Goal: Information Seeking & Learning: Learn about a topic

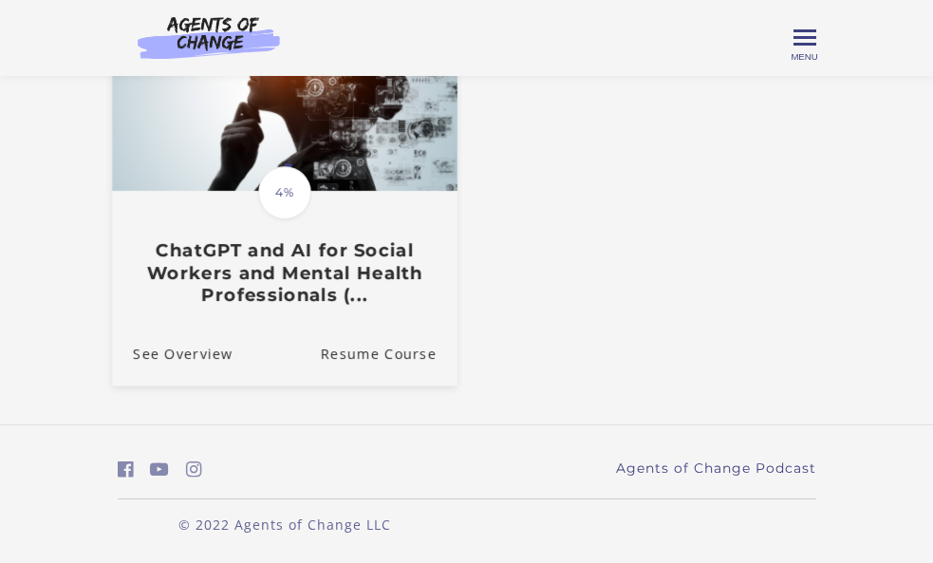
scroll to position [228, 0]
click at [380, 349] on link "Resume Course" at bounding box center [388, 353] width 137 height 64
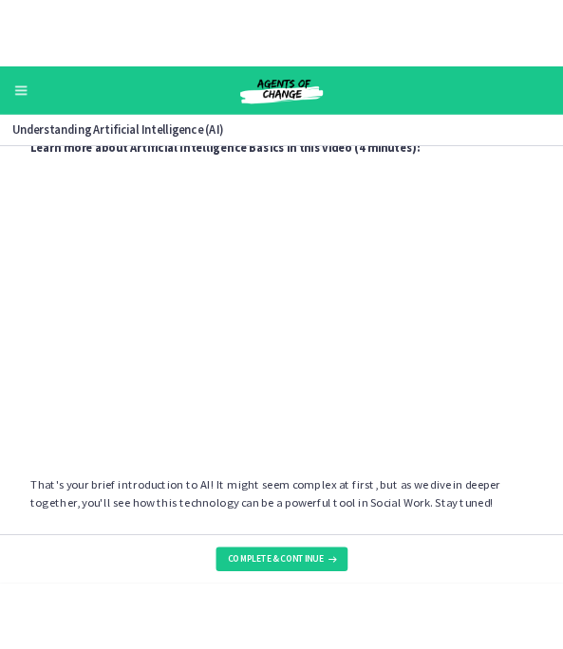
scroll to position [815, 0]
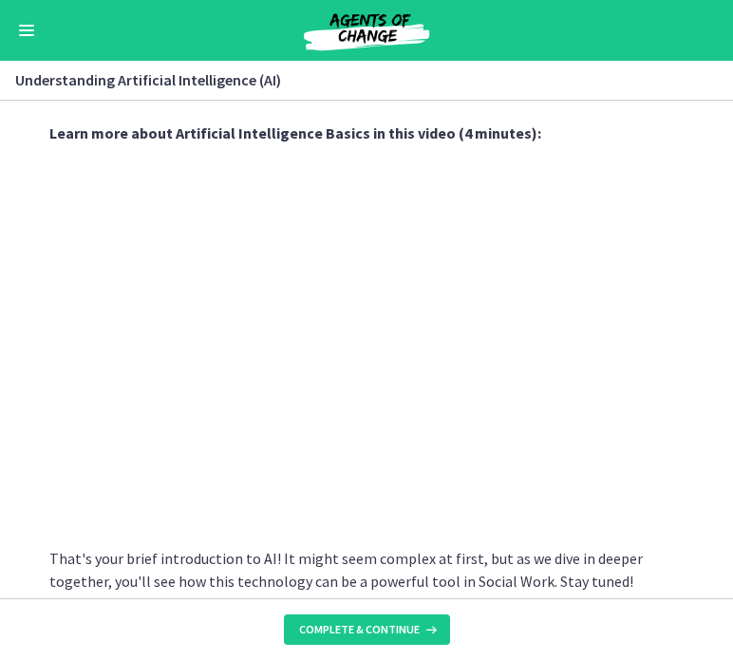
click at [508, 85] on h3 "Understanding Artificial Intelligence (AI)" at bounding box center [355, 79] width 680 height 23
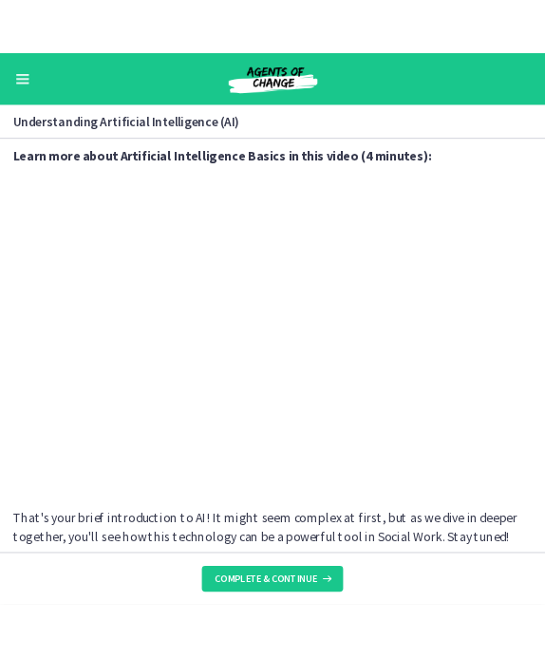
scroll to position [794, 0]
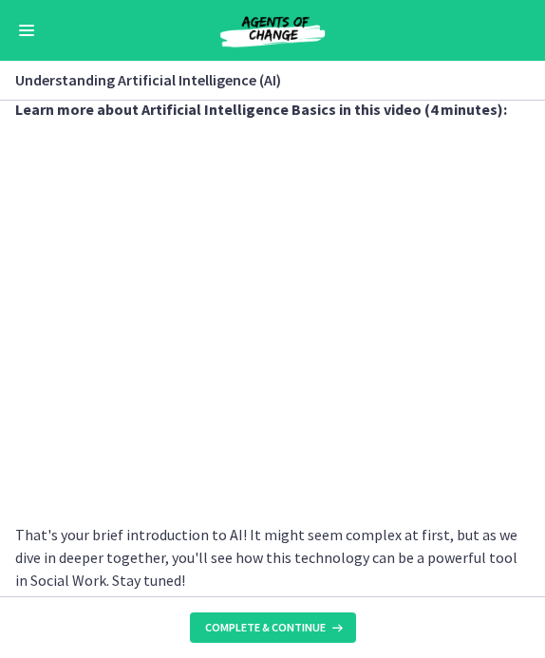
click at [449, 531] on p "That's your brief introduction to AI! It might seem complex at first, but as we…" at bounding box center [272, 557] width 515 height 68
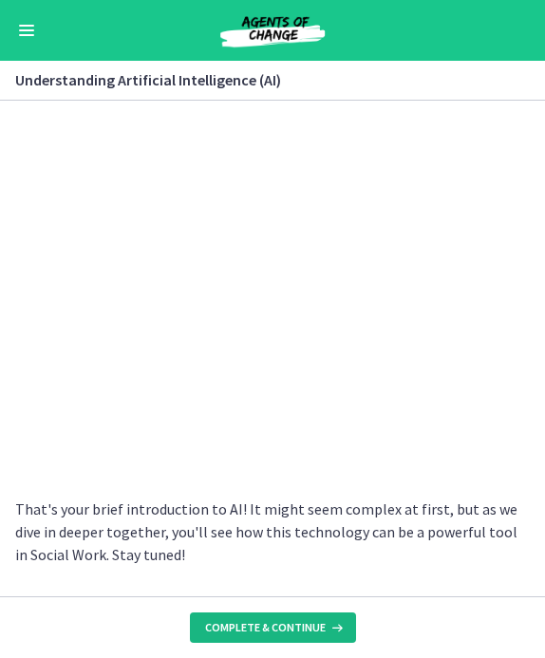
scroll to position [817, 0]
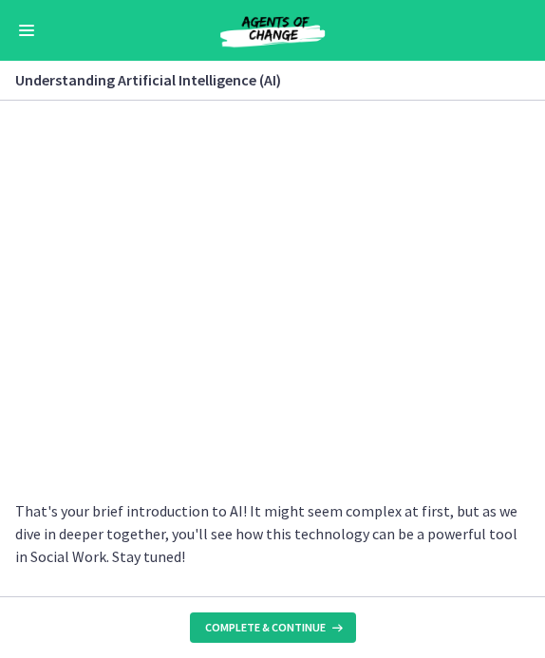
click at [297, 562] on span "Complete & continue" at bounding box center [265, 627] width 121 height 15
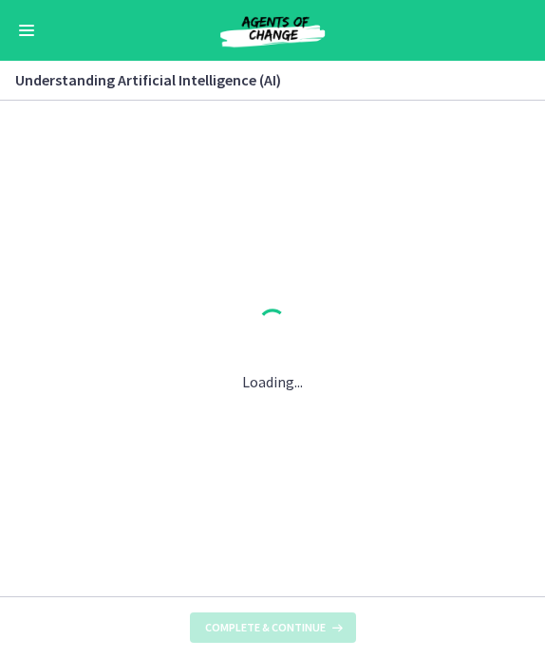
scroll to position [0, 0]
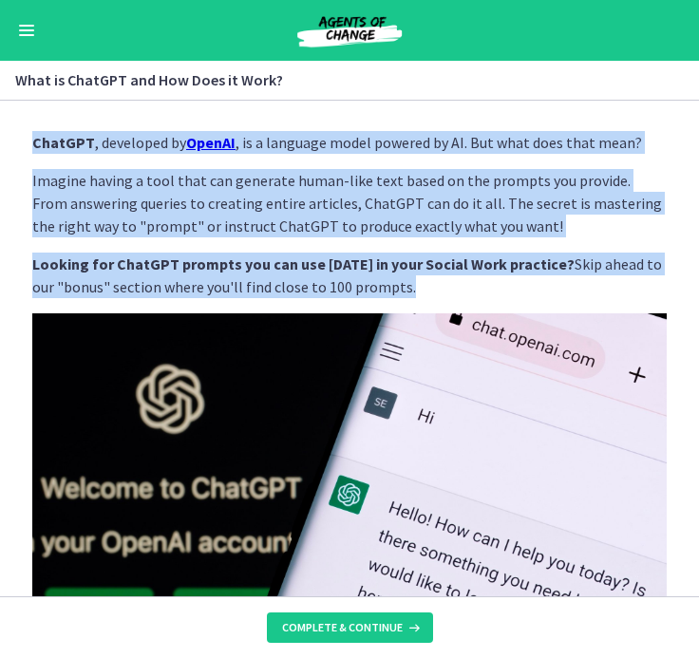
drag, startPoint x: 32, startPoint y: 141, endPoint x: 381, endPoint y: 291, distance: 379.4
copy div "ChatGPT , developed by OpenAI , is a language model powered by AI. But what doe…"
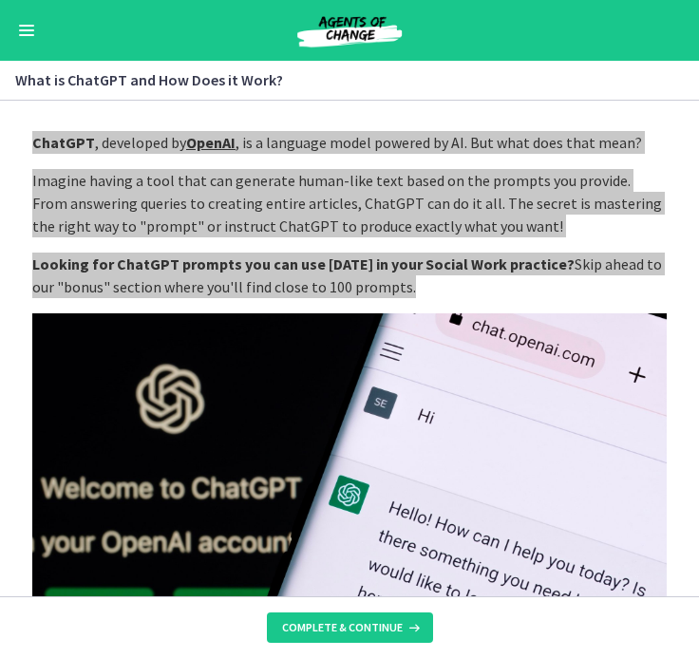
drag, startPoint x: 697, startPoint y: 404, endPoint x: 370, endPoint y: 263, distance: 355.6
click at [370, 263] on strong "Looking for ChatGPT prompts you can use today in your Social Work practice?" at bounding box center [303, 263] width 542 height 19
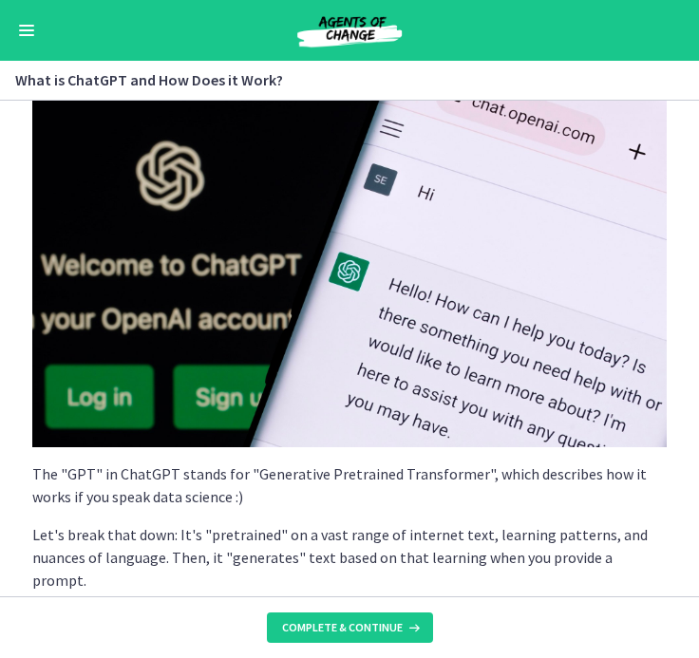
click at [370, 263] on img at bounding box center [349, 268] width 634 height 357
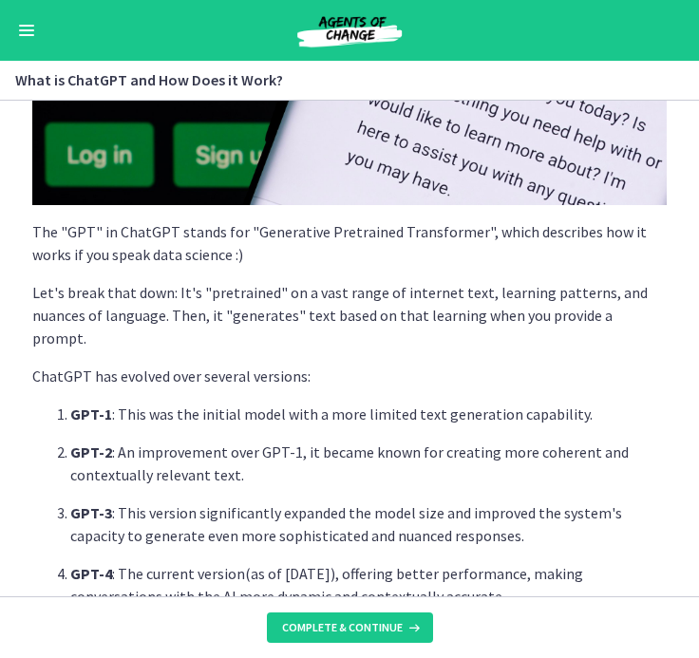
scroll to position [467, 0]
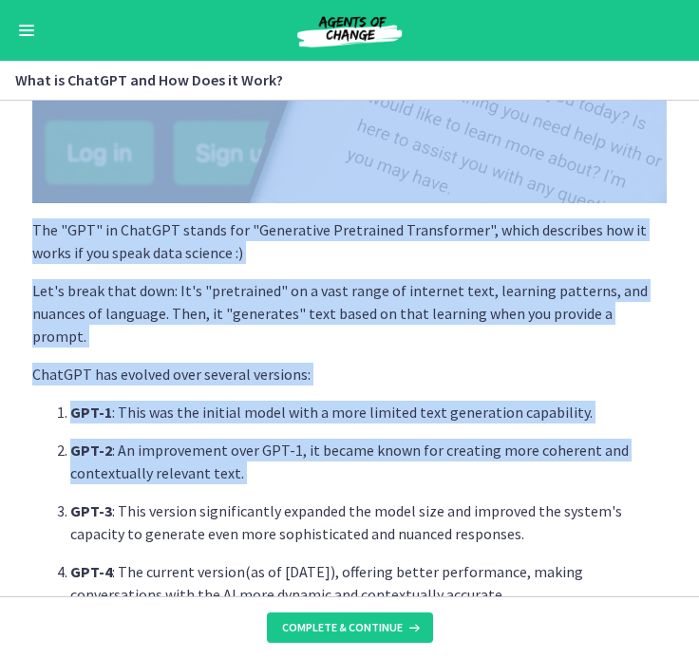
drag, startPoint x: 29, startPoint y: 229, endPoint x: 479, endPoint y: 466, distance: 508.0
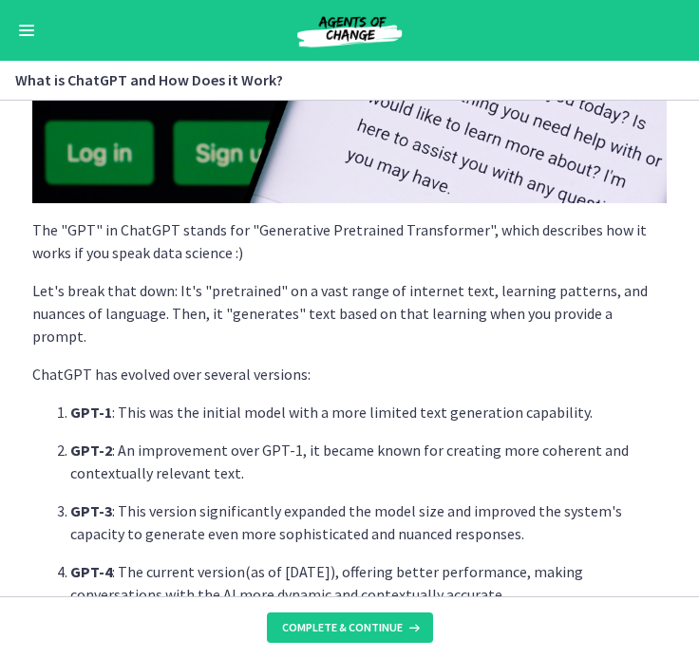
click at [479, 466] on ol "GPT-1 : This was the initial model with a more limited text generation capabili…" at bounding box center [349, 503] width 634 height 205
drag, startPoint x: 34, startPoint y: 225, endPoint x: 502, endPoint y: 568, distance: 580.2
click at [502, 562] on div "ChatGPT , developed by OpenAI , is a language model powered by AI. But what doe…" at bounding box center [349, 355] width 634 height 1382
copy div "The "GPT" in ChatGPT stands for "Generative Pretrained Transformer", which desc…"
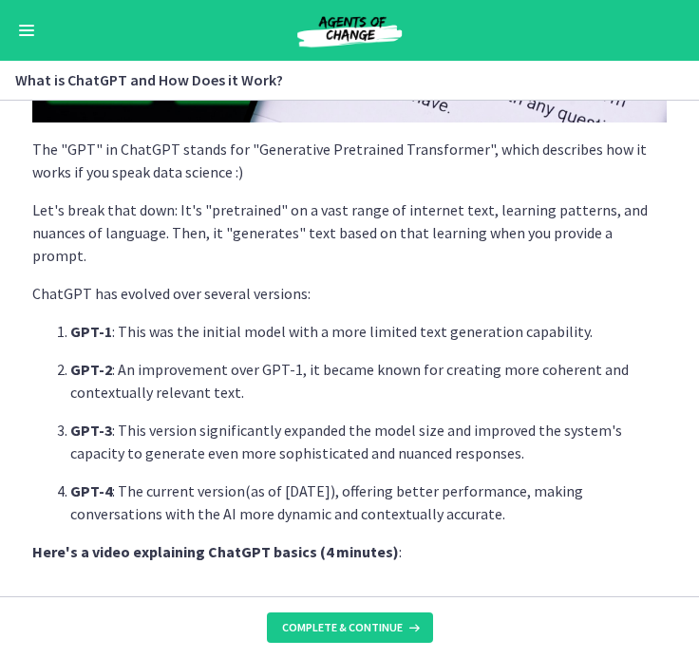
scroll to position [549, 0]
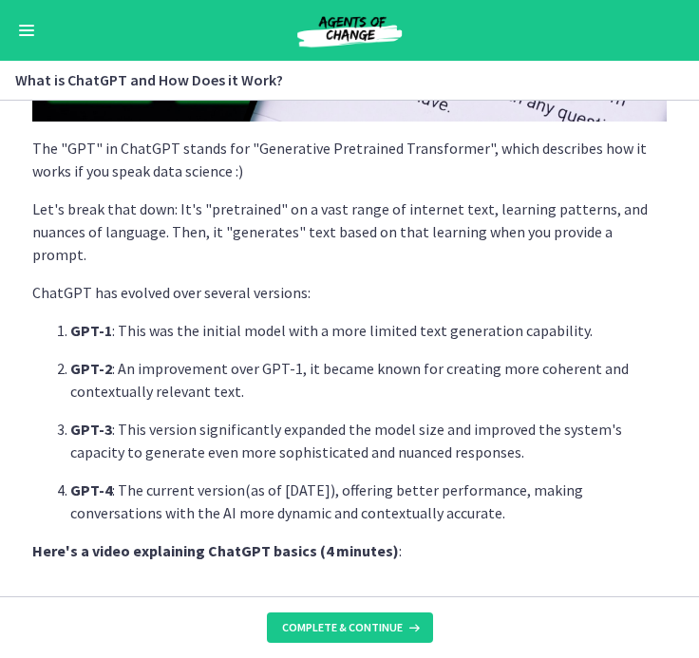
click at [411, 357] on p "GPT-2 : An improvement over GPT-1, it became known for creating more coherent a…" at bounding box center [368, 380] width 596 height 46
click at [587, 367] on p "GPT-2 : An improvement over GPT-1, it became known for creating more coherent a…" at bounding box center [368, 380] width 596 height 46
click at [492, 433] on p "GPT-3 : This version significantly expanded the model size and improved the sys…" at bounding box center [368, 441] width 596 height 46
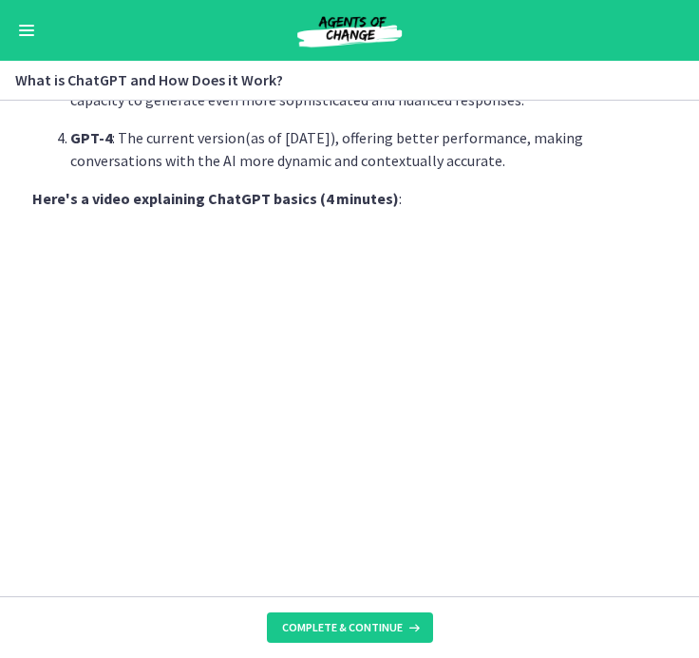
scroll to position [903, 0]
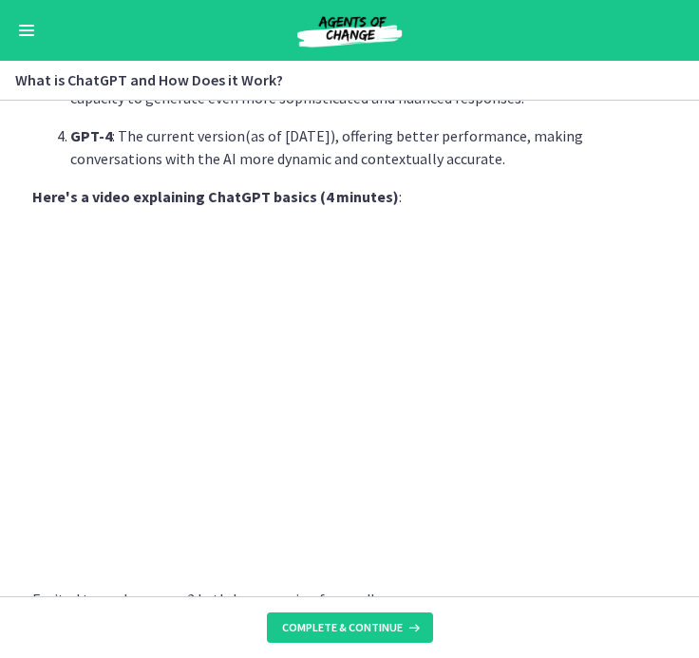
click at [516, 562] on p "Excited to explore more? Let's keep moving forward!" at bounding box center [349, 599] width 634 height 23
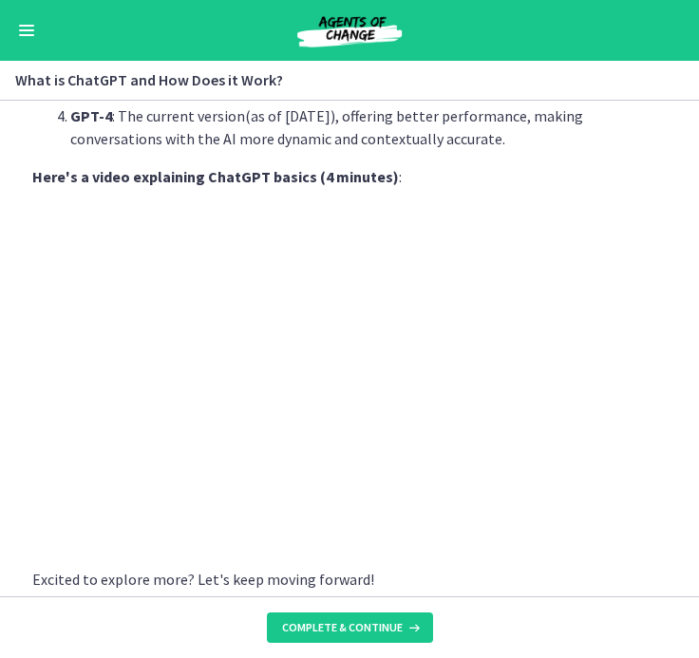
scroll to position [0, 0]
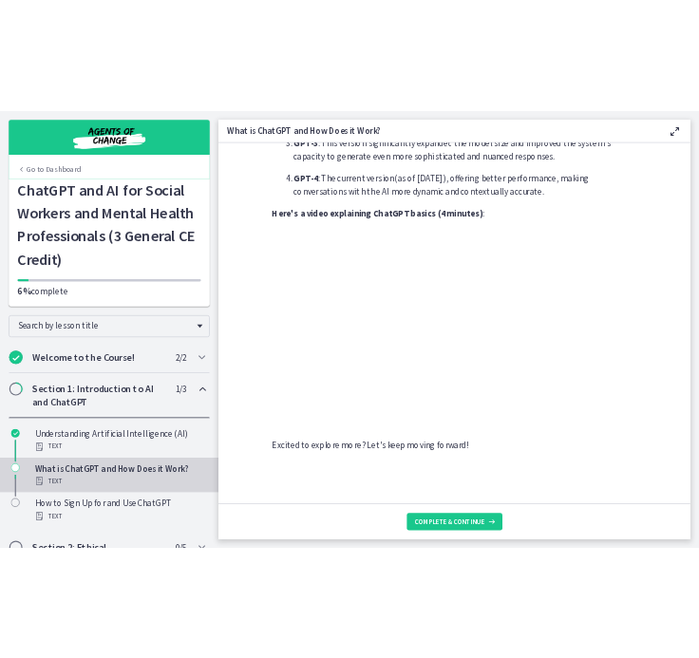
scroll to position [877, 0]
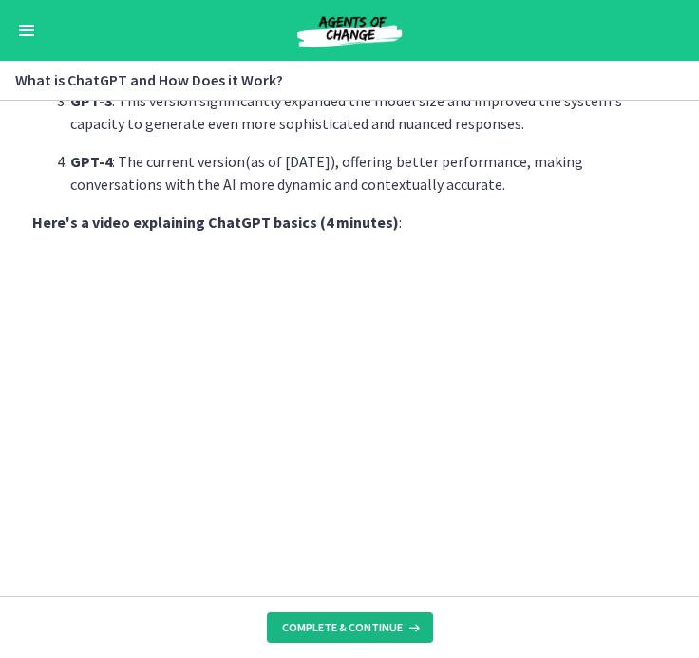
click at [370, 562] on span "Complete & continue" at bounding box center [342, 627] width 121 height 15
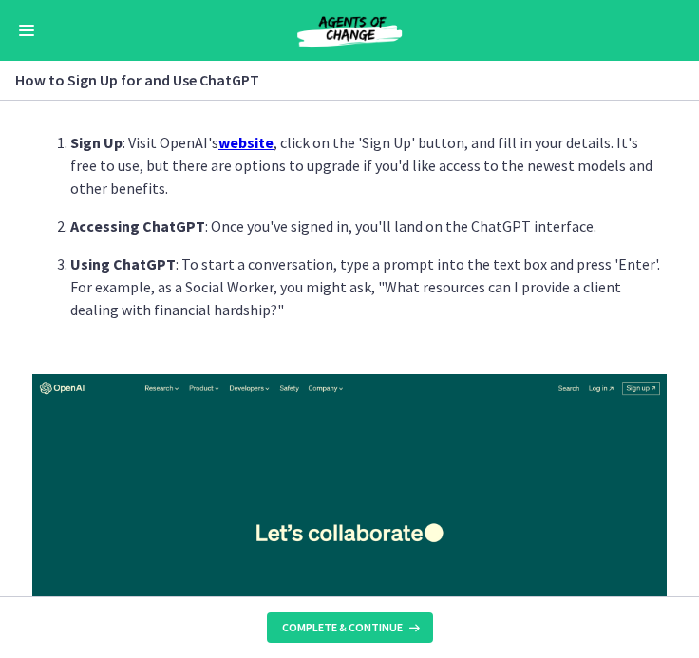
click at [476, 296] on p "Using ChatGPT : To start a conversation, type a prompt into the text box and pr…" at bounding box center [368, 287] width 596 height 68
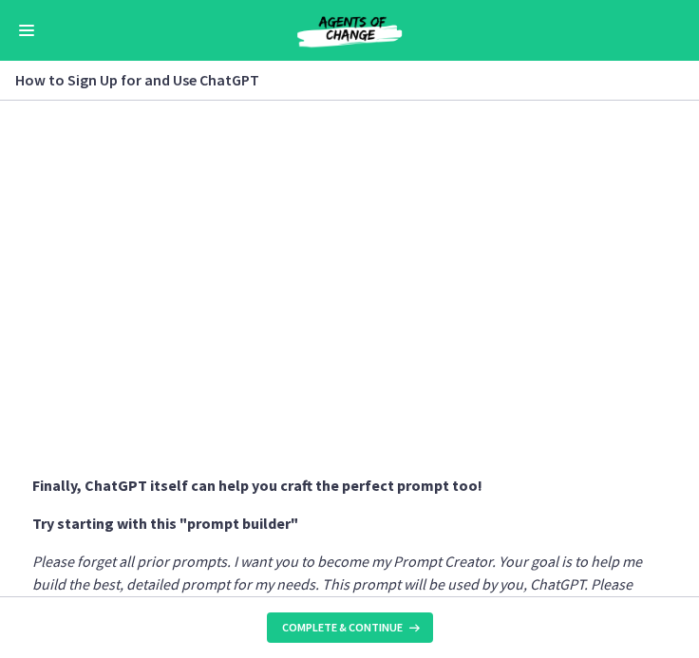
scroll to position [768, 0]
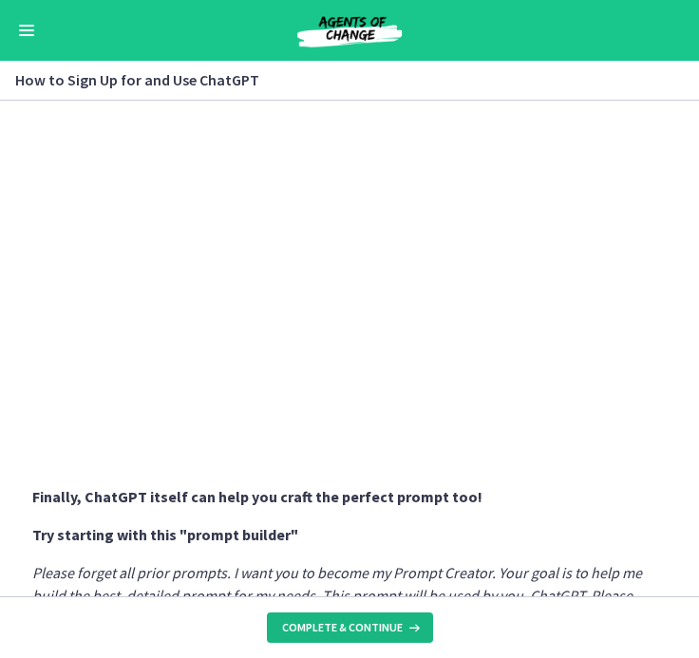
click at [381, 562] on span "Complete & continue" at bounding box center [342, 627] width 121 height 15
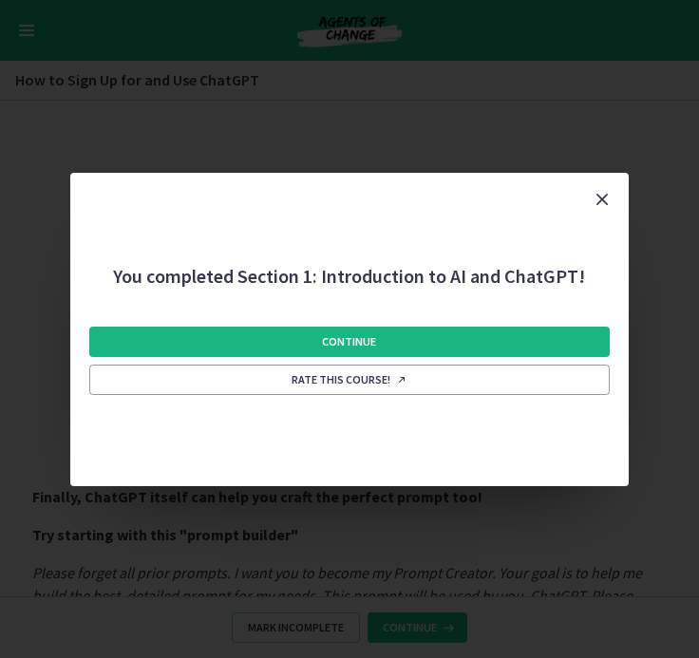
click at [490, 333] on button "Continue" at bounding box center [349, 342] width 521 height 30
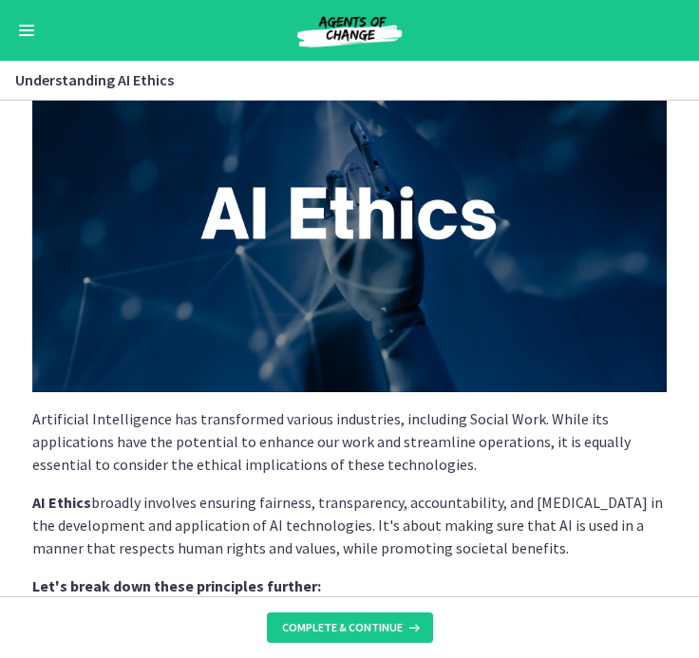
scroll to position [107, 0]
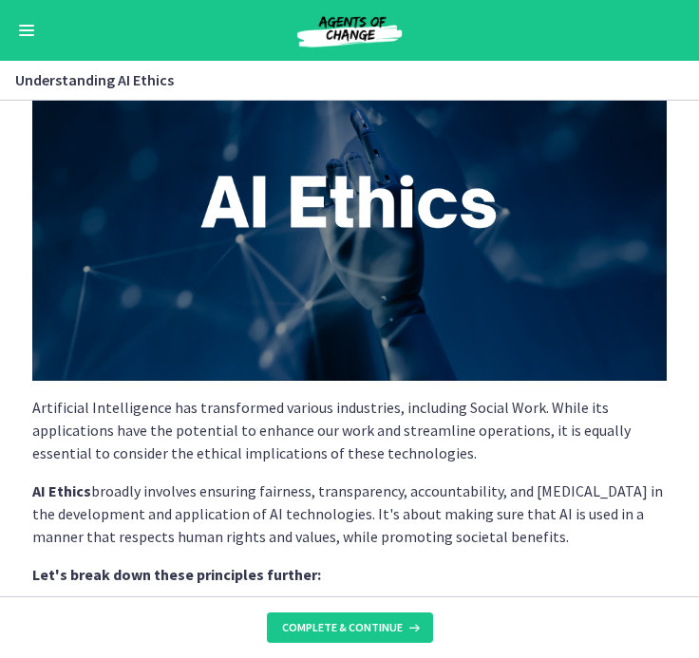
click at [356, 254] on img at bounding box center [349, 202] width 634 height 357
click at [352, 427] on p "Artificial Intelligence has transformed various industries, including Social Wo…" at bounding box center [349, 430] width 634 height 68
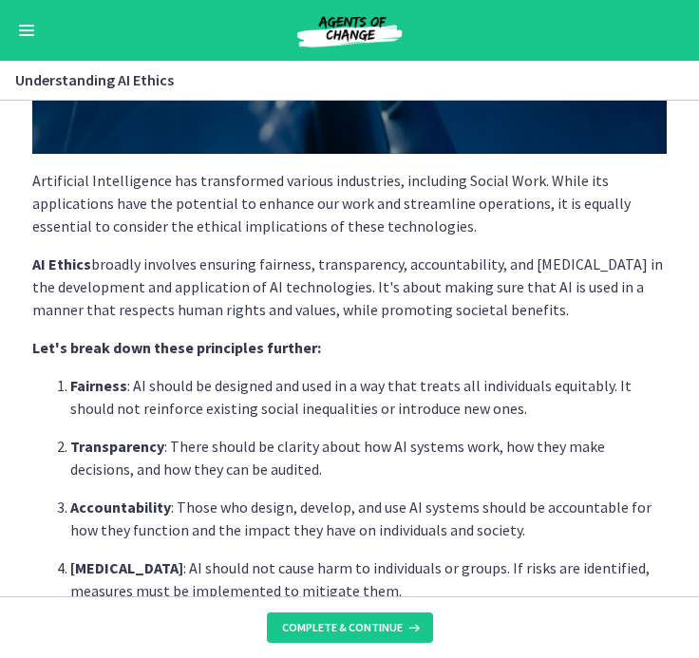
scroll to position [338, 0]
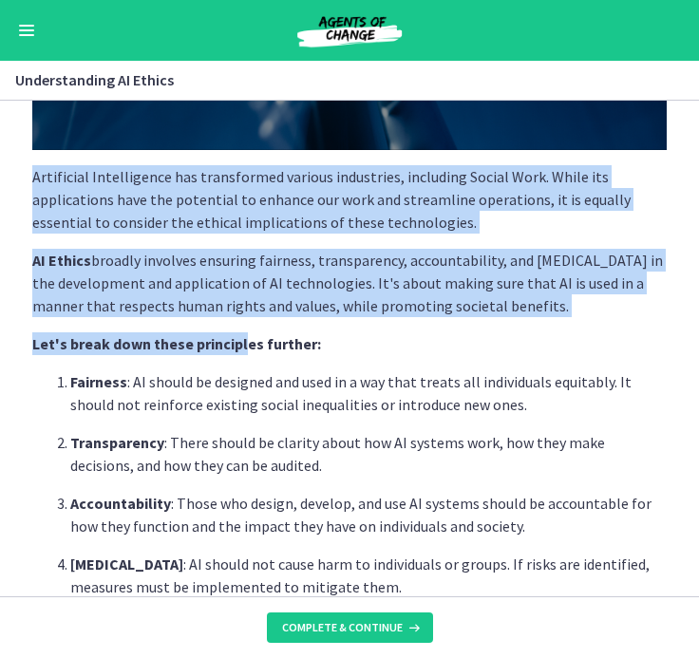
drag, startPoint x: 31, startPoint y: 173, endPoint x: 240, endPoint y: 348, distance: 272.9
click at [240, 258] on div "Artificial Intelligence has transformed various industries, including Social Wo…" at bounding box center [349, 18] width 665 height 480
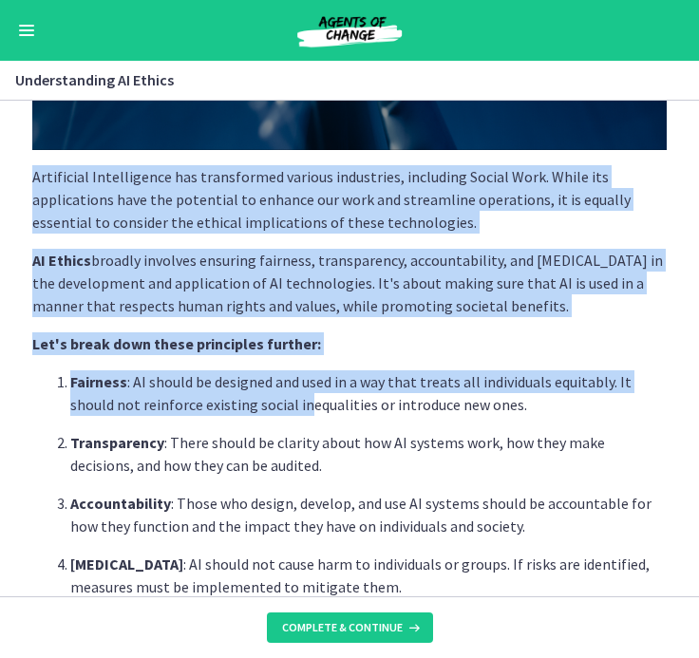
click at [305, 406] on p "Fairness : AI should be designed and used in a way that treats all individuals …" at bounding box center [368, 393] width 596 height 46
click at [554, 406] on p "Fairness : AI should be designed and used in a way that treats all individuals …" at bounding box center [368, 393] width 596 height 46
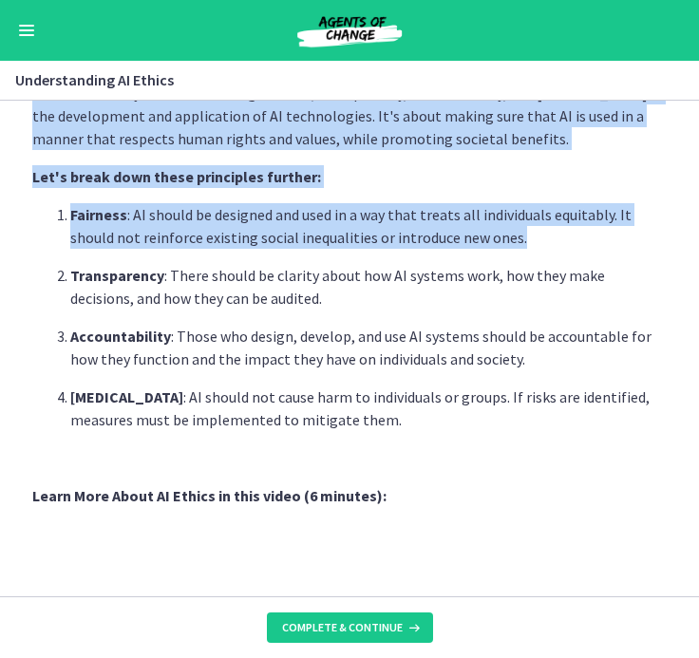
scroll to position [504, 0]
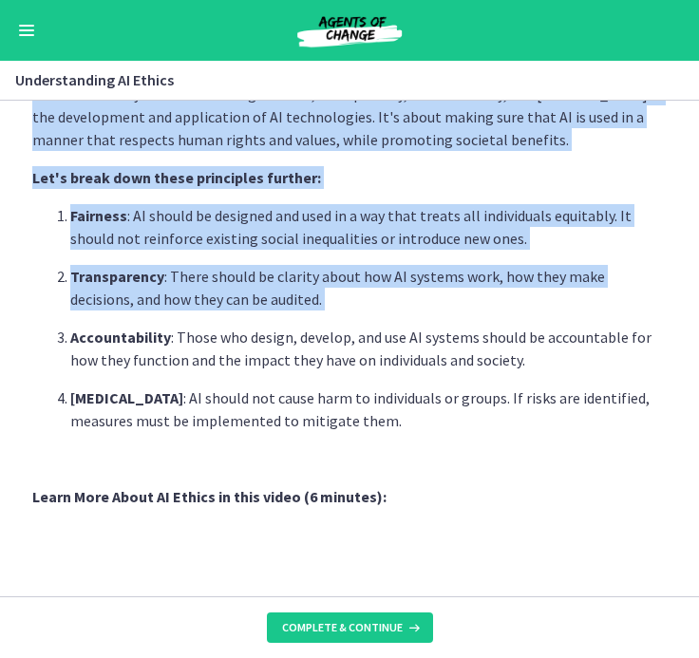
click at [520, 311] on ol "Fairness : AI should be designed and used in a way that treats all individuals …" at bounding box center [349, 318] width 634 height 228
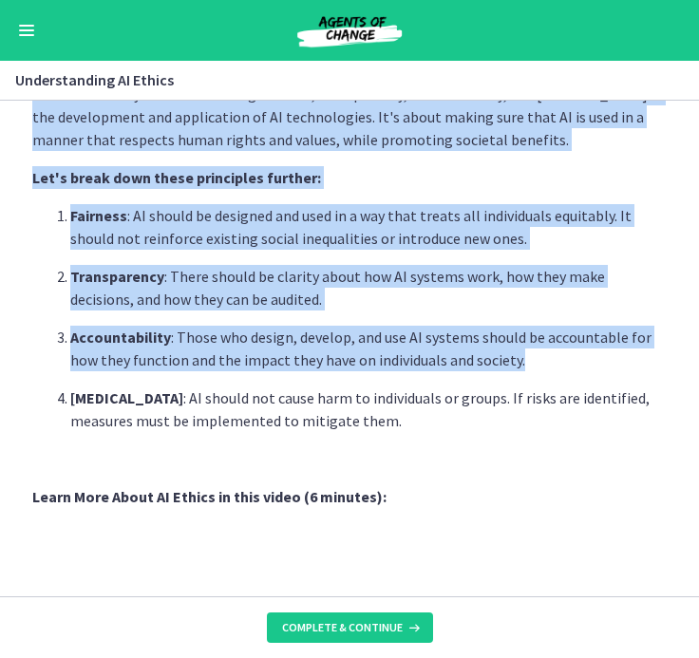
click at [523, 368] on p "Accountability : Those who design, develop, and use AI systems should be accoun…" at bounding box center [368, 349] width 596 height 46
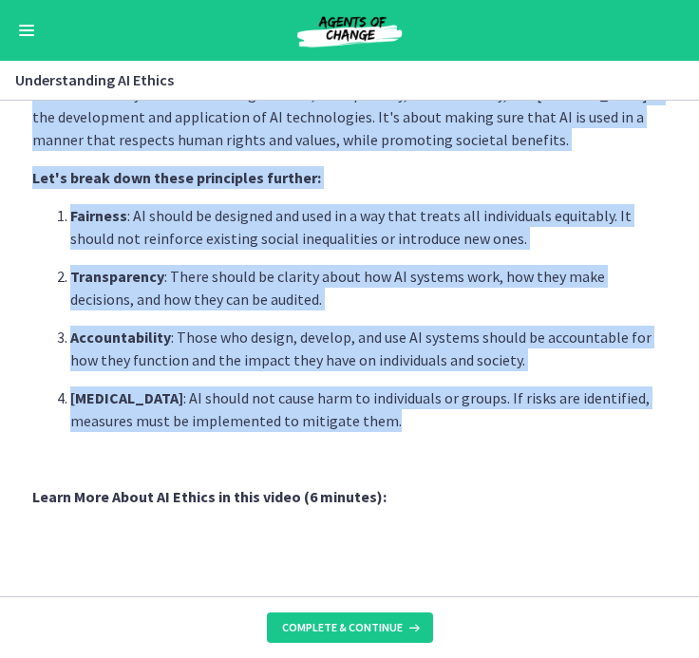
click at [415, 420] on p "Harm Reduction : AI should not cause harm to individuals or groups. If risks ar…" at bounding box center [368, 409] width 596 height 46
copy div "Artificial Intelligence has transformed various industries, including Social Wo…"
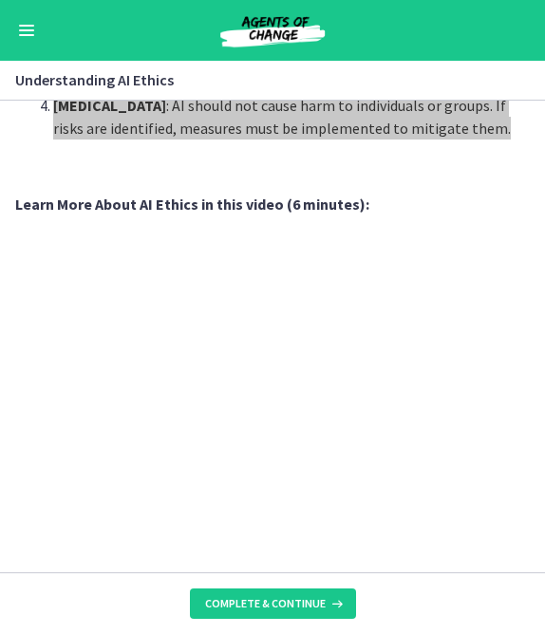
scroll to position [0, 0]
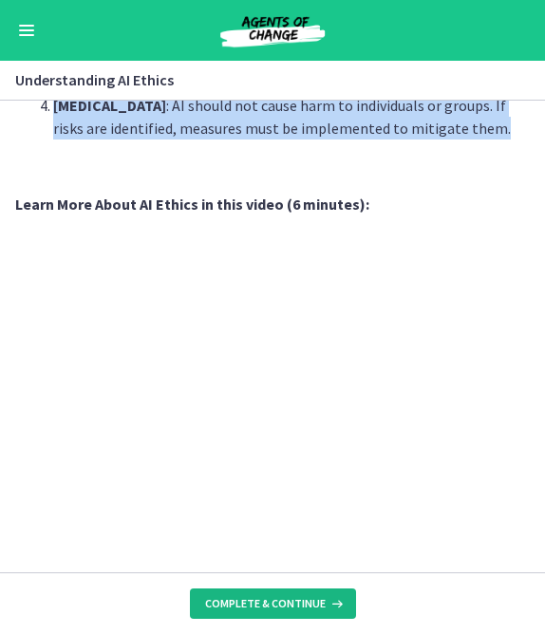
click at [301, 562] on span "Complete & continue" at bounding box center [265, 603] width 121 height 15
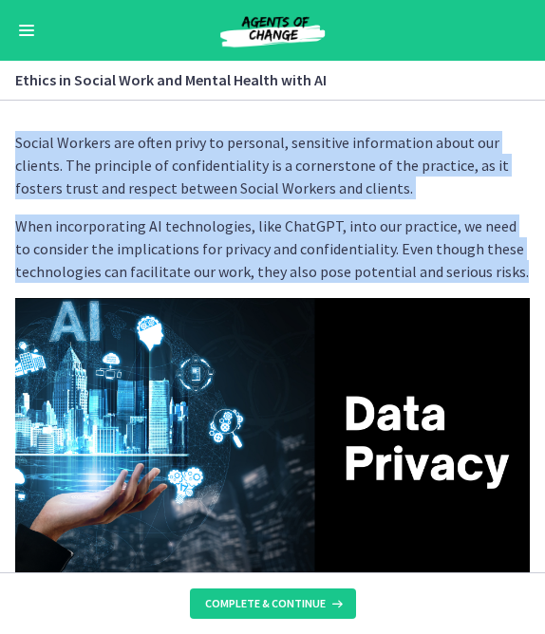
drag, startPoint x: 16, startPoint y: 145, endPoint x: 512, endPoint y: 268, distance: 510.5
click at [512, 268] on div "Social Workers are often privy to personal, sensitive information about our cli…" at bounding box center [272, 583] width 515 height 905
copy div "Social Workers are often privy to personal, sensitive information about our cli…"
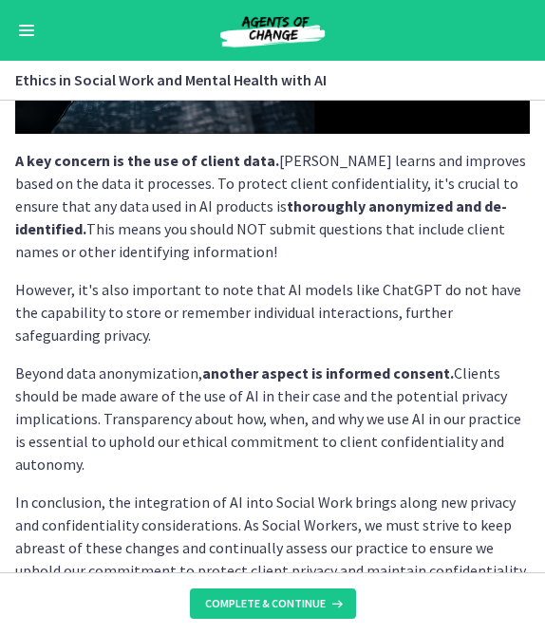
scroll to position [457, 0]
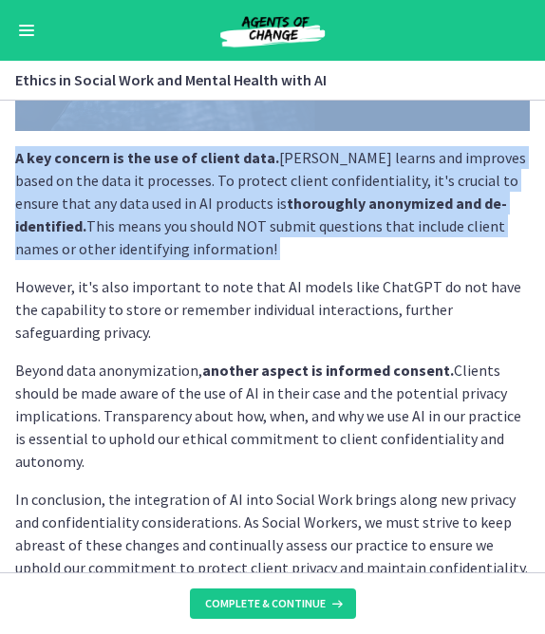
drag, startPoint x: 14, startPoint y: 158, endPoint x: 218, endPoint y: 257, distance: 227.2
click at [216, 250] on p "A key concern is the use of client data. AI learns and improves based on the da…" at bounding box center [272, 203] width 515 height 114
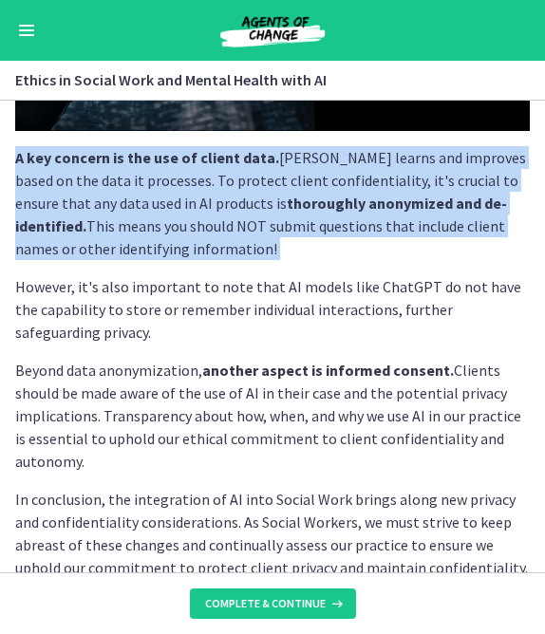
drag, startPoint x: 16, startPoint y: 155, endPoint x: 110, endPoint y: 269, distance: 147.7
click at [110, 269] on div "Social Workers are often privy to personal, sensitive information about our cli…" at bounding box center [272, 126] width 515 height 905
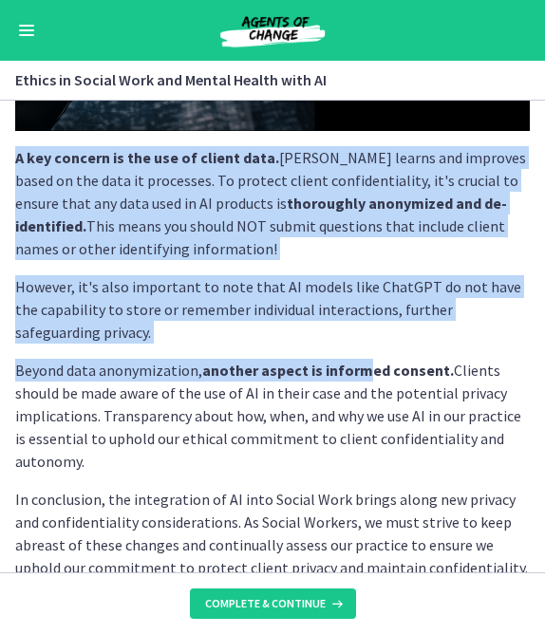
click at [357, 376] on strong "another aspect is informed consent." at bounding box center [328, 370] width 252 height 19
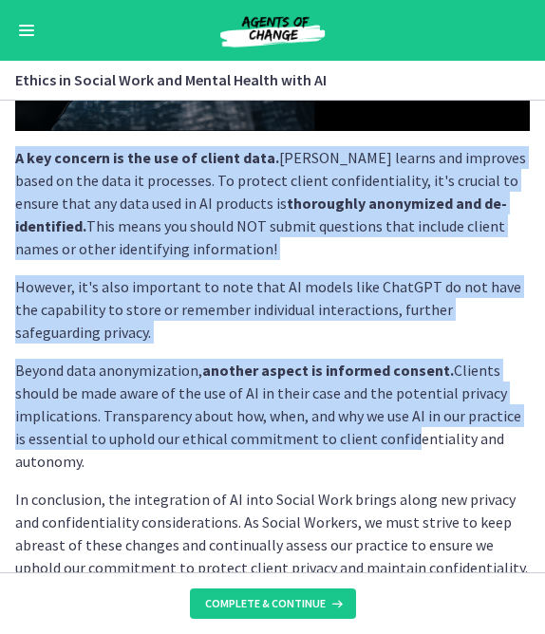
click at [385, 431] on p "Beyond data anonymization, another aspect is informed consent. Clients should b…" at bounding box center [272, 416] width 515 height 114
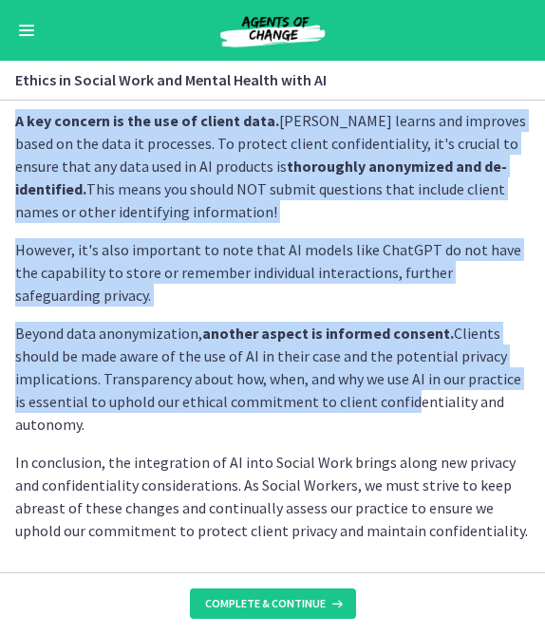
scroll to position [494, 0]
click at [488, 418] on p "Beyond data anonymization, another aspect is informed consent. Clients should b…" at bounding box center [272, 379] width 515 height 114
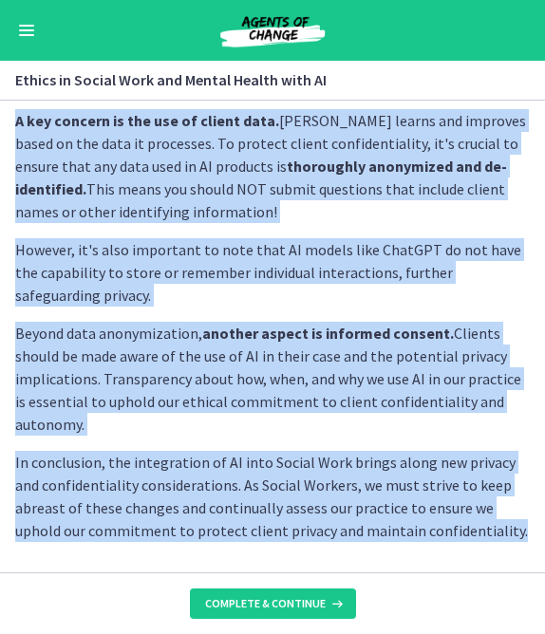
click at [436, 534] on p "In conclusion, the integration of AI into Social Work brings along new privacy …" at bounding box center [272, 496] width 515 height 91
copy div "A key concern is the use of client data. AI learns and improves based on the da…"
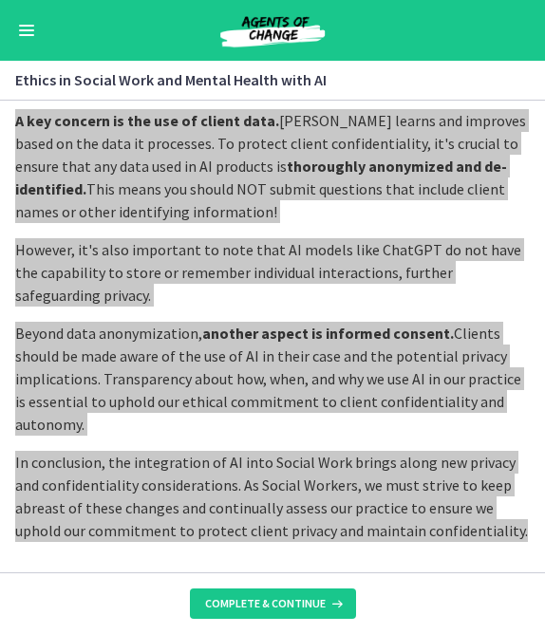
drag, startPoint x: 530, startPoint y: 600, endPoint x: 497, endPoint y: 488, distance: 116.9
click at [497, 488] on p "In conclusion, the integration of AI into Social Work brings along new privacy …" at bounding box center [272, 496] width 515 height 91
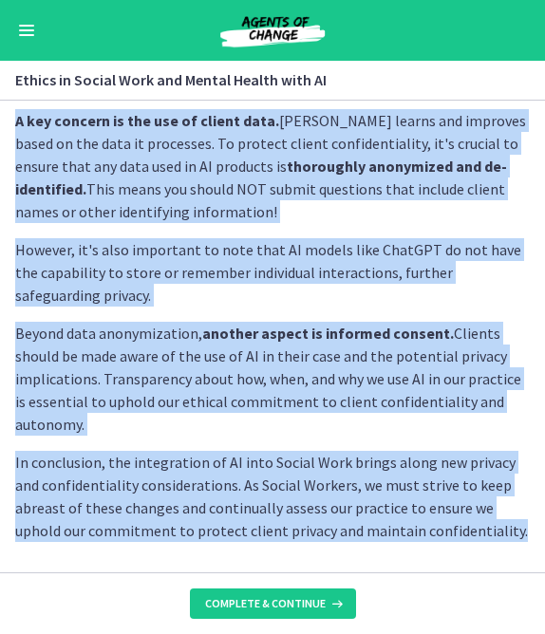
click at [459, 540] on p "In conclusion, the integration of AI into Social Work brings along new privacy …" at bounding box center [272, 496] width 515 height 91
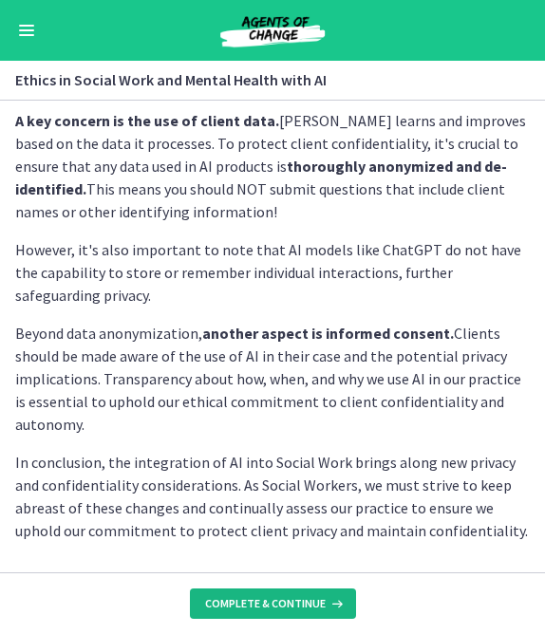
click at [307, 562] on span "Complete & continue" at bounding box center [265, 603] width 121 height 15
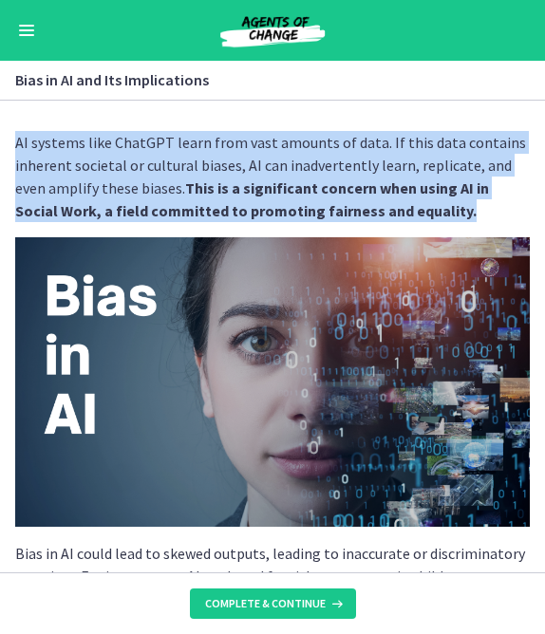
drag, startPoint x: 18, startPoint y: 141, endPoint x: 444, endPoint y: 214, distance: 432.5
click at [444, 214] on p "AI systems like ChatGPT learn from vast amounts of data. If this data contains …" at bounding box center [272, 176] width 515 height 91
copy p "AI systems like ChatGPT learn from vast amounts of data. If this data contains …"
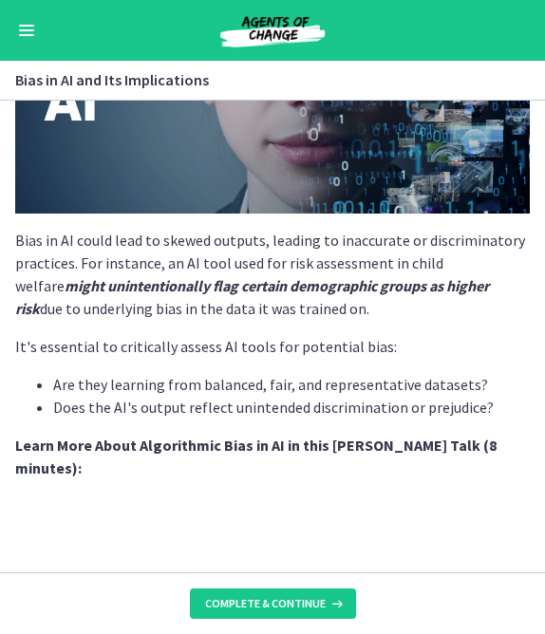
scroll to position [330, 0]
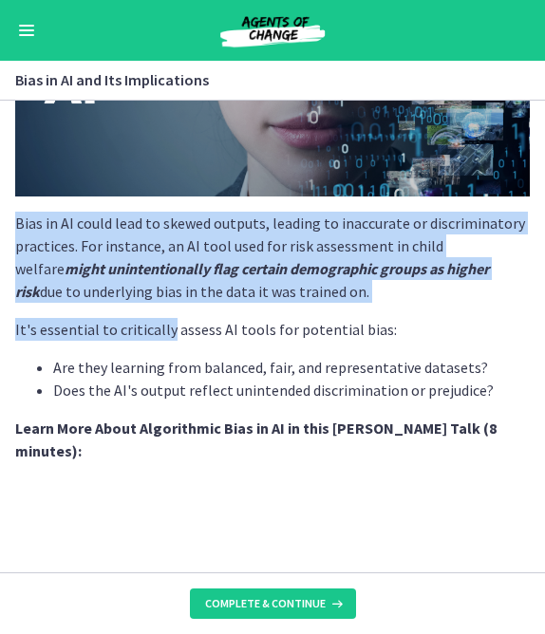
drag, startPoint x: 15, startPoint y: 224, endPoint x: 166, endPoint y: 329, distance: 183.6
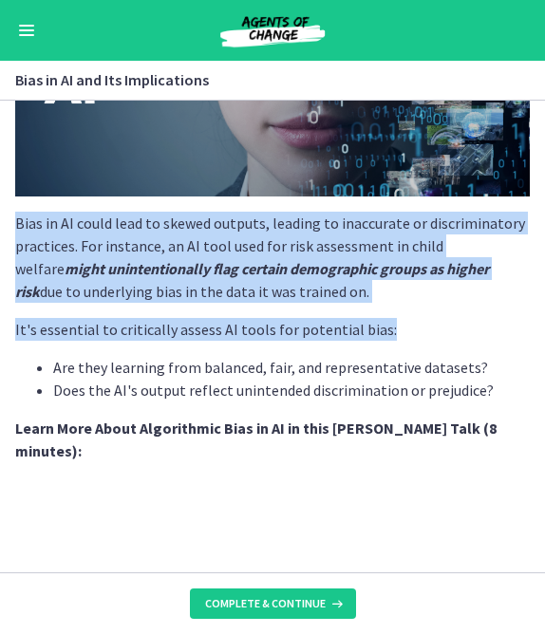
click at [388, 325] on p "It's essential to critically assess AI tools for potential bias:" at bounding box center [272, 329] width 515 height 23
click at [483, 375] on li "Are they learning from balanced, fair, and representative datasets?" at bounding box center [291, 367] width 477 height 23
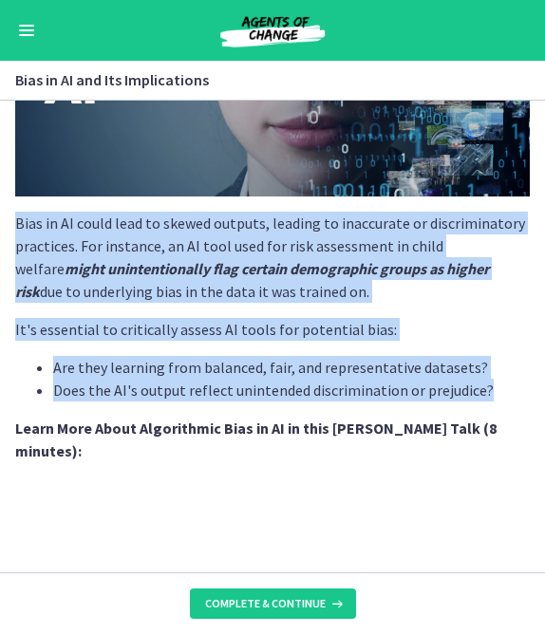
click at [487, 394] on li "Does the AI's output reflect unintended discrimination or prejudice?" at bounding box center [291, 390] width 477 height 23
copy div "Bias in AI could lead to skewed outputs, leading to inaccurate or discriminator…"
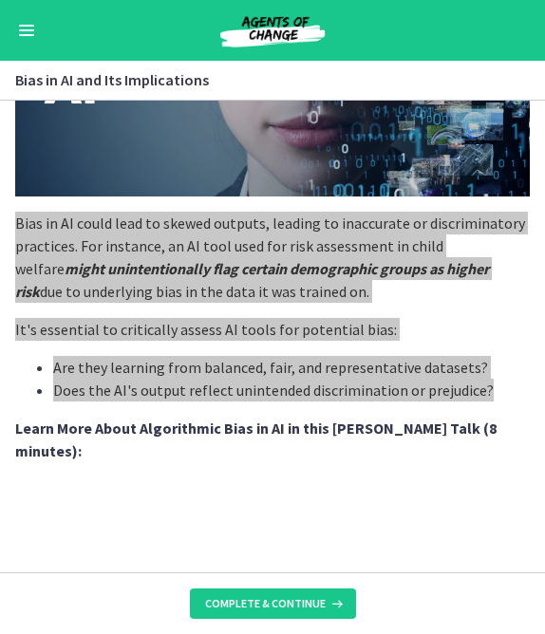
drag, startPoint x: 529, startPoint y: 402, endPoint x: 460, endPoint y: 382, distance: 71.2
click at [460, 382] on li "Does the AI's output reflect unintended discrimination or prejudice?" at bounding box center [291, 390] width 477 height 23
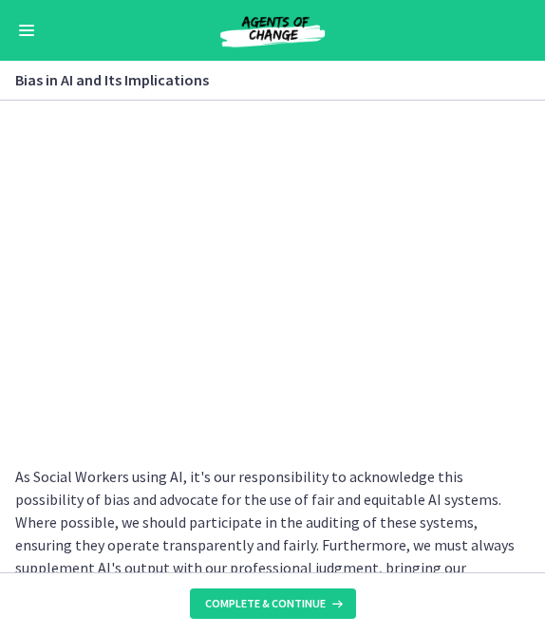
scroll to position [721, 0]
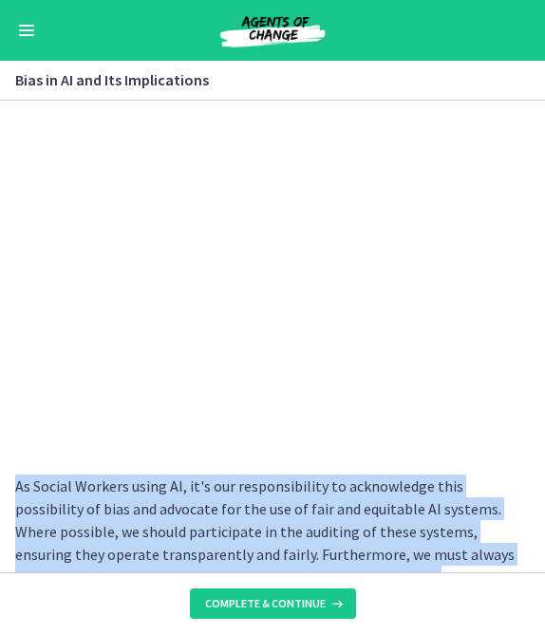
drag, startPoint x: 17, startPoint y: 461, endPoint x: 273, endPoint y: 545, distance: 269.6
click at [273, 545] on p "As Social Workers using AI, it's our responsibility to acknowledge this possibi…" at bounding box center [272, 543] width 515 height 137
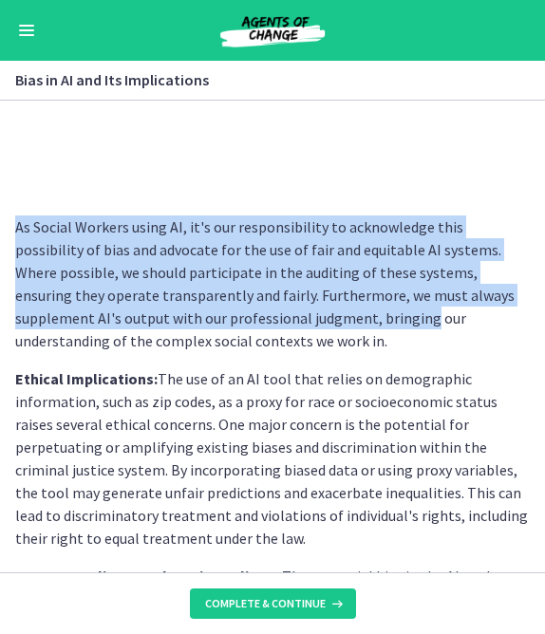
scroll to position [986, 0]
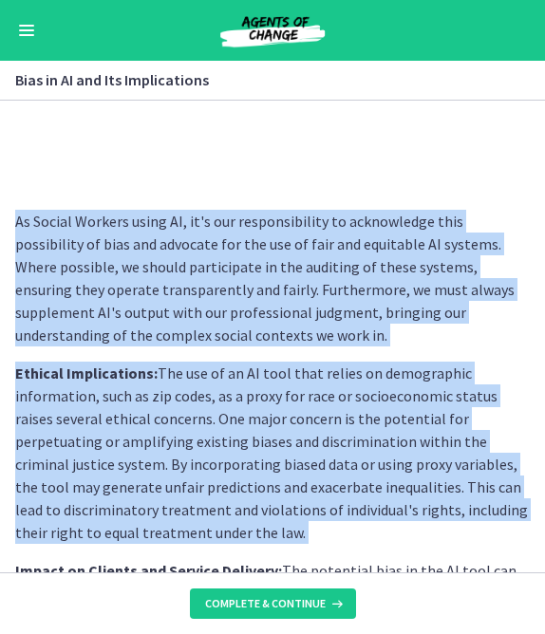
click at [335, 525] on div "AI systems like ChatGPT learn from vast amounts of data. If this data contains …" at bounding box center [272, 592] width 515 height 2895
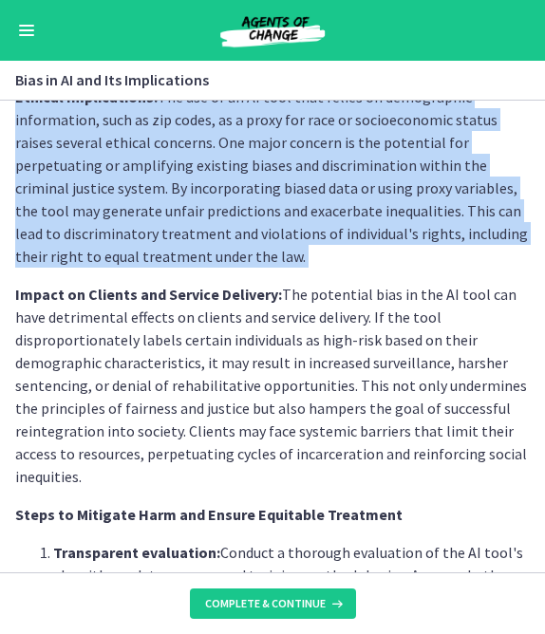
scroll to position [1263, 0]
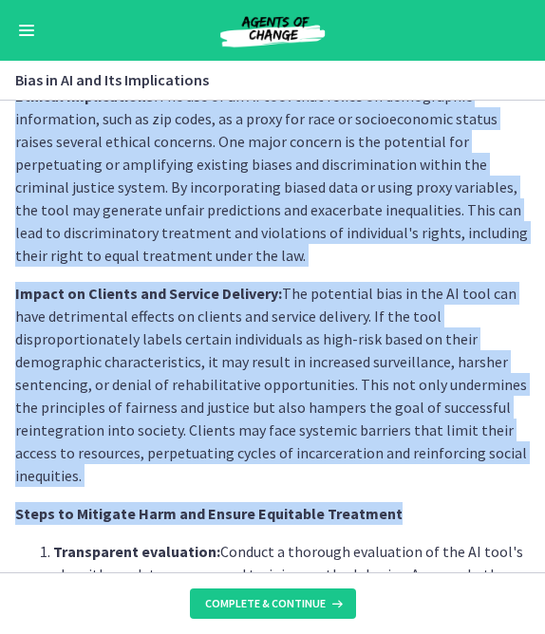
click at [435, 502] on p "Steps to Mitigate Harm and Ensure Equitable Treatment" at bounding box center [272, 513] width 515 height 23
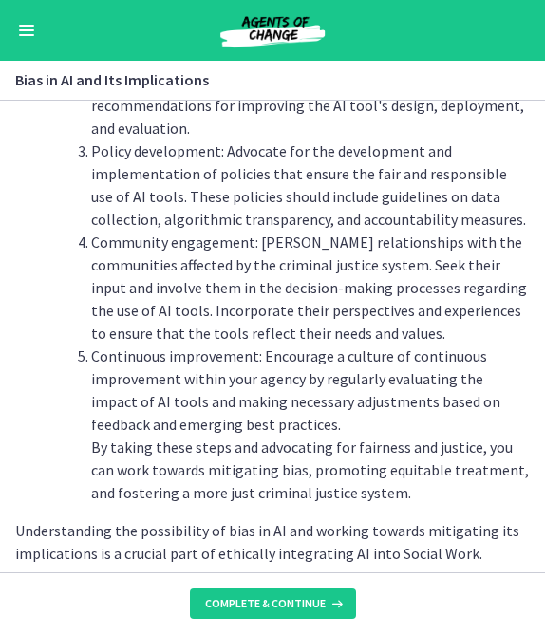
scroll to position [2459, 0]
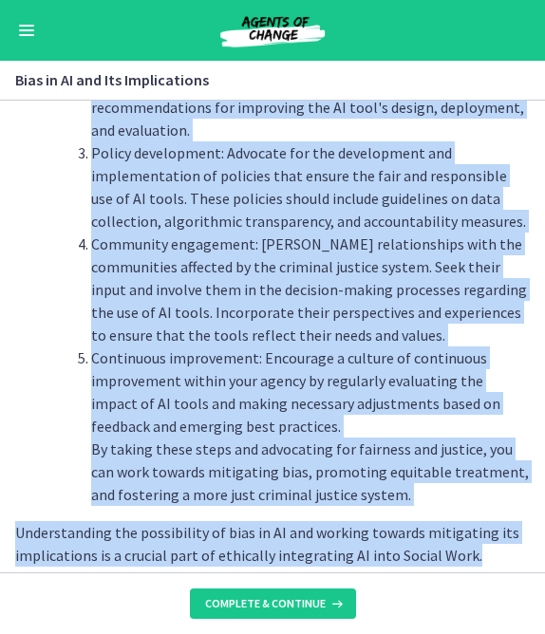
click at [472, 532] on p "Understanding the possibility of bias in AI and working towards mitigating its …" at bounding box center [272, 544] width 515 height 46
copy div "As Social Workers using AI, it's our responsibility to acknowledge this possibi…"
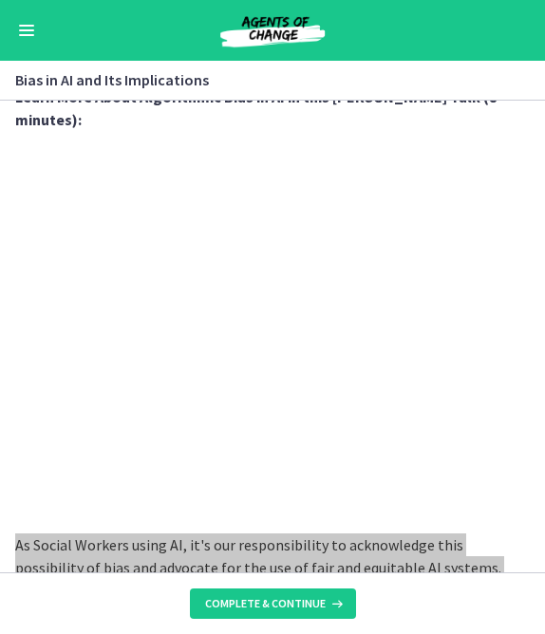
scroll to position [721, 0]
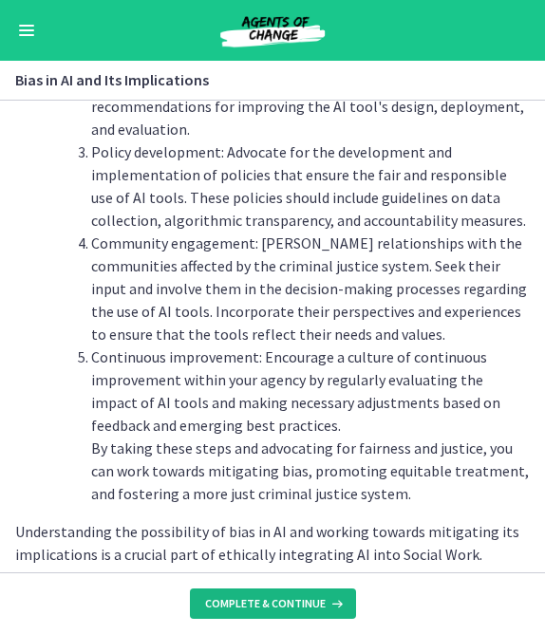
scroll to position [2459, 0]
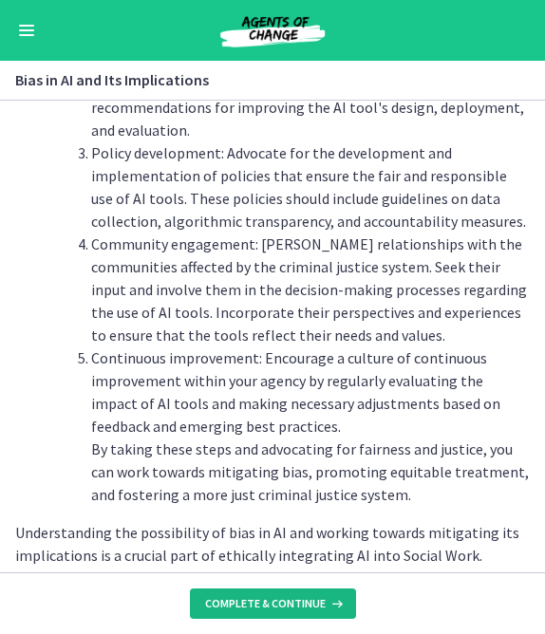
click at [273, 562] on span "Complete & continue" at bounding box center [265, 603] width 121 height 15
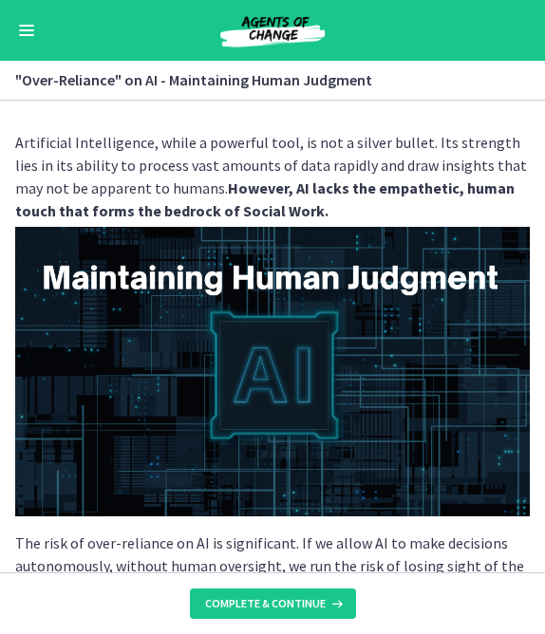
drag, startPoint x: 15, startPoint y: 142, endPoint x: 291, endPoint y: 210, distance: 284.4
click at [291, 210] on p "Artificial Intelligence, while a powerful tool, is not a silver bullet. Its str…" at bounding box center [272, 323] width 515 height 385
copy p "Artificial Intelligence, while a powerful tool, is not a silver bullet. Its str…"
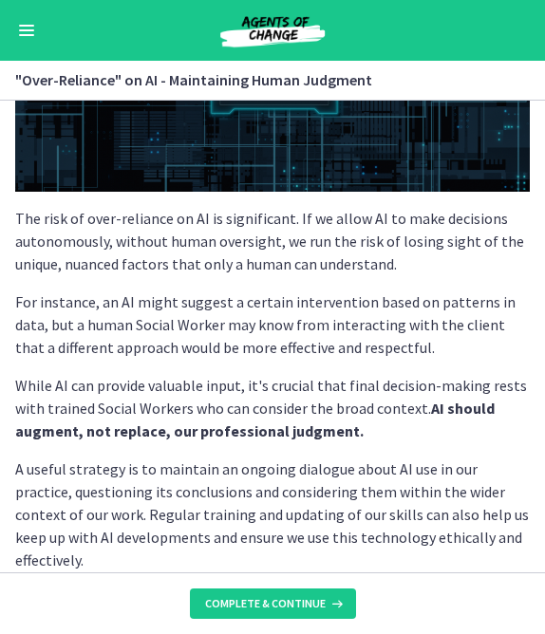
scroll to position [329, 0]
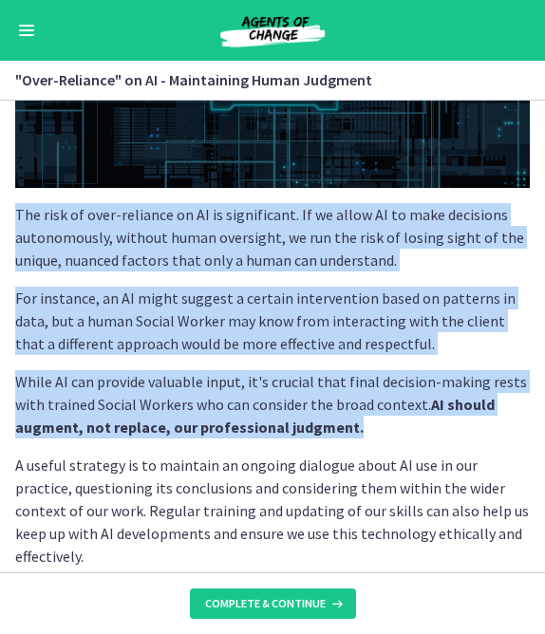
drag, startPoint x: 14, startPoint y: 212, endPoint x: 408, endPoint y: 432, distance: 451.4
click at [408, 244] on div "Artificial Intelligence, while a powerful tool, is not a silver bullet. Its str…" at bounding box center [272, 15] width 545 height 457
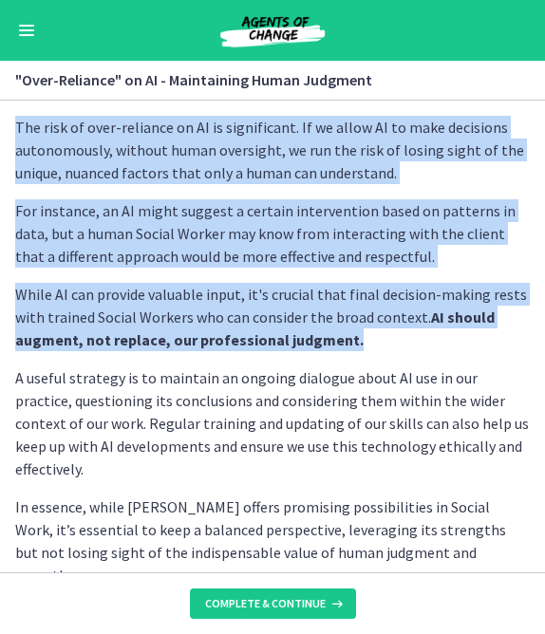
scroll to position [415, 0]
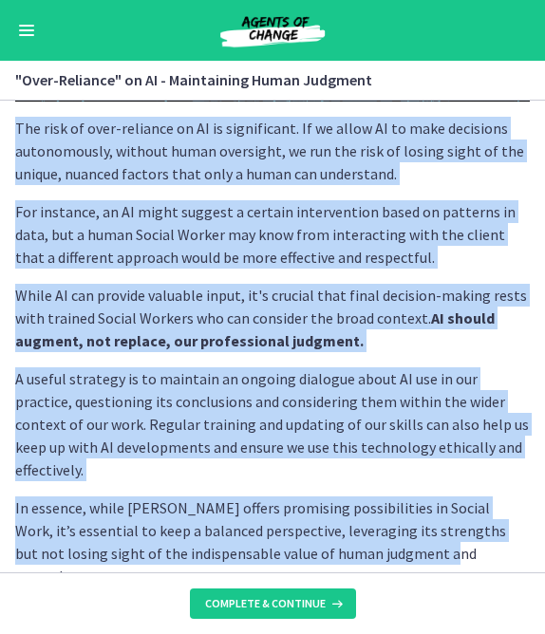
click at [371, 531] on p "In essence, while AI offers promising possibilities in Social Work, it’s essent…" at bounding box center [272, 542] width 515 height 91
copy div "The risk of over-reliance on AI is significant. If we allow AI to make decision…"
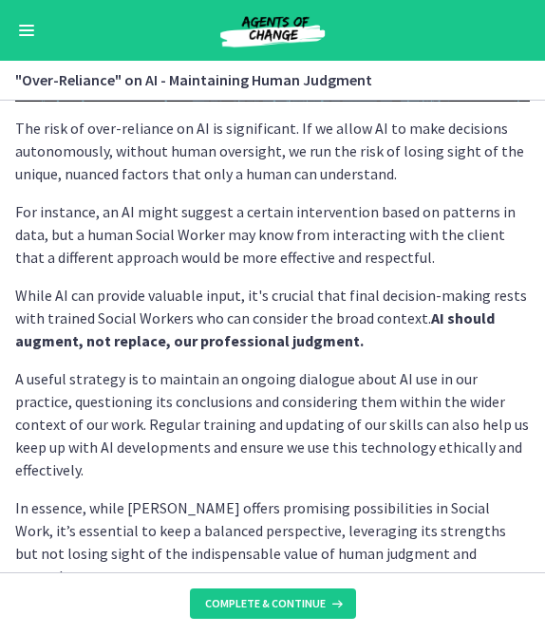
click at [393, 548] on section "Artificial Intelligence, while a powerful tool, is not a silver bullet. Its str…" at bounding box center [272, 337] width 545 height 472
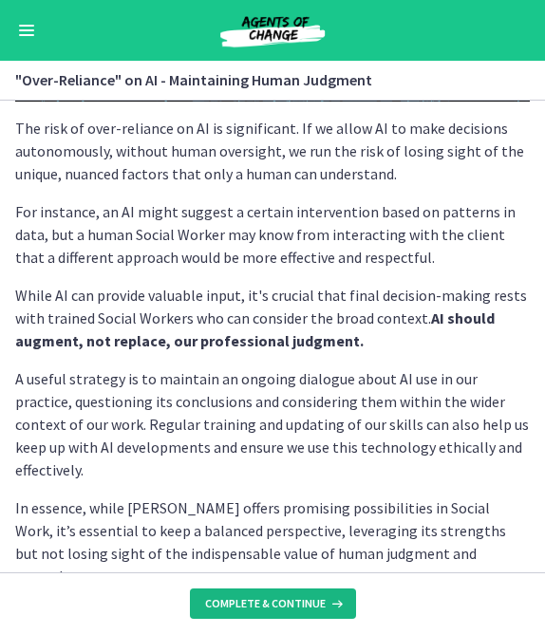
click at [256, 562] on span "Complete & continue" at bounding box center [265, 603] width 121 height 15
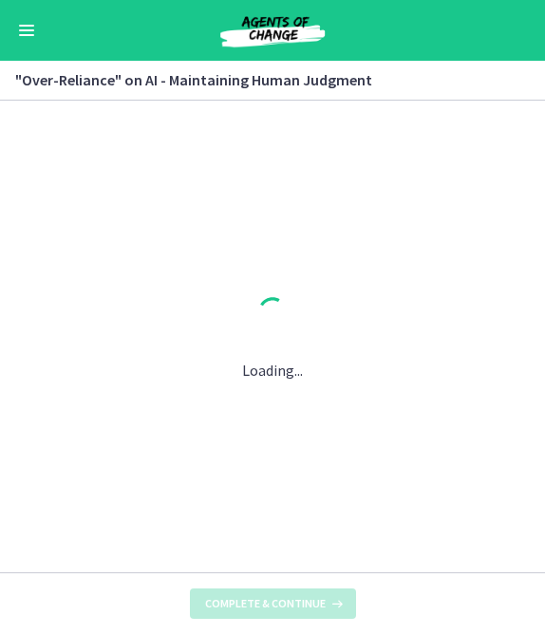
scroll to position [0, 0]
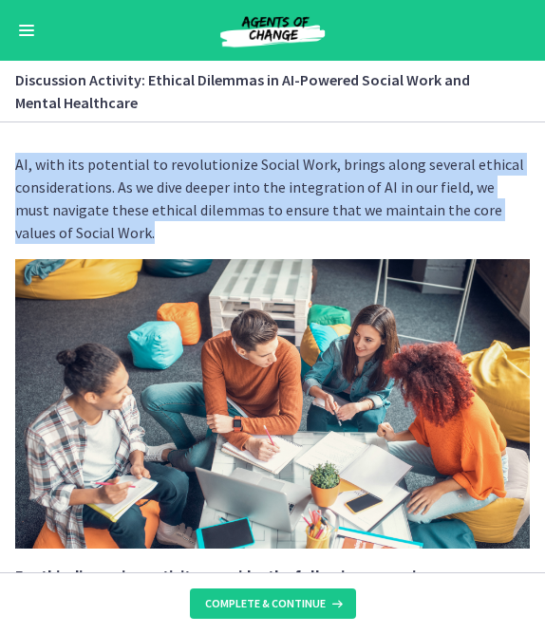
drag, startPoint x: 13, startPoint y: 163, endPoint x: 96, endPoint y: 235, distance: 109.7
click at [96, 235] on div "AI, with its potential to revolutionize Social Work, brings along several ethic…" at bounding box center [272, 355] width 545 height 435
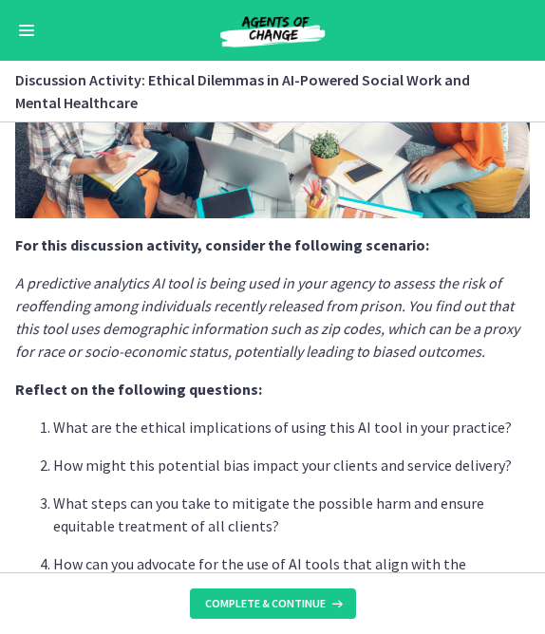
scroll to position [328, 0]
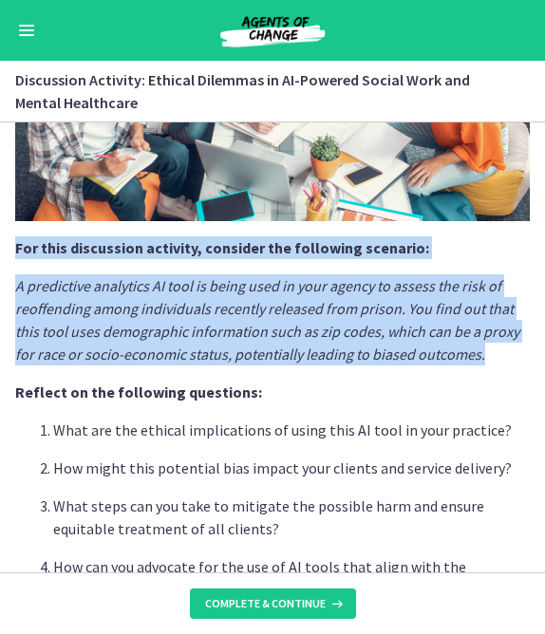
drag, startPoint x: 16, startPoint y: 250, endPoint x: 513, endPoint y: 359, distance: 508.4
click at [513, 359] on div "AI, with its potential to revolutionize Social Work, brings along several ethic…" at bounding box center [272, 266] width 515 height 882
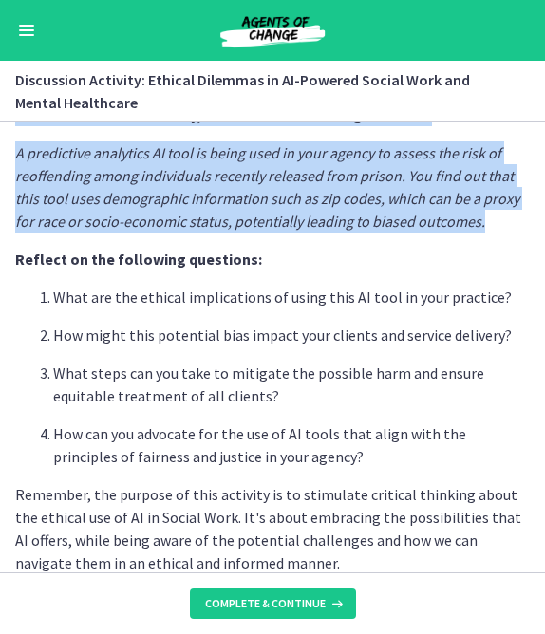
scroll to position [460, 0]
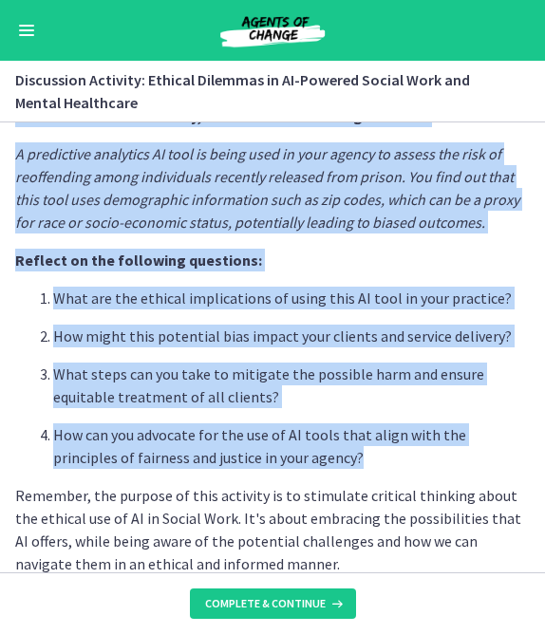
click at [310, 459] on p "How can you advocate for the use of AI tools that align with the principles of …" at bounding box center [291, 446] width 477 height 46
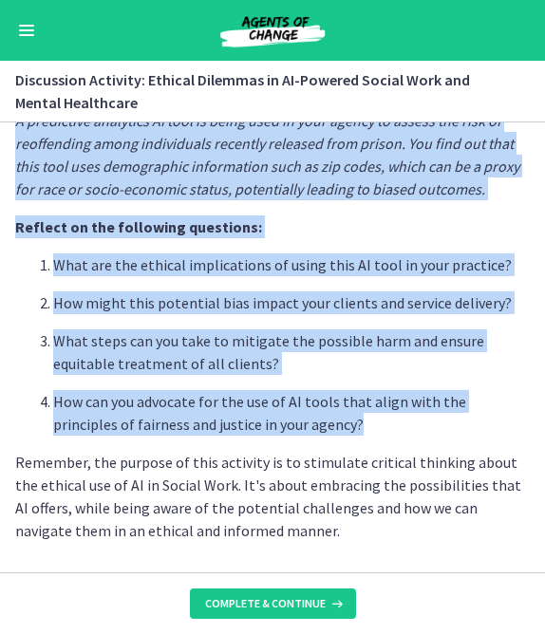
scroll to position [493, 0]
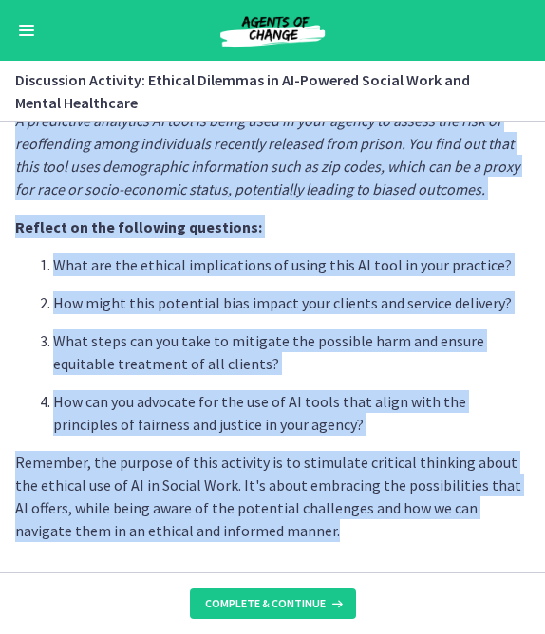
click at [279, 533] on p "Remember, the purpose of this activity is to stimulate critical thinking about …" at bounding box center [272, 496] width 515 height 91
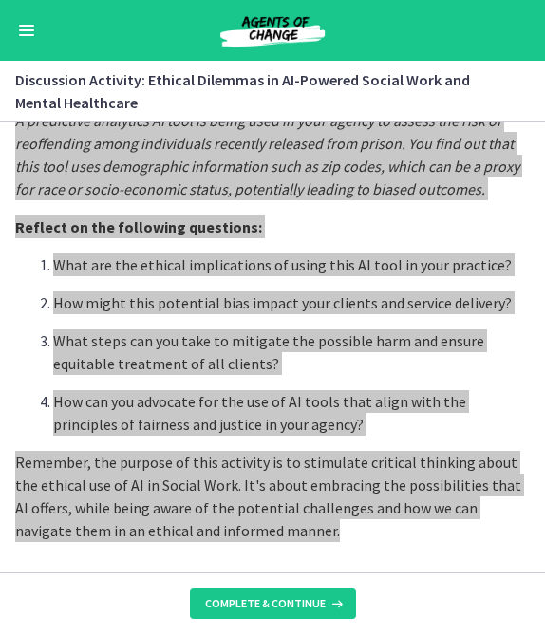
drag, startPoint x: 508, startPoint y: 344, endPoint x: 339, endPoint y: 434, distance: 191.6
click at [339, 434] on p "How can you advocate for the use of AI tools that align with the principles of …" at bounding box center [291, 413] width 477 height 46
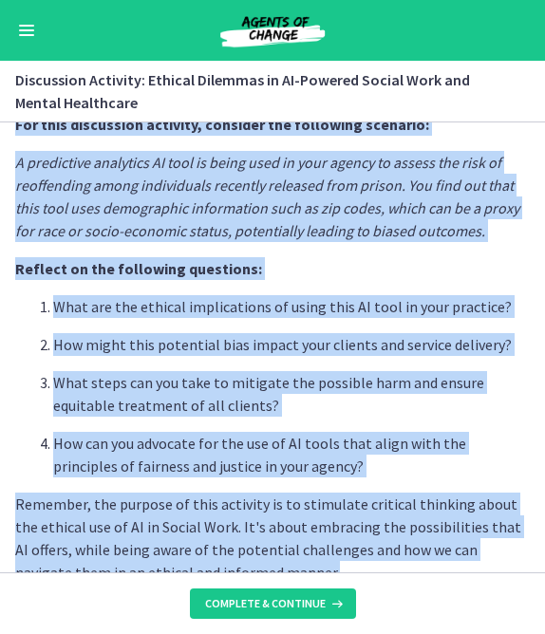
scroll to position [450, 0]
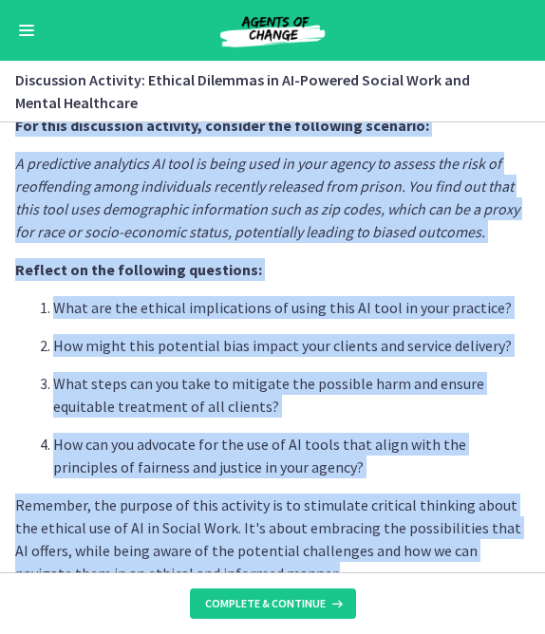
click at [193, 348] on p "How might this potential bias impact your clients and service delivery?" at bounding box center [291, 345] width 477 height 23
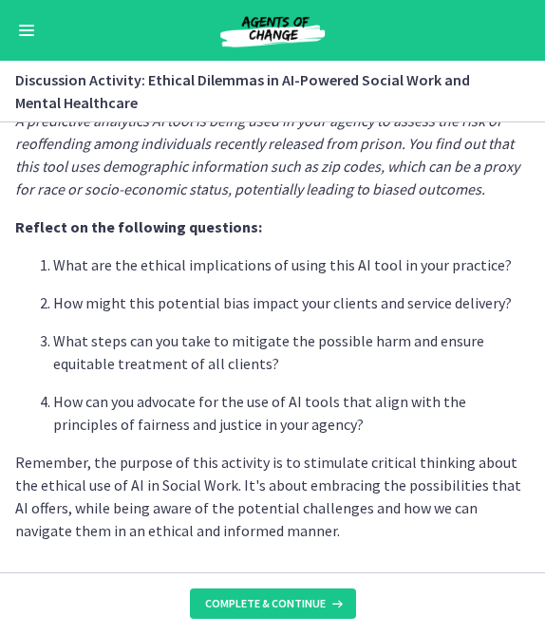
scroll to position [493, 0]
click at [435, 469] on p "Remember, the purpose of this activity is to stimulate critical thinking about …" at bounding box center [272, 496] width 515 height 91
click at [384, 488] on p "Remember, the purpose of this activity is to stimulate critical thinking about …" at bounding box center [272, 496] width 515 height 91
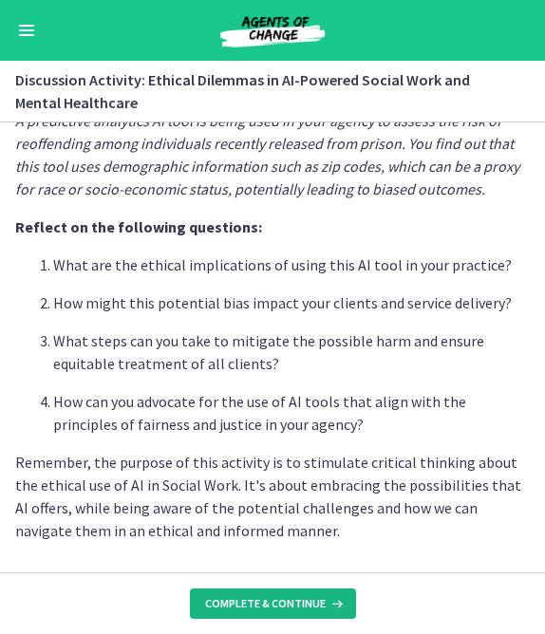
click at [292, 562] on span "Complete & continue" at bounding box center [265, 603] width 121 height 15
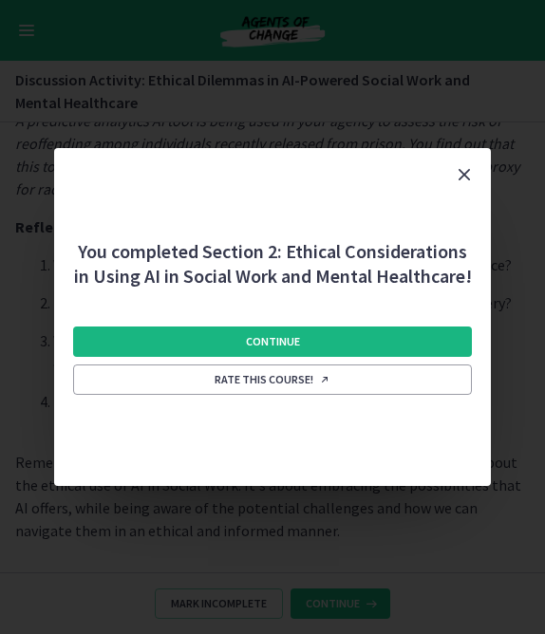
click at [430, 339] on button "Continue" at bounding box center [272, 342] width 398 height 30
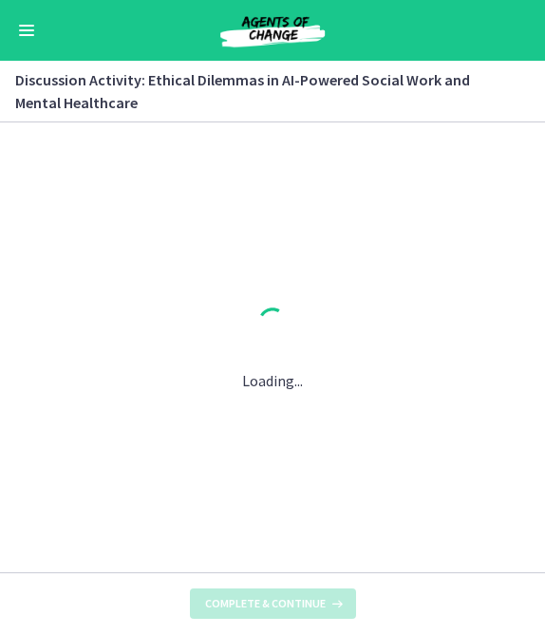
scroll to position [0, 0]
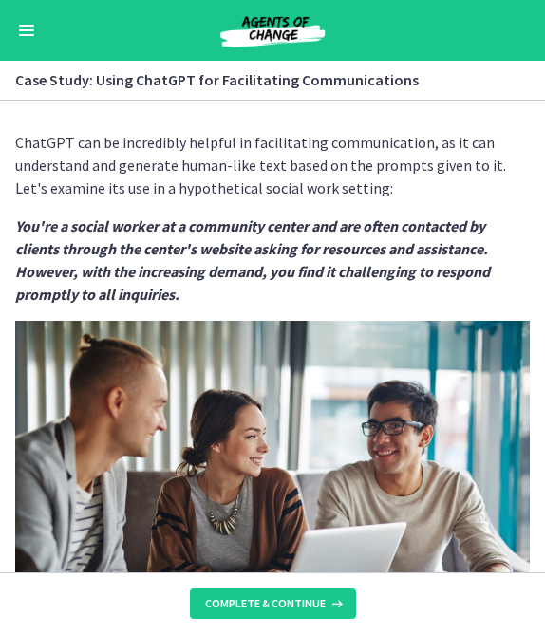
click at [425, 273] on em "You're a social worker at a community center and are often contacted by clients…" at bounding box center [252, 259] width 475 height 87
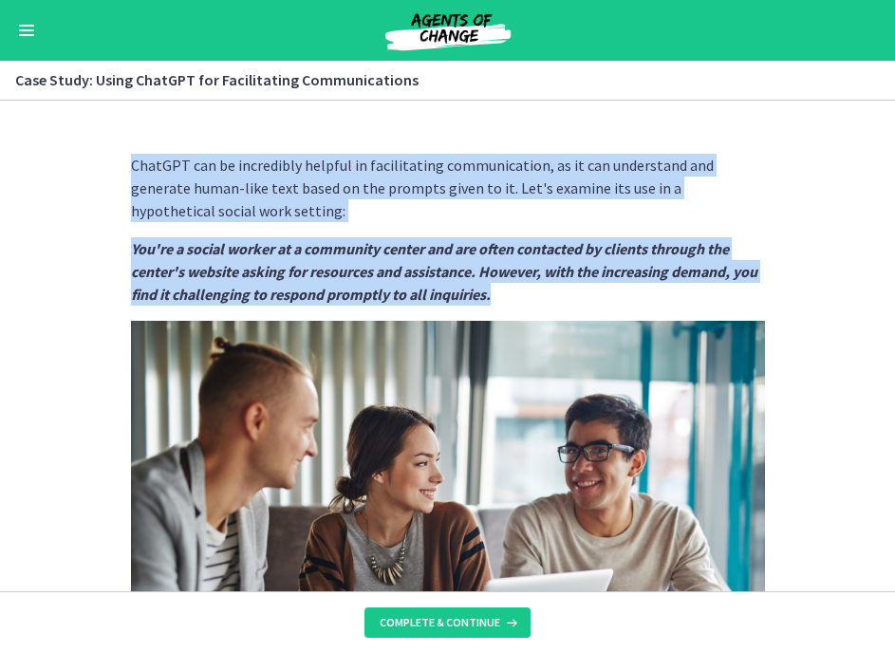
drag, startPoint x: 134, startPoint y: 163, endPoint x: 532, endPoint y: 302, distance: 421.3
click at [532, 302] on div "ChatGPT can be incredibly helpful in facilitating communication, as it can unde…" at bounding box center [448, 619] width 634 height 931
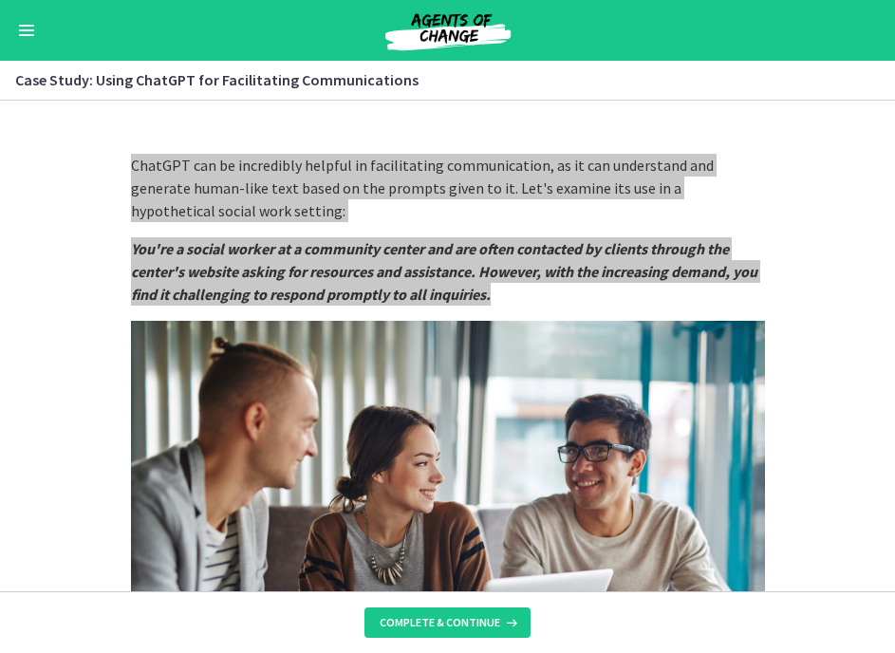
drag, startPoint x: 887, startPoint y: 390, endPoint x: 418, endPoint y: 250, distance: 489.6
click at [418, 250] on em "You're a social worker at a community center and are often contacted by clients…" at bounding box center [444, 271] width 627 height 65
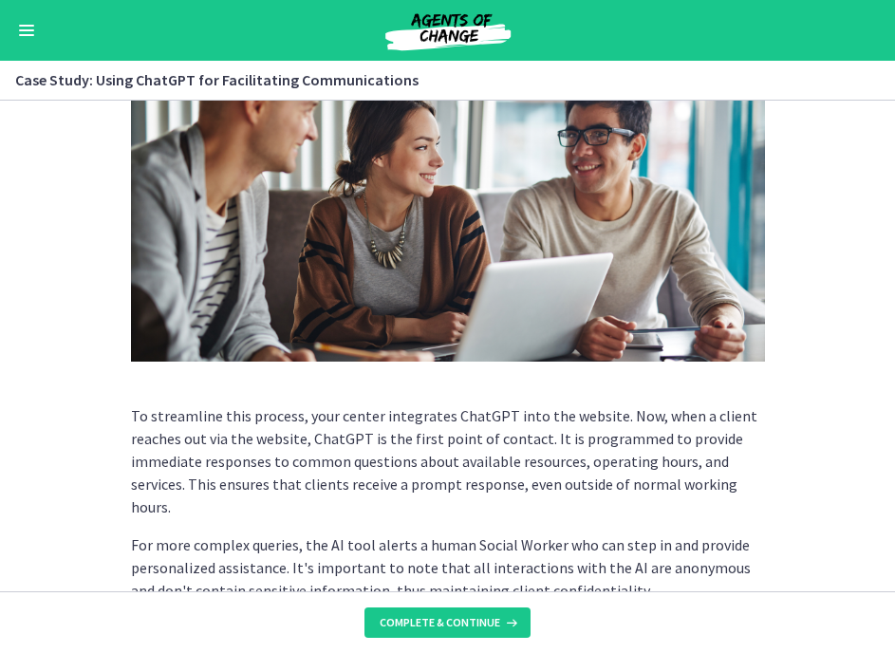
scroll to position [329, 0]
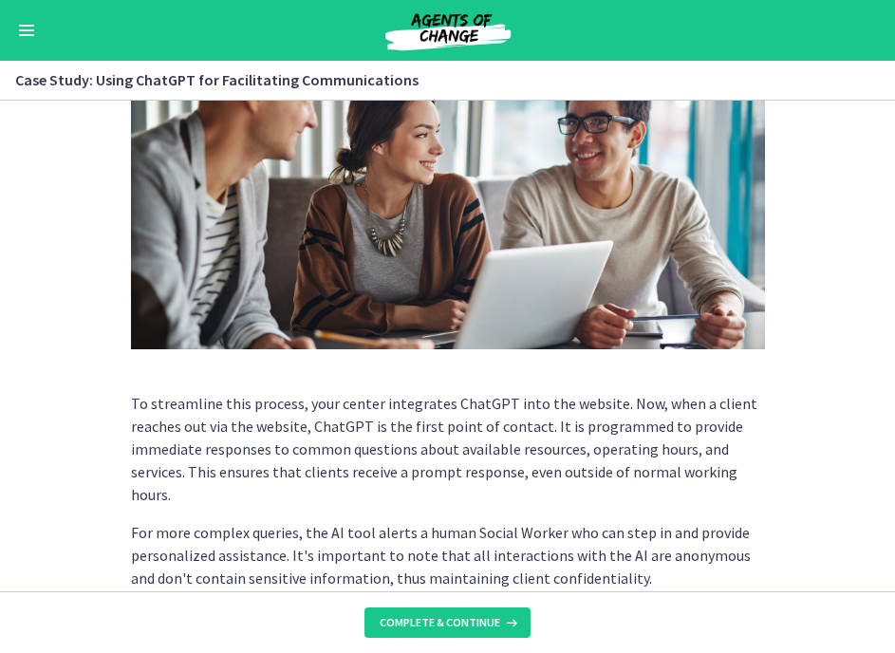
click at [329, 444] on p "To streamline this process, your center integrates ChatGPT into the website. No…" at bounding box center [448, 449] width 634 height 114
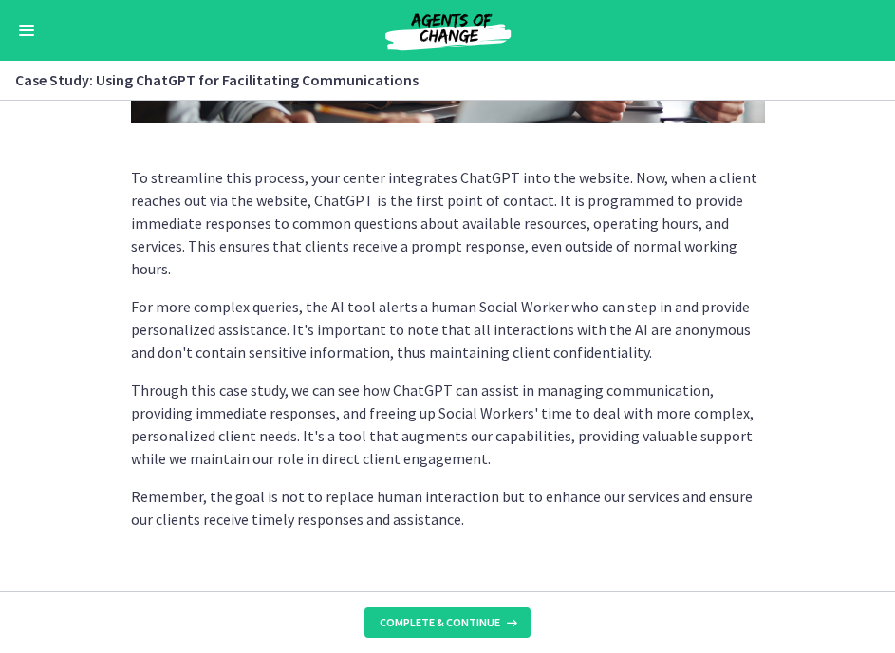
scroll to position [561, 0]
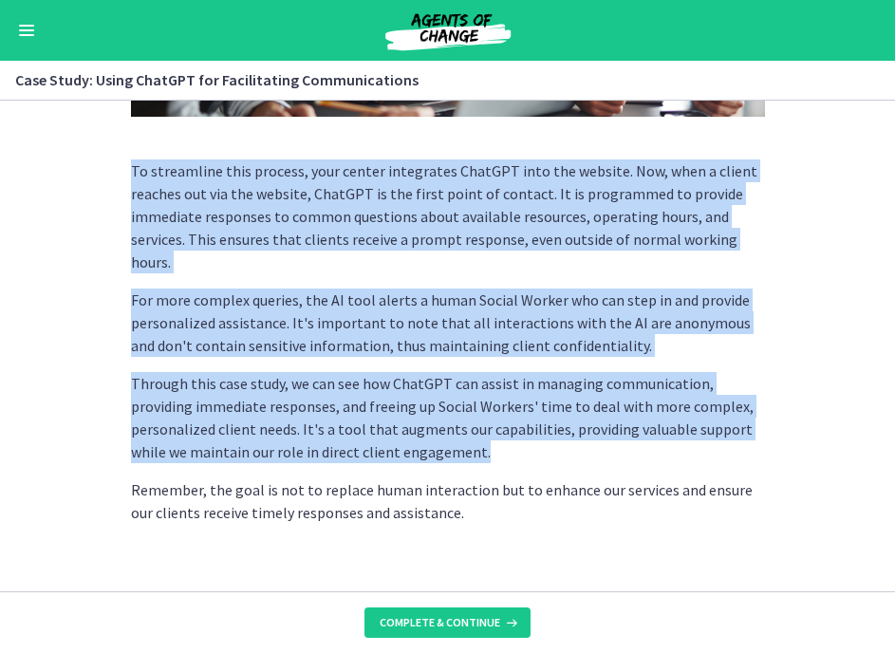
drag, startPoint x: 131, startPoint y: 164, endPoint x: 392, endPoint y: 428, distance: 371.3
click at [392, 428] on div "ChatGPT can be incredibly helpful in facilitating communication, as it can unde…" at bounding box center [448, 58] width 634 height 931
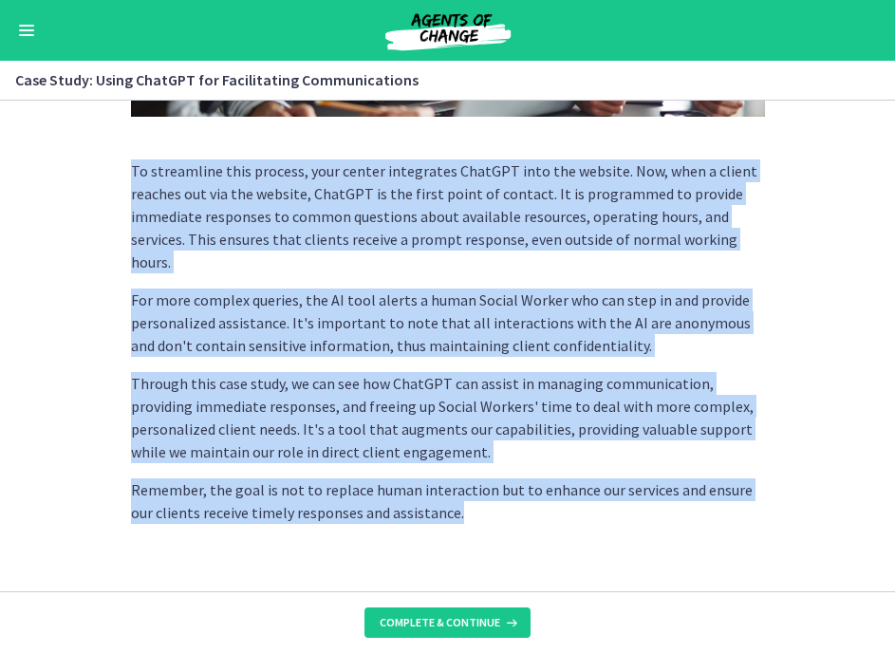
click at [539, 497] on p "Remember, the goal is not to replace human interaction but to enhance our servi…" at bounding box center [448, 502] width 634 height 46
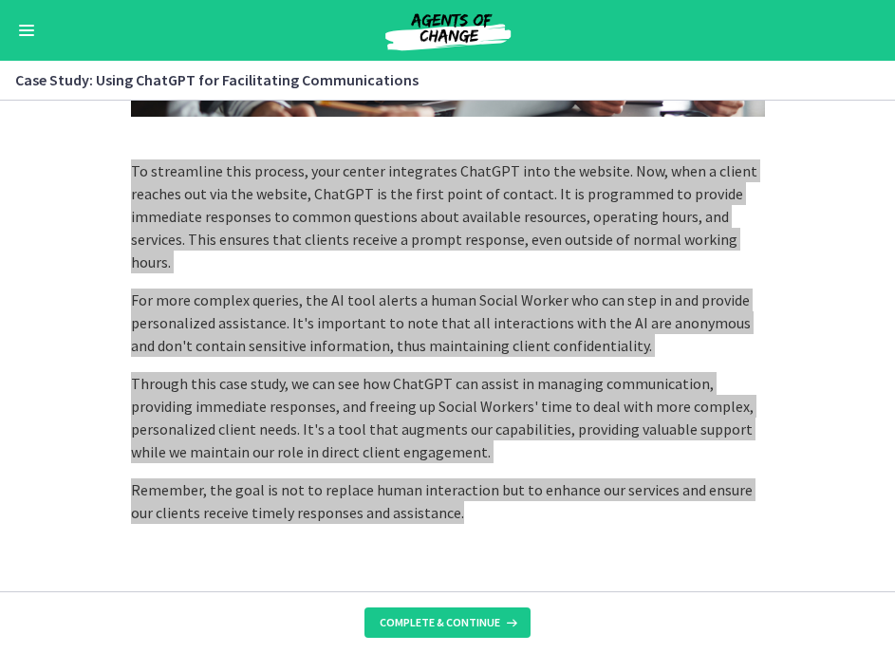
drag, startPoint x: 870, startPoint y: 516, endPoint x: 417, endPoint y: 446, distance: 458.2
click at [417, 446] on div "ChatGPT can be incredibly helpful in facilitating communication, as it can unde…" at bounding box center [448, 58] width 634 height 931
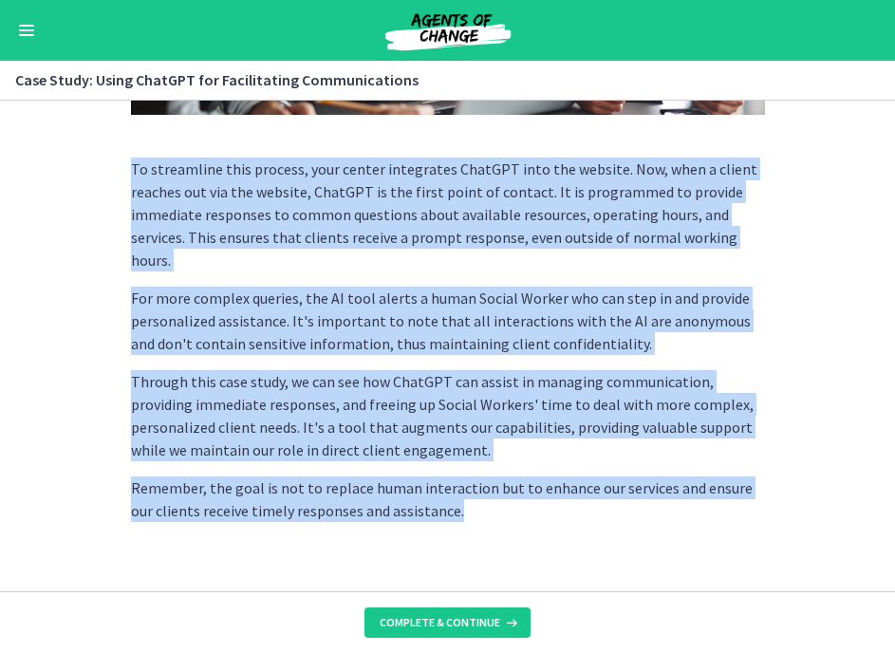
scroll to position [562, 0]
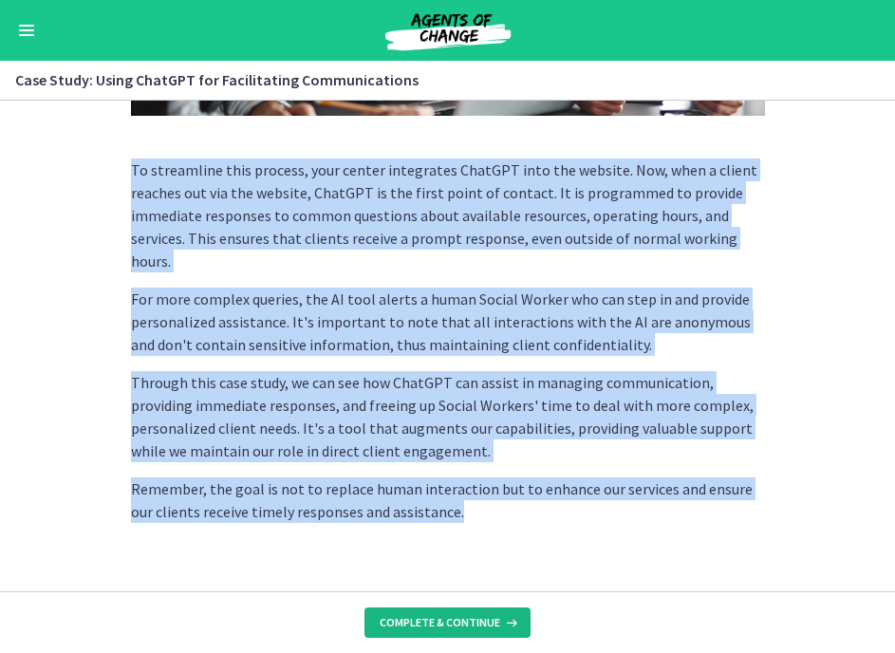
click at [441, 562] on span "Complete & continue" at bounding box center [440, 622] width 121 height 15
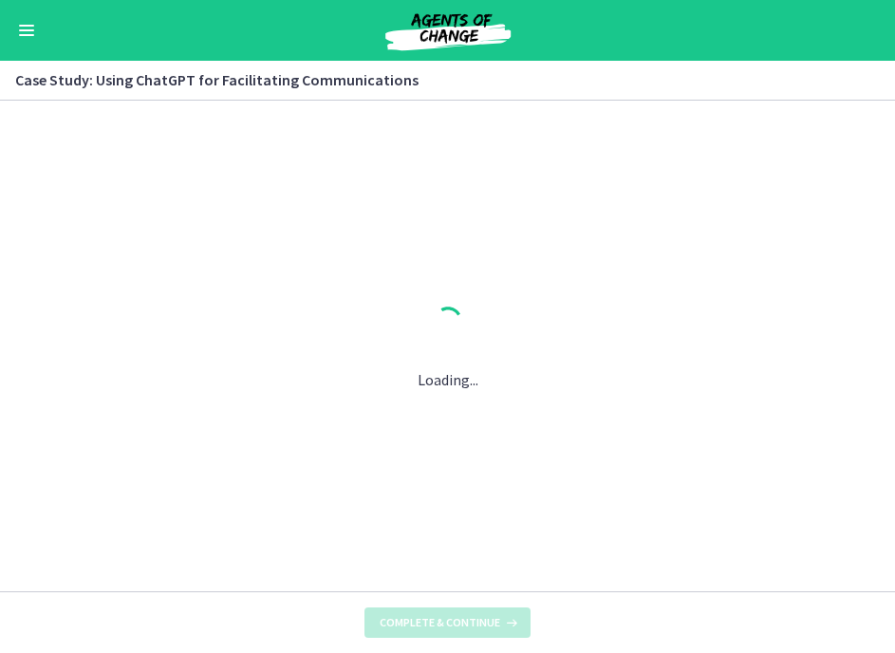
scroll to position [0, 0]
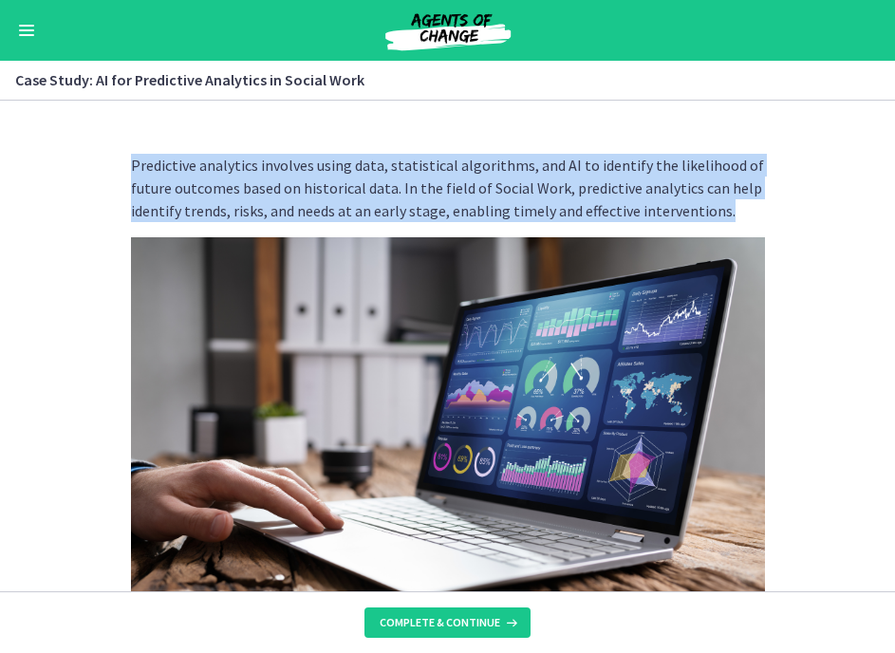
drag, startPoint x: 131, startPoint y: 162, endPoint x: 782, endPoint y: 203, distance: 652.6
click at [782, 203] on section "Predictive analytics involves using data, statistical algorithms, and AI to ide…" at bounding box center [447, 346] width 895 height 491
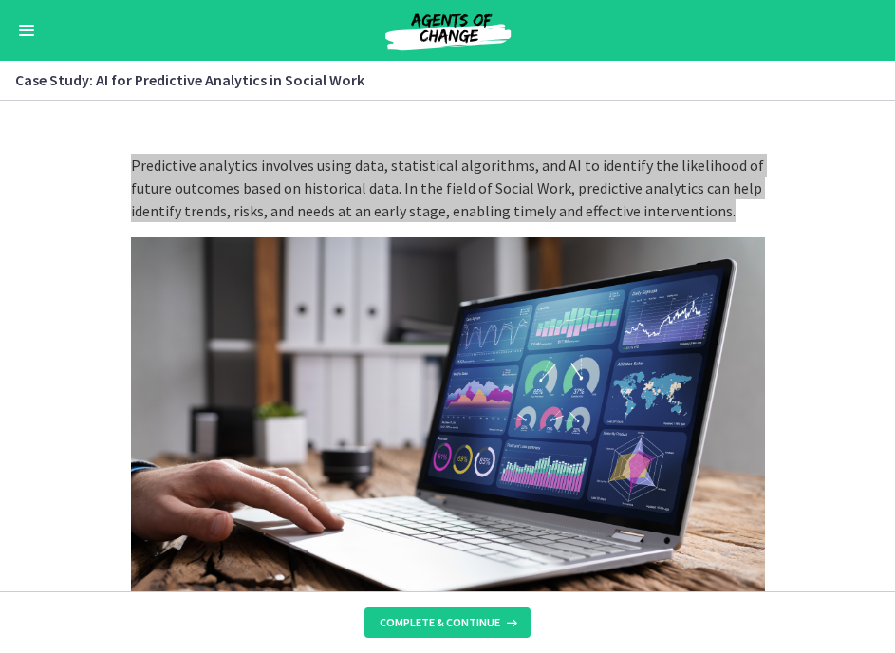
click at [510, 168] on p "Predictive analytics involves using data, statistical algorithms, and AI to ide…" at bounding box center [448, 188] width 634 height 68
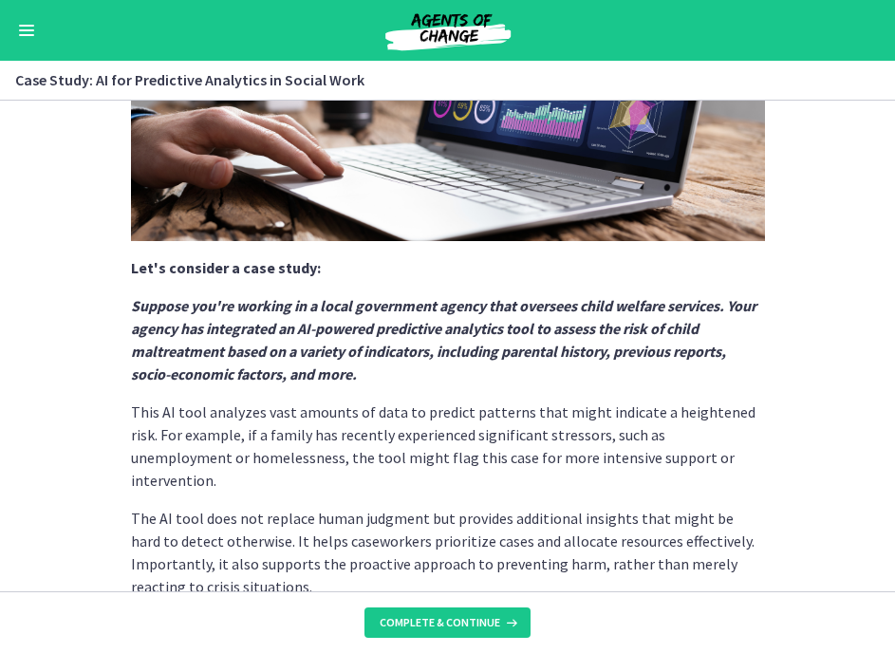
scroll to position [392, 0]
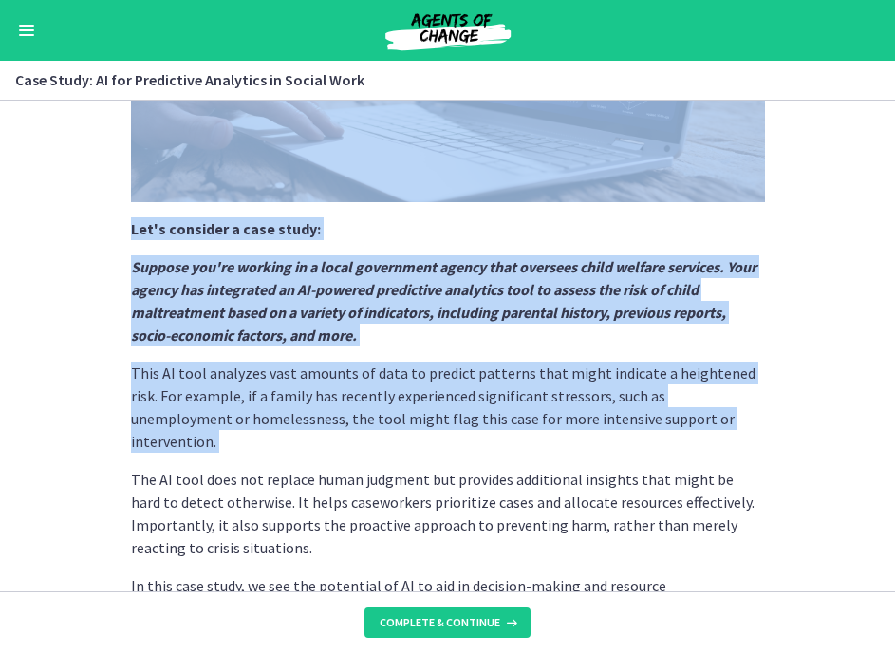
drag, startPoint x: 128, startPoint y: 223, endPoint x: 326, endPoint y: 432, distance: 287.5
click at [326, 432] on section "Predictive analytics involves using data, statistical algorithms, and AI to ide…" at bounding box center [447, 346] width 895 height 491
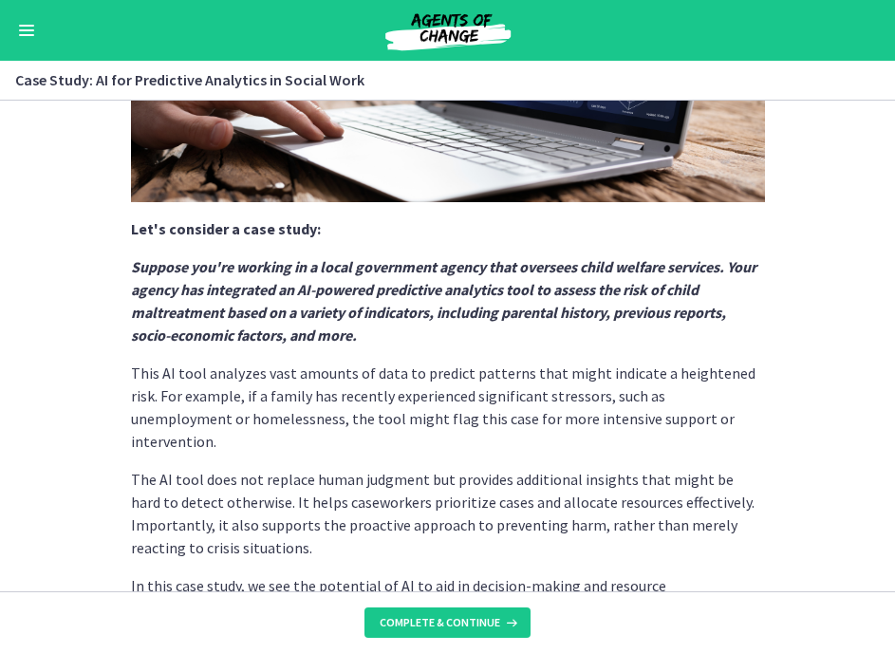
click at [326, 432] on div "Predictive analytics involves using data, statistical algorithms, and AI to ide…" at bounding box center [448, 214] width 634 height 904
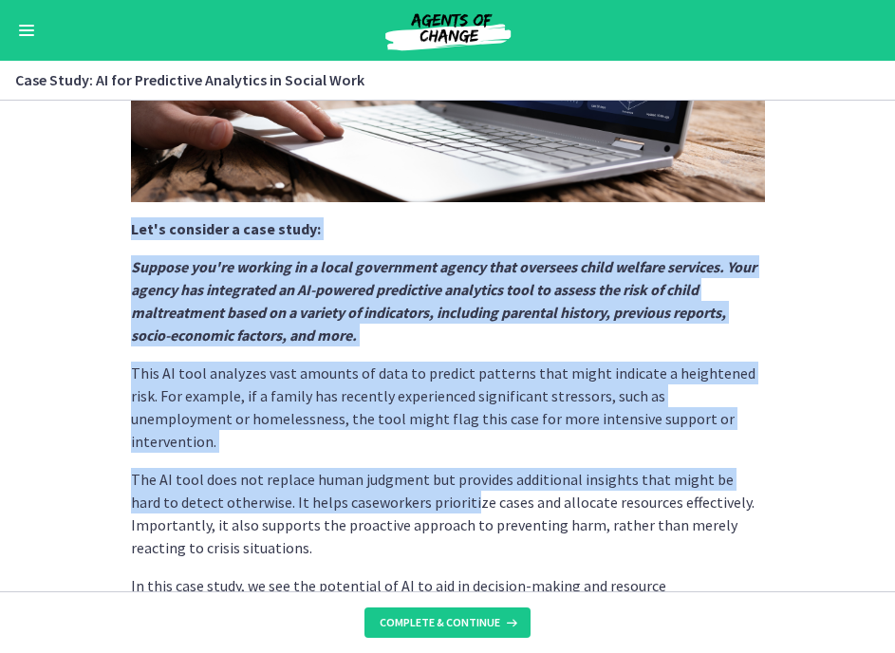
drag, startPoint x: 132, startPoint y: 223, endPoint x: 418, endPoint y: 475, distance: 380.8
click at [418, 475] on div "Predictive analytics involves using data, statistical algorithms, and AI to ide…" at bounding box center [448, 214] width 634 height 904
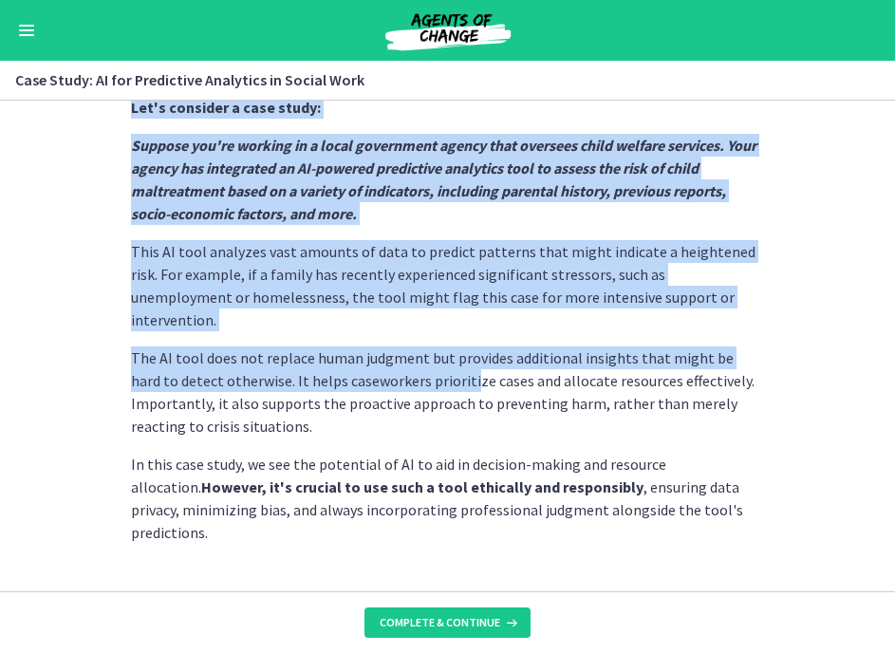
scroll to position [512, 0]
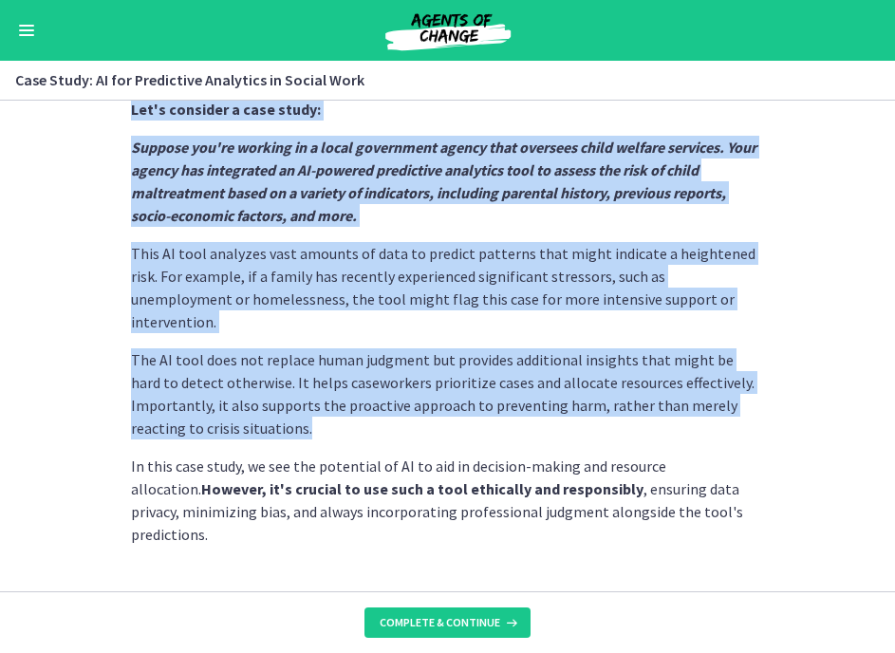
click at [417, 406] on p "The AI tool does not replace human judgment but provides additional insights th…" at bounding box center [448, 393] width 634 height 91
click at [781, 492] on section "Predictive analytics involves using data, statistical algorithms, and AI to ide…" at bounding box center [447, 346] width 895 height 491
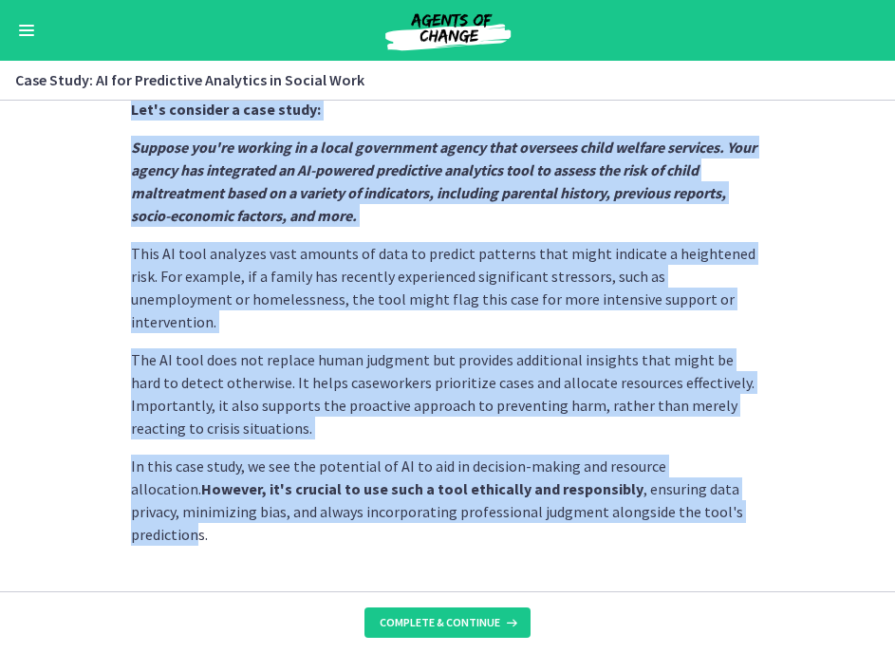
click at [741, 496] on p "In this case study, we see the potential of AI to aid in decision-making and re…" at bounding box center [448, 500] width 634 height 91
click at [747, 496] on p "In this case study, we see the potential of AI to aid in decision-making and re…" at bounding box center [448, 500] width 634 height 91
click at [434, 562] on span "Complete & continue" at bounding box center [440, 622] width 121 height 15
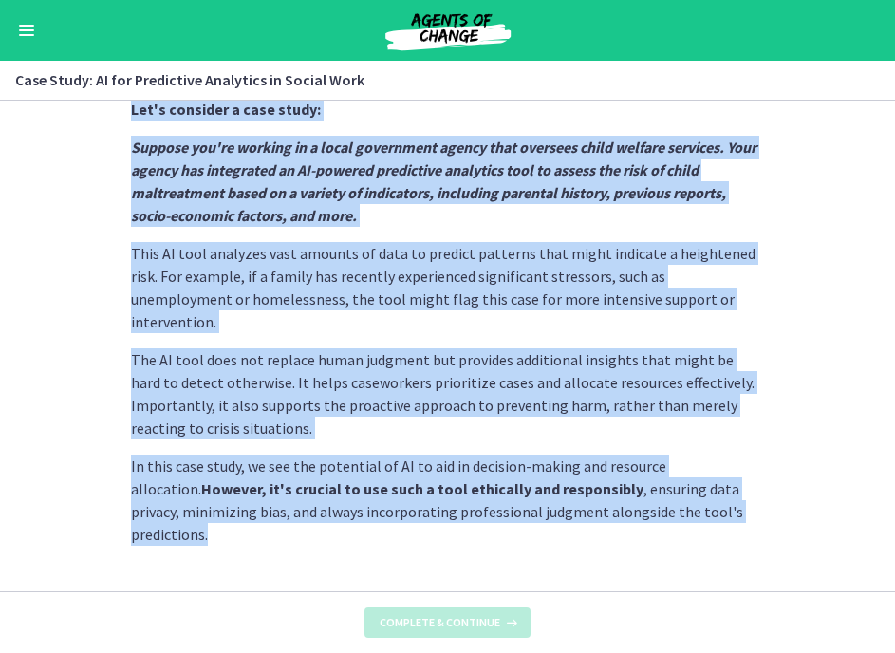
scroll to position [0, 0]
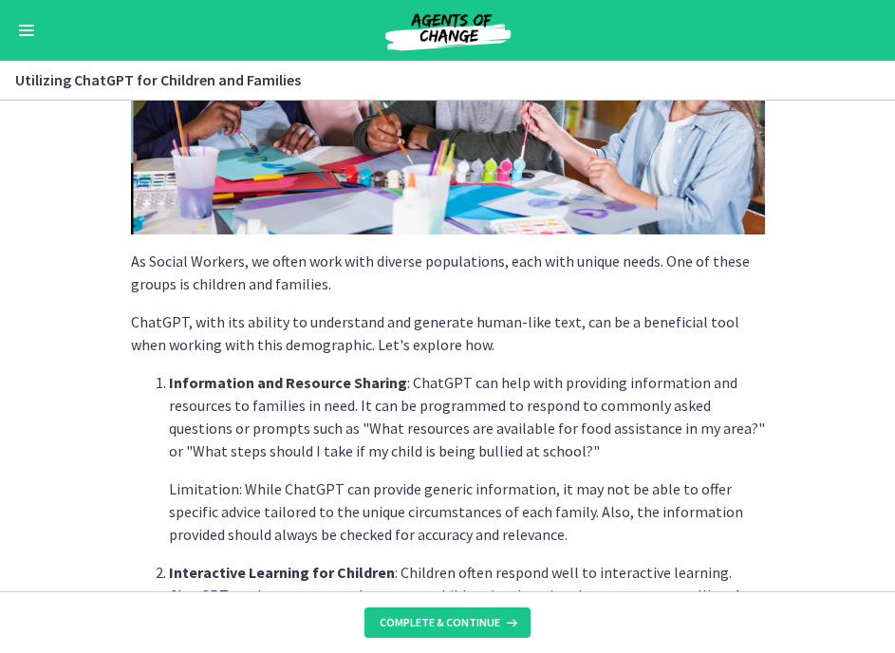
scroll to position [285, 0]
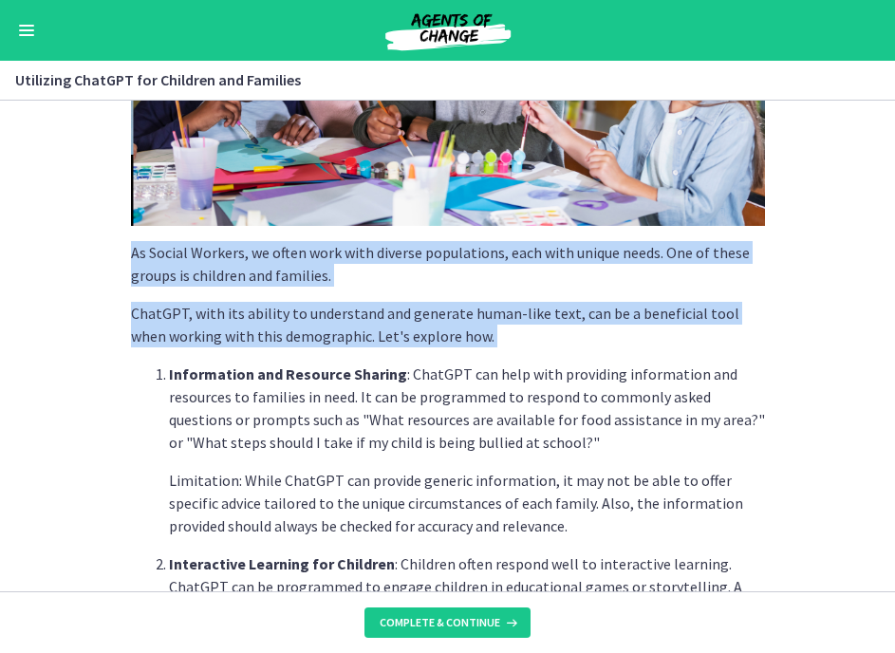
drag, startPoint x: 133, startPoint y: 252, endPoint x: 480, endPoint y: 350, distance: 361.3
click at [480, 350] on div "As Social Workers, we often work with diverse populations, each with unique nee…" at bounding box center [448, 499] width 634 height 1261
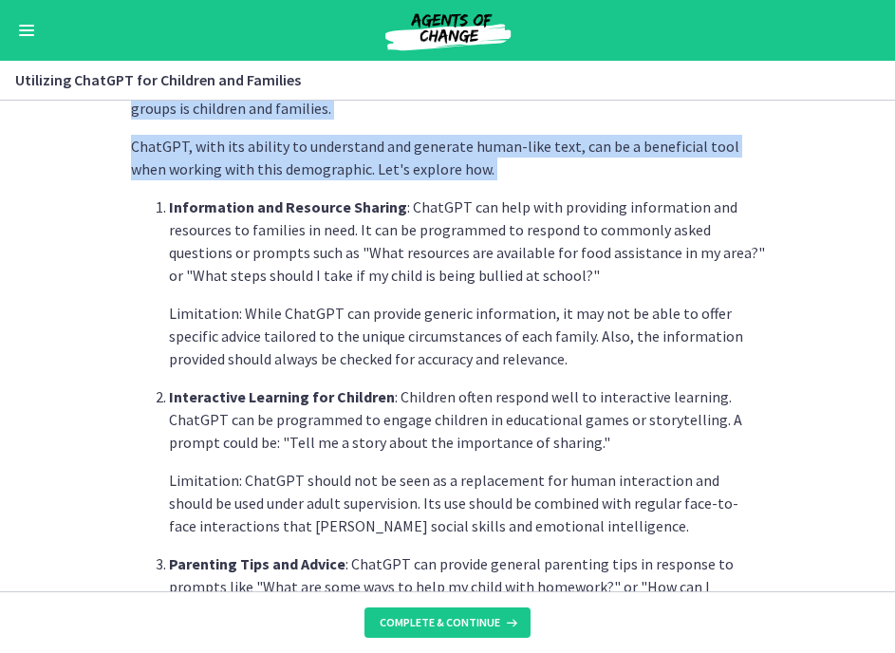
scroll to position [454, 0]
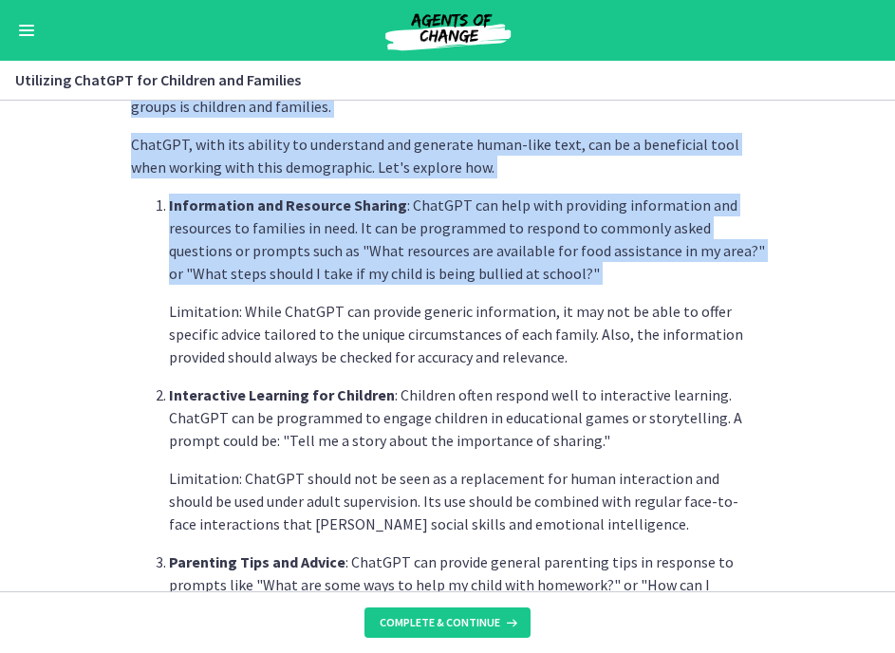
click at [549, 285] on li "Information and Resource Sharing : ChatGPT can help with providing information …" at bounding box center [467, 281] width 596 height 175
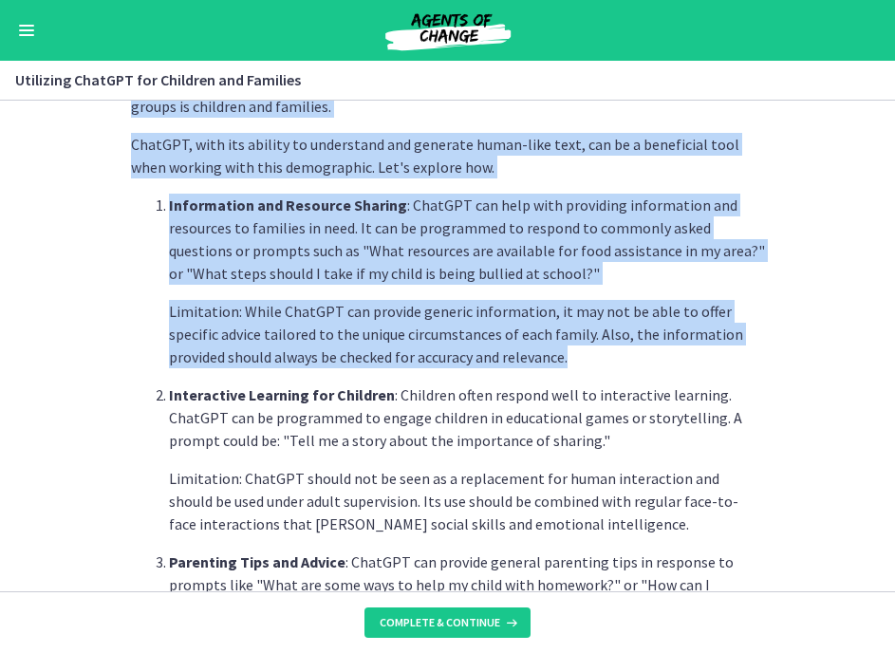
click at [533, 356] on p "Limitation: While ChatGPT can provide generic information, it may not be able t…" at bounding box center [467, 334] width 596 height 68
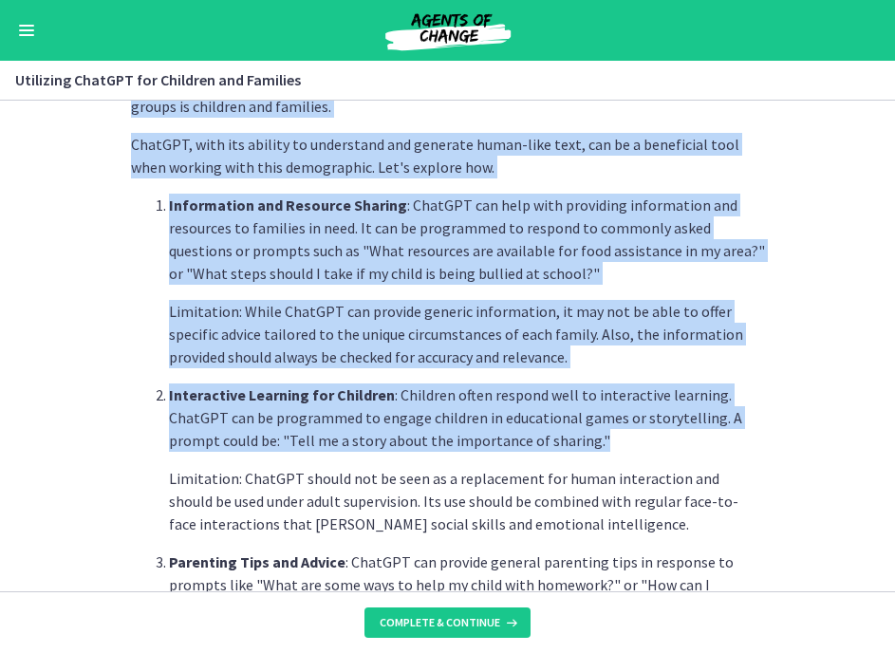
click at [610, 449] on p "Interactive Learning for Children : Children often respond well to interactive …" at bounding box center [467, 418] width 596 height 68
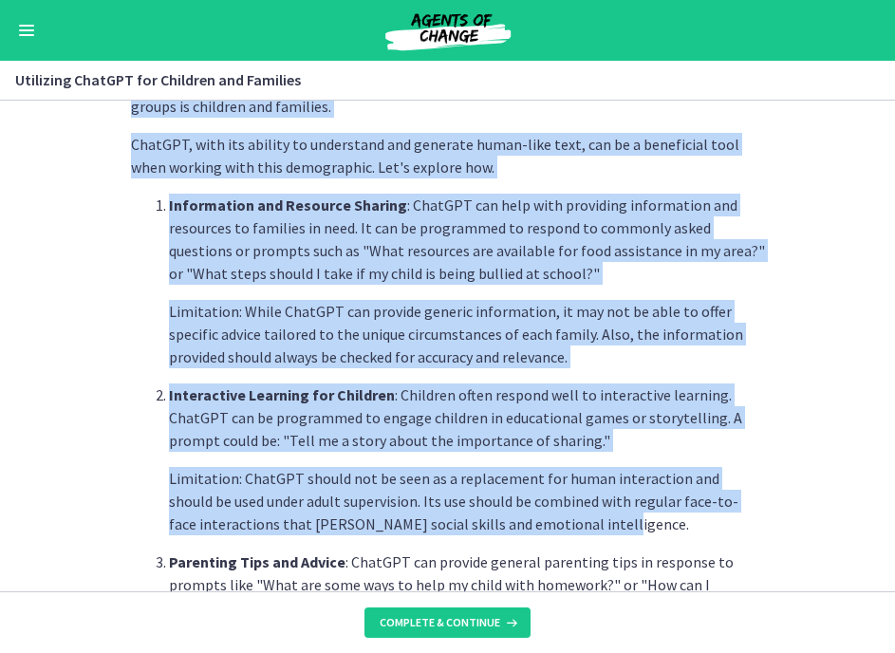
click at [587, 522] on p "Limitation: ChatGPT should not be seen as a replacement for human interaction a…" at bounding box center [467, 501] width 596 height 68
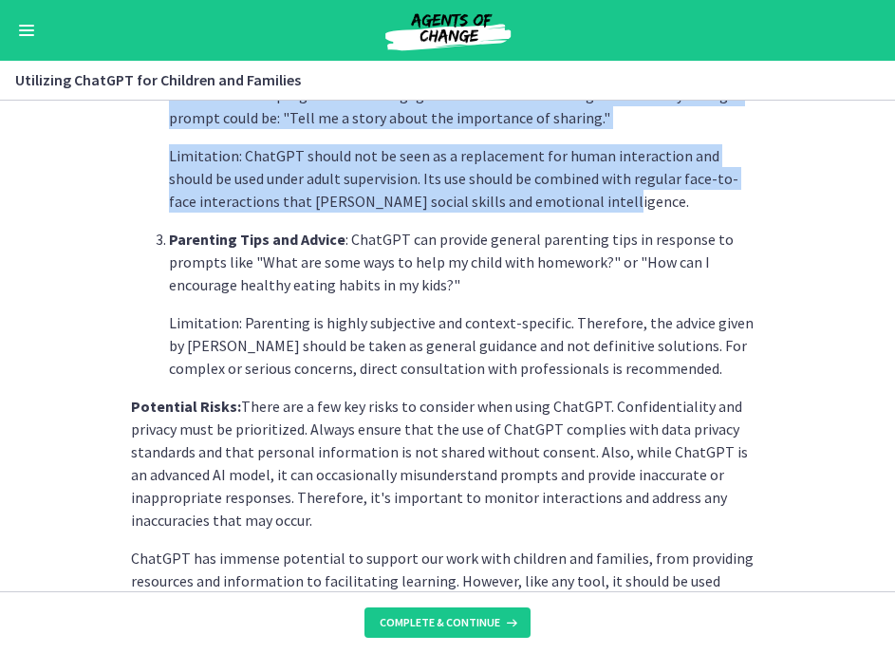
scroll to position [781, 0]
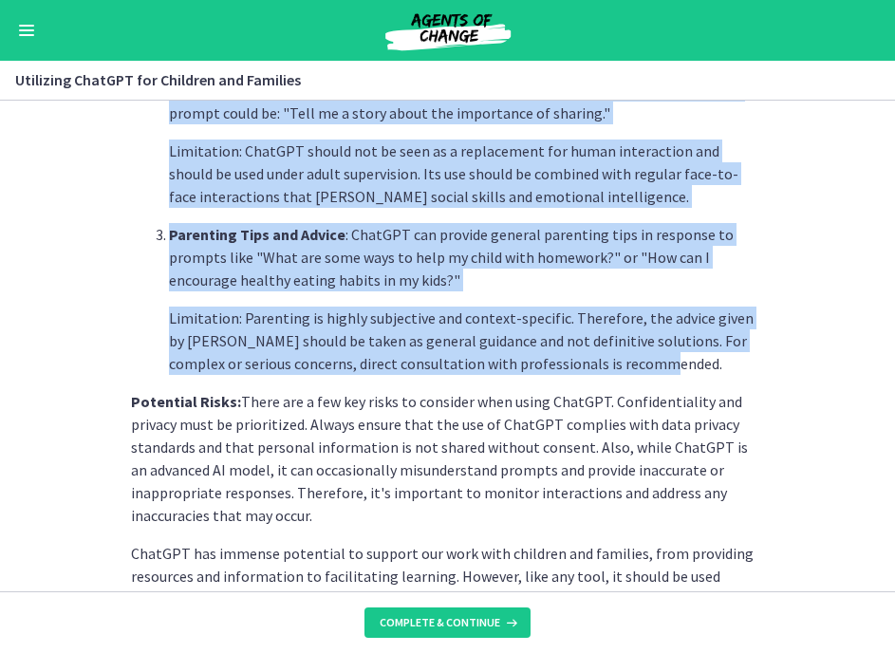
click at [654, 374] on p "Limitation: Parenting is highly subjective and context-specific. Therefore, the…" at bounding box center [467, 341] width 596 height 68
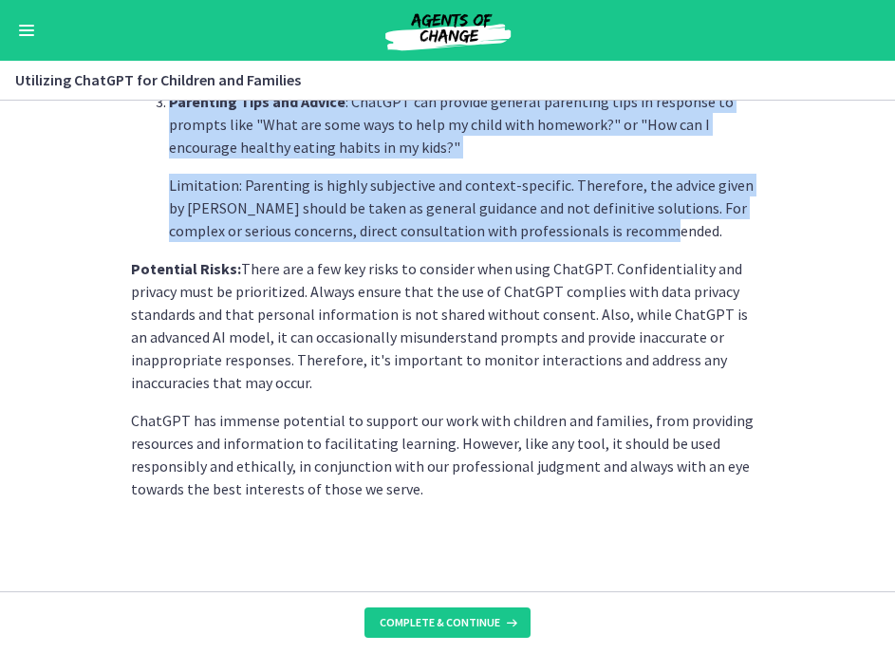
scroll to position [914, 0]
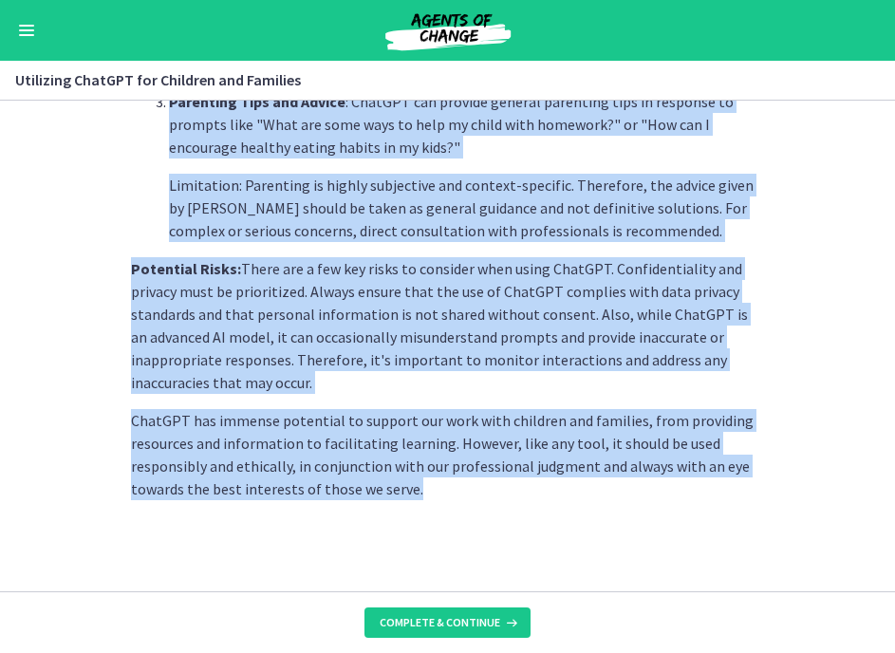
click at [492, 494] on p "ChatGPT has immense potential to support our work with children and families, f…" at bounding box center [448, 454] width 634 height 91
click at [421, 433] on p "ChatGPT has immense potential to support our work with children and families, f…" at bounding box center [448, 454] width 634 height 91
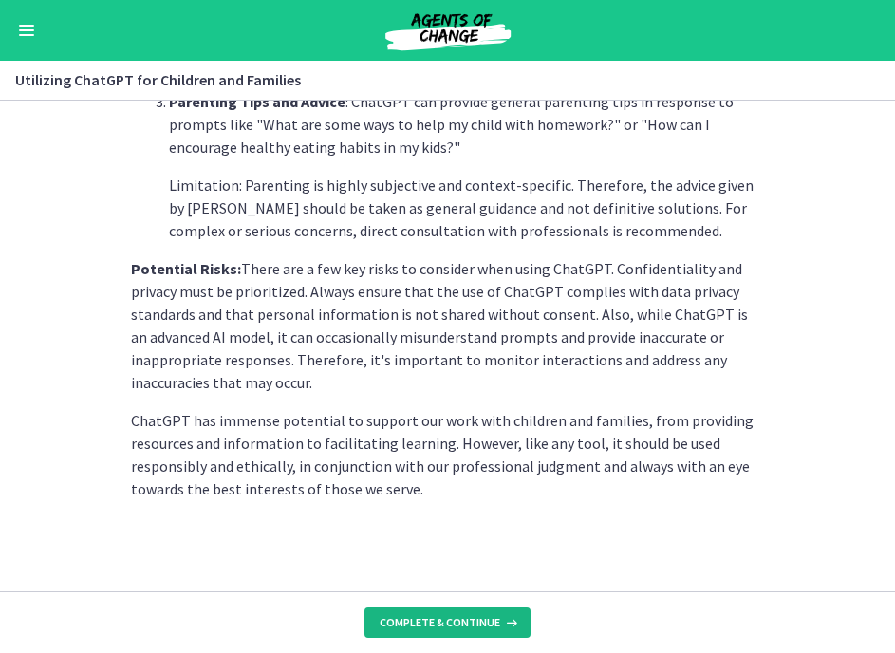
click at [444, 562] on span "Complete & continue" at bounding box center [440, 622] width 121 height 15
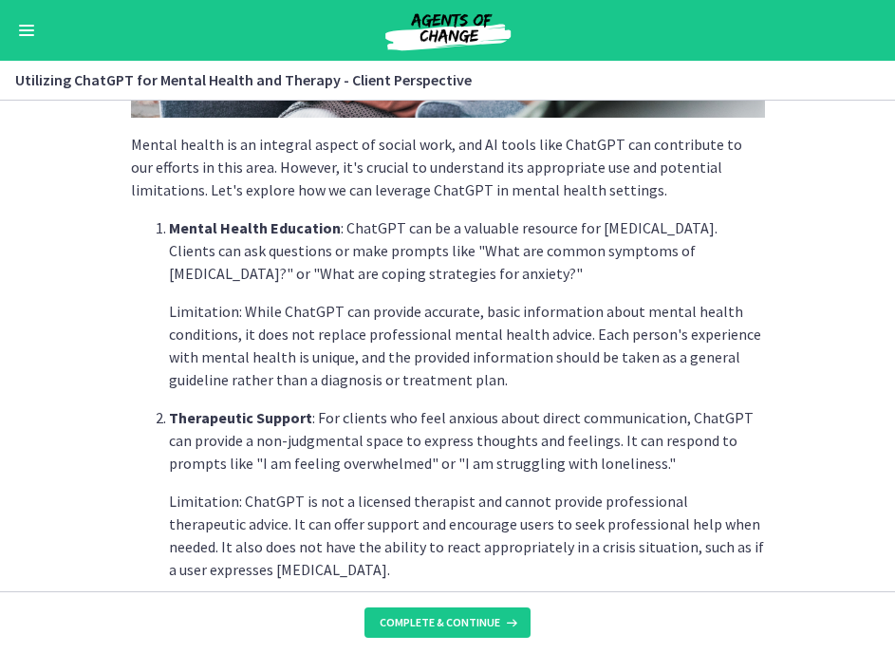
scroll to position [400, 0]
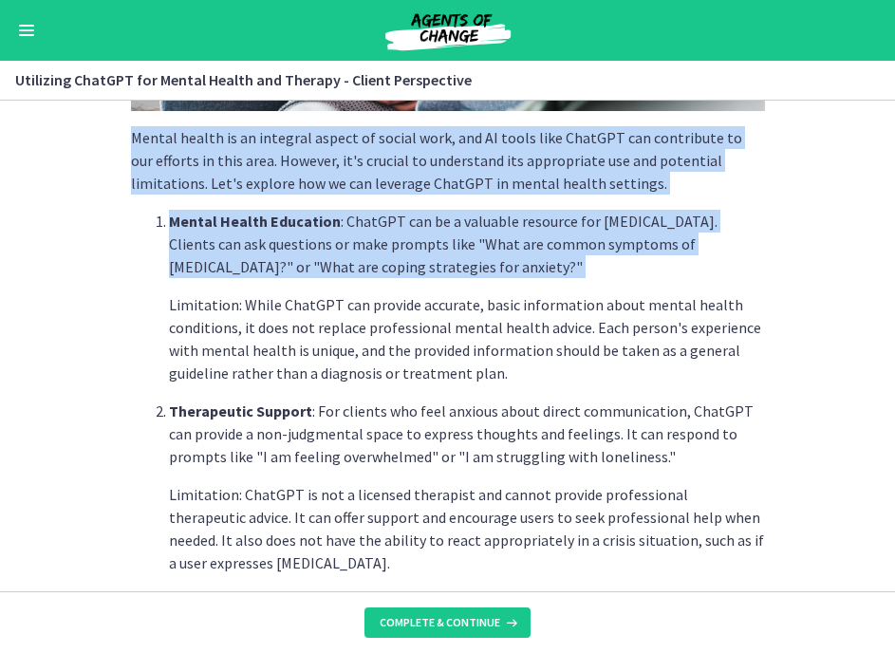
drag, startPoint x: 131, startPoint y: 138, endPoint x: 476, endPoint y: 284, distance: 374.4
click at [476, 284] on div "Mental health is an integral aspect of social work, and AI tools like ChatGPT c…" at bounding box center [448, 377] width 634 height 1246
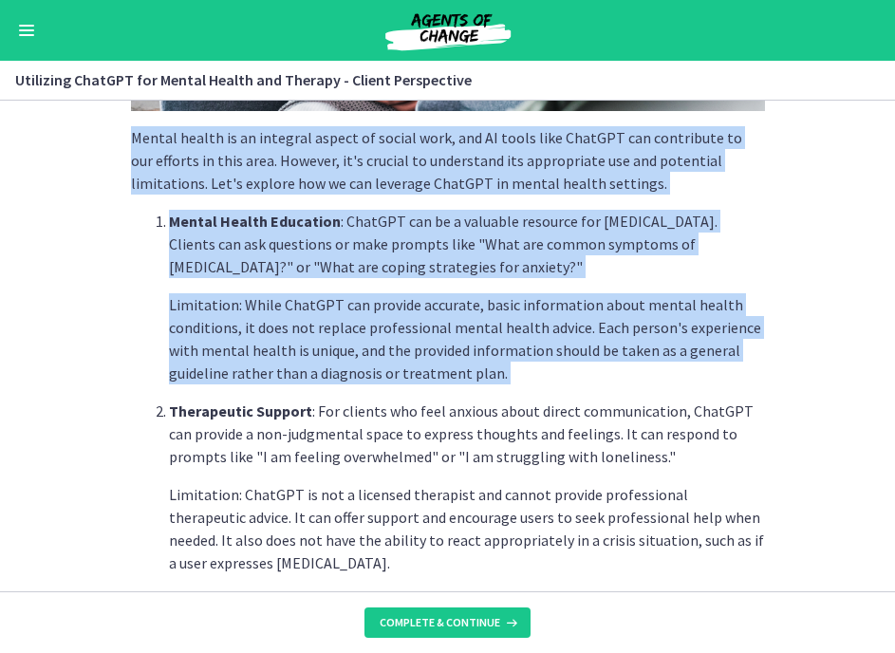
click at [535, 385] on ol "Mental Health Education : ChatGPT can be a valuable resource for psychoeducatio…" at bounding box center [448, 487] width 634 height 554
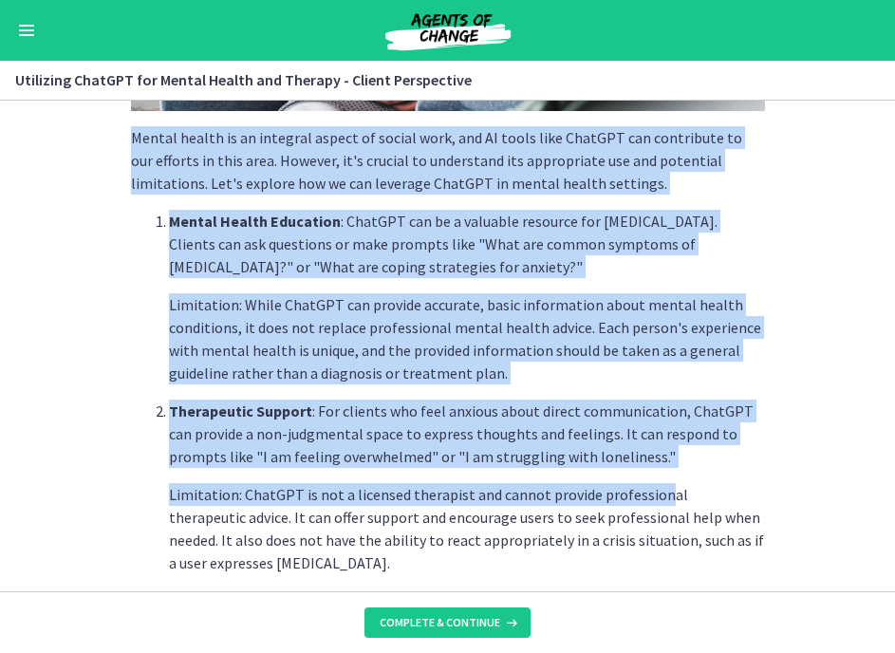
click at [659, 488] on p "Limitation: ChatGPT is not a licensed therapist and cannot provide professional…" at bounding box center [467, 528] width 596 height 91
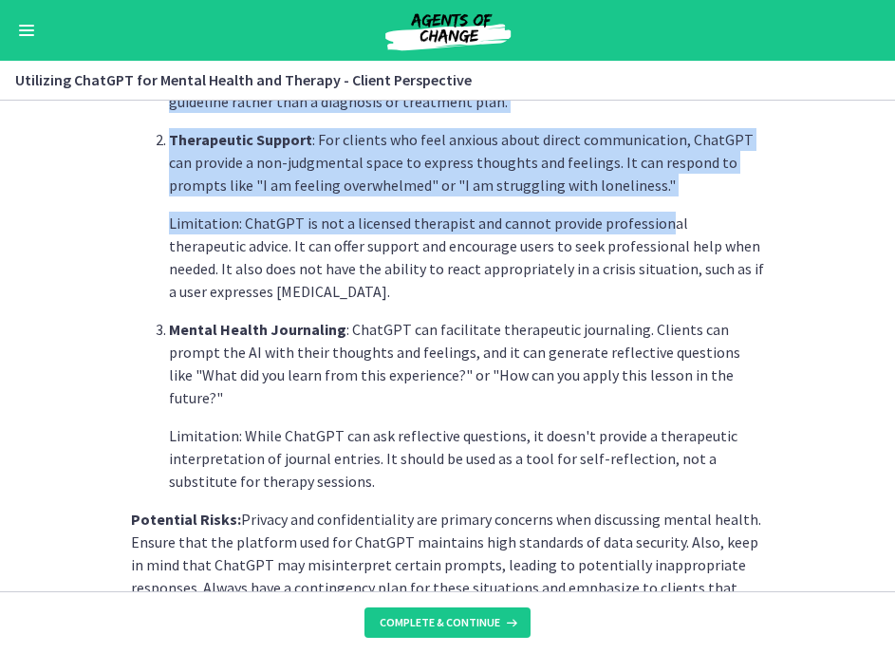
scroll to position [672, 0]
click at [639, 292] on p "Limitation: ChatGPT is not a licensed therapist and cannot provide professional…" at bounding box center [467, 256] width 596 height 91
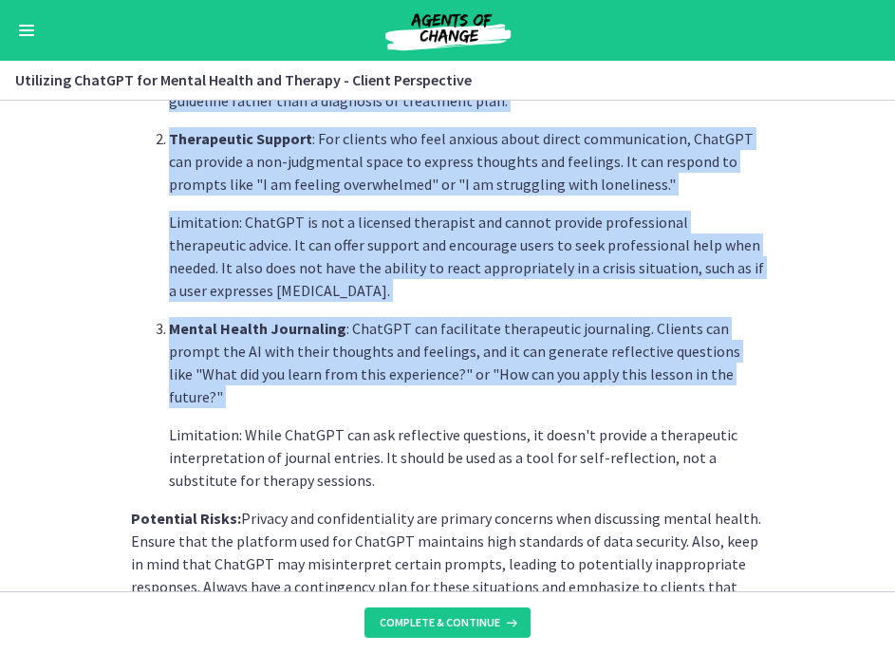
click at [569, 391] on li "Mental Health Journaling : ChatGPT can facilitate therapeutic journaling. Clien…" at bounding box center [467, 404] width 596 height 175
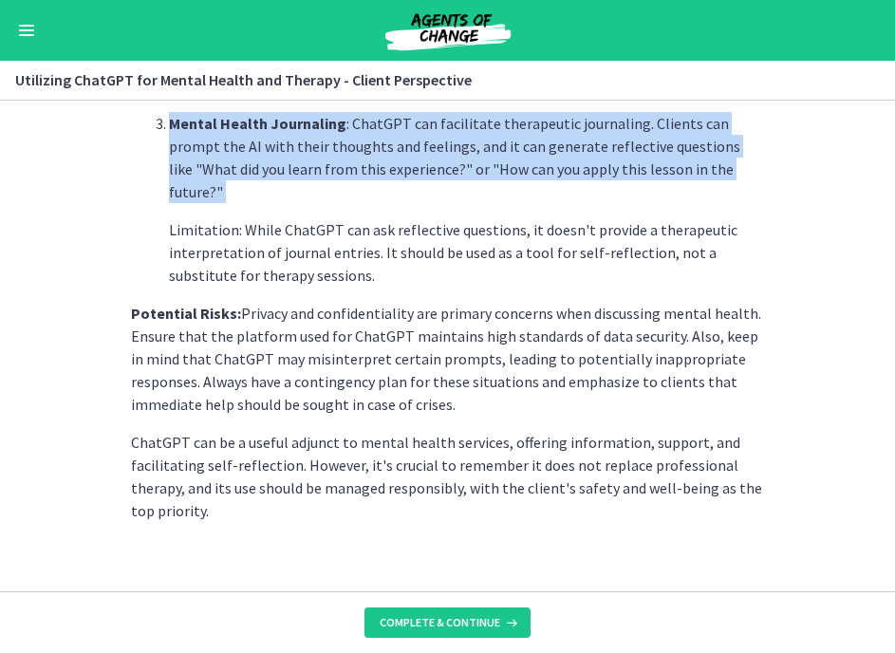
scroll to position [876, 0]
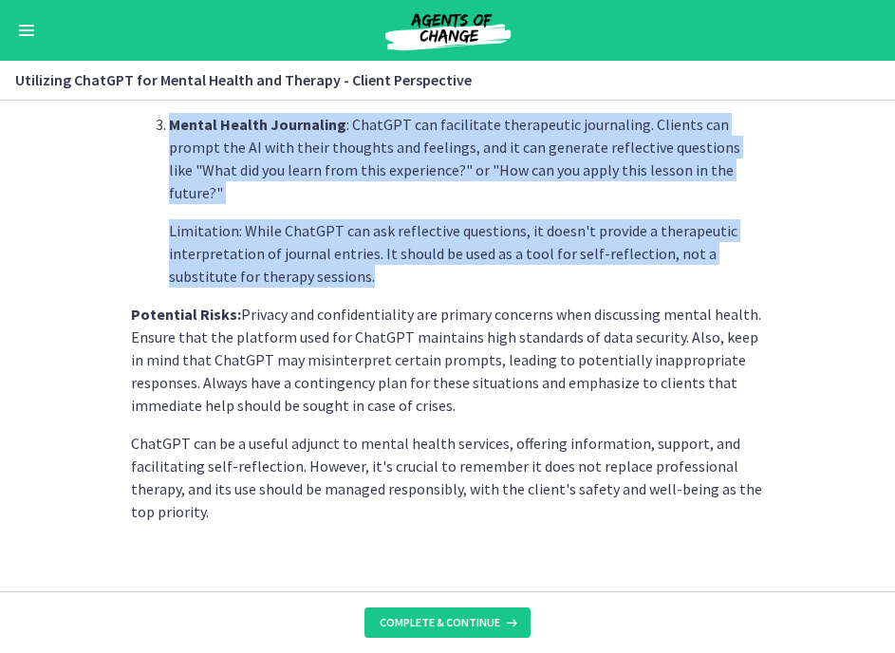
click at [553, 247] on p "Limitation: While ChatGPT can ask reflective questions, it doesn't provide a th…" at bounding box center [467, 253] width 596 height 68
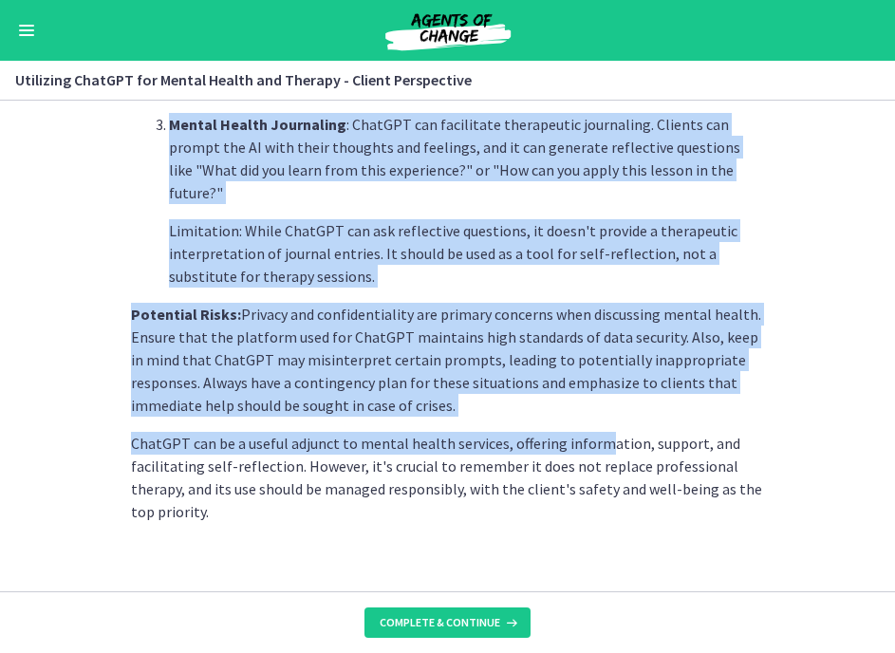
click at [600, 432] on p "ChatGPT can be a useful adjunct to mental health services, offering information…" at bounding box center [448, 477] width 634 height 91
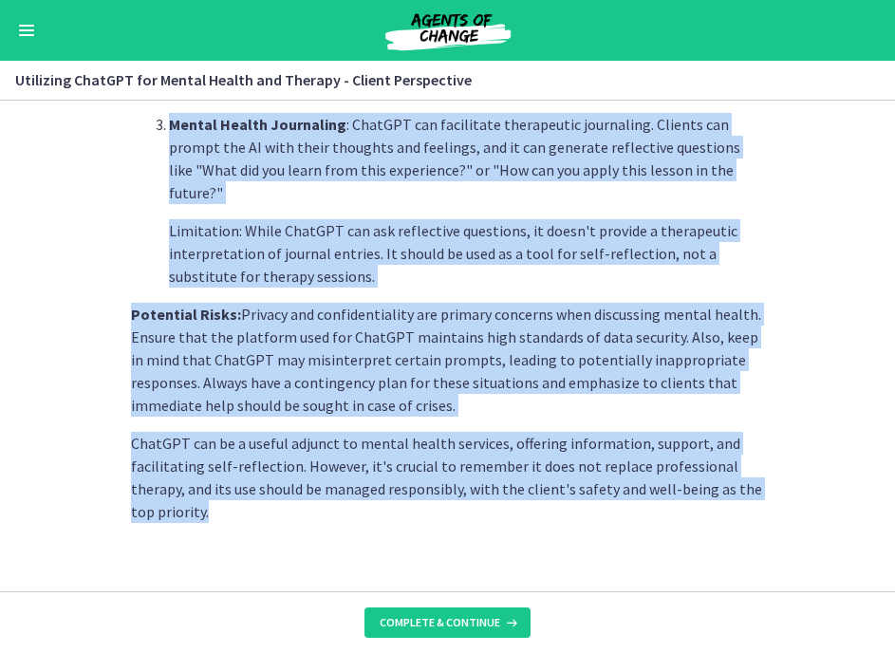
click at [566, 489] on p "ChatGPT can be a useful adjunct to mental health services, offering information…" at bounding box center [448, 477] width 634 height 91
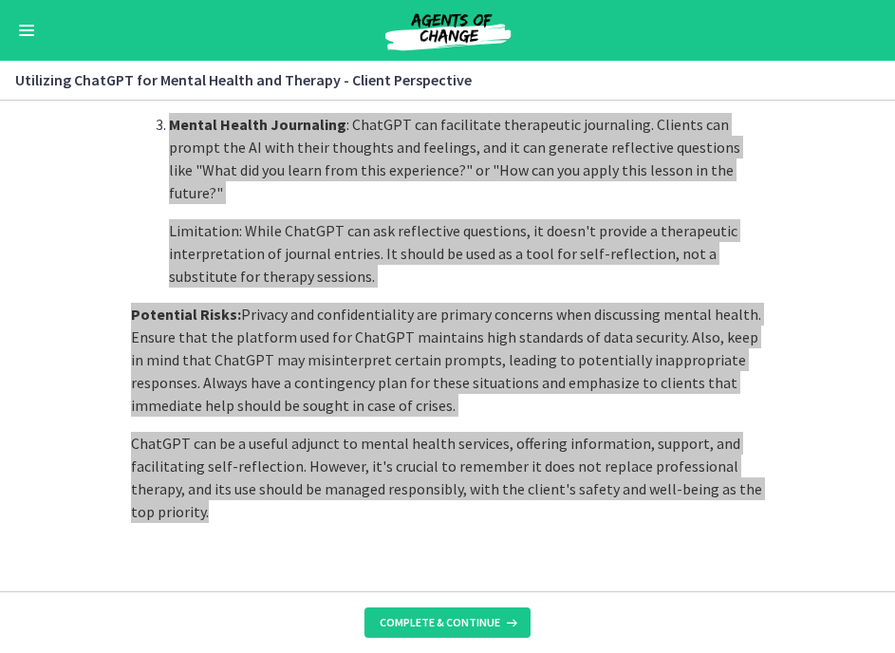
drag, startPoint x: 893, startPoint y: 559, endPoint x: 518, endPoint y: 495, distance: 380.5
click at [518, 495] on p "ChatGPT can be a useful adjunct to mental health services, offering information…" at bounding box center [448, 477] width 634 height 91
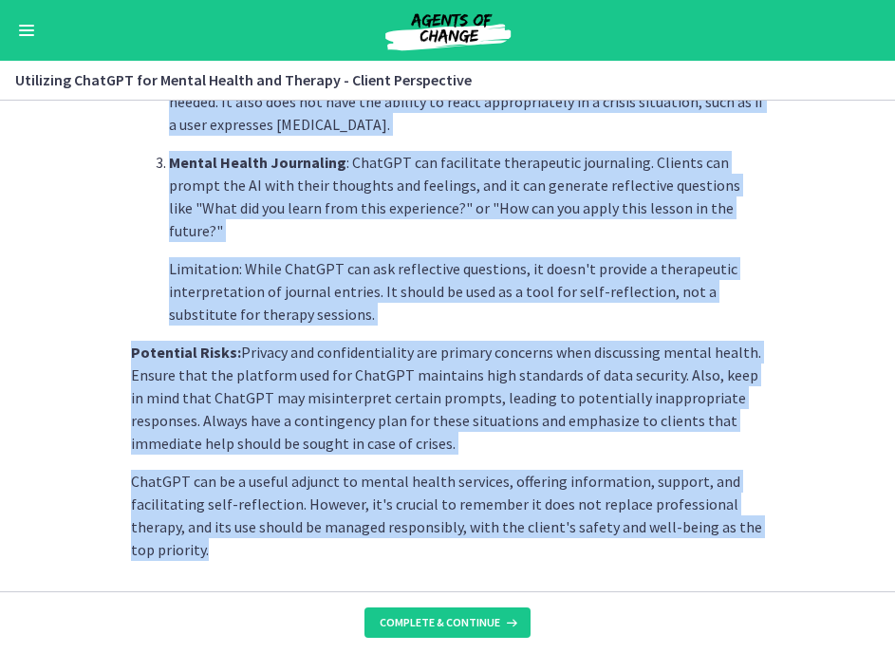
scroll to position [834, 0]
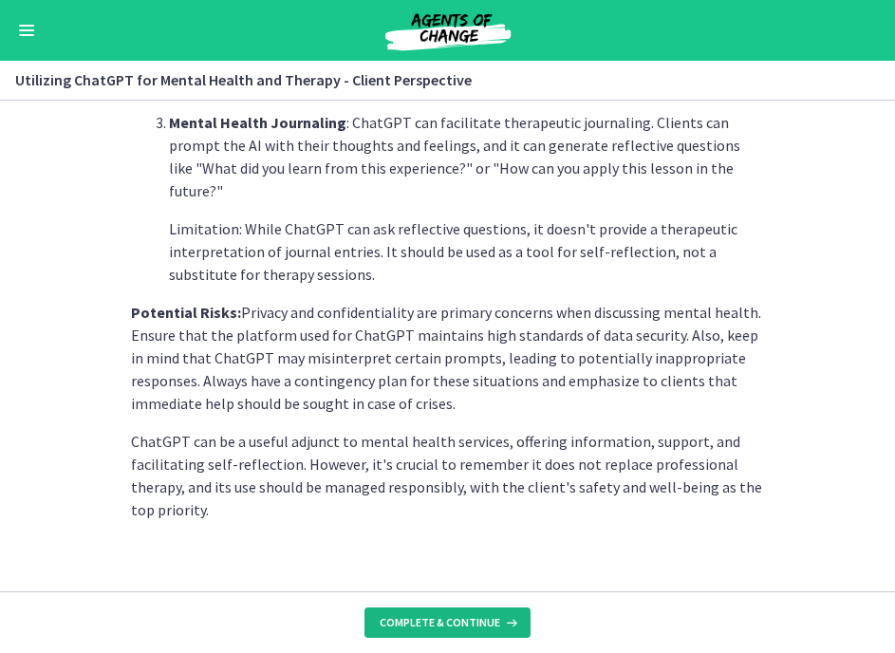
scroll to position [876, 0]
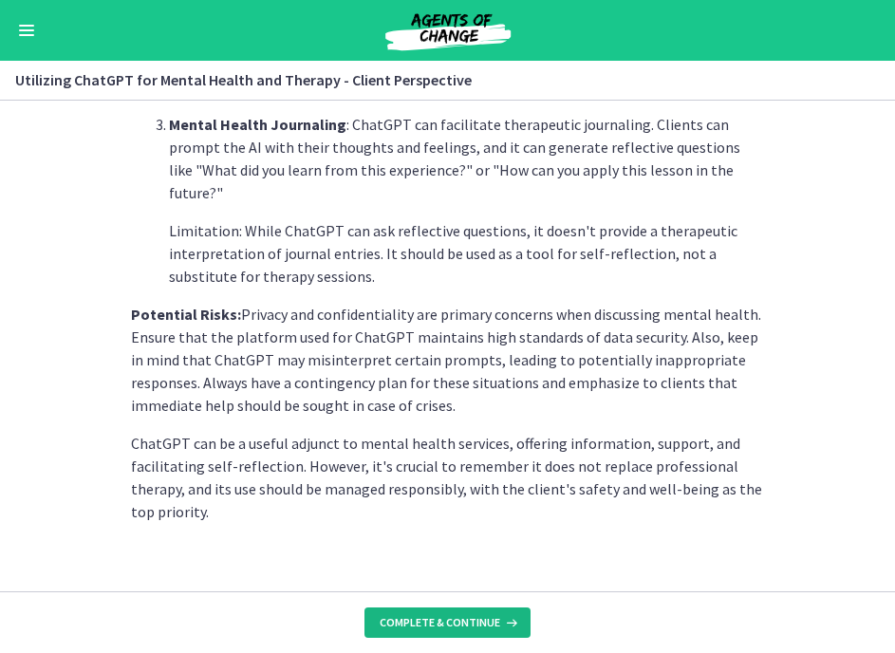
click at [447, 562] on button "Complete & continue" at bounding box center [448, 623] width 166 height 30
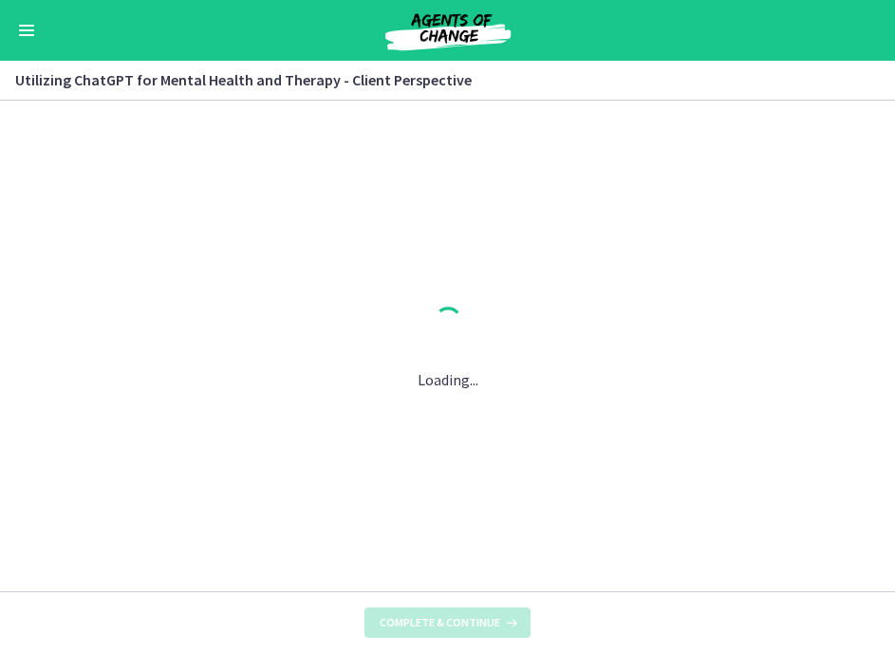
scroll to position [0, 0]
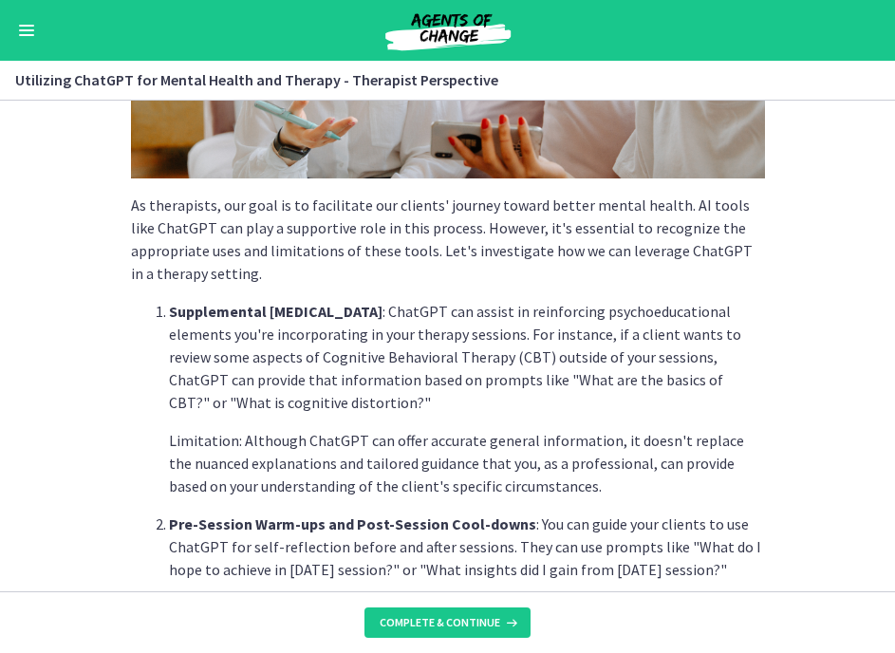
scroll to position [339, 0]
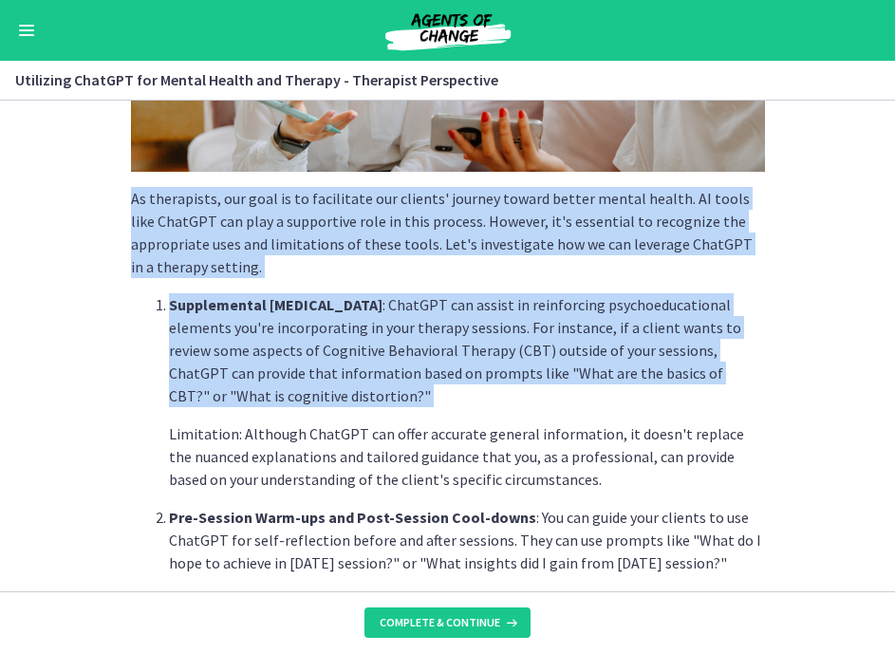
drag, startPoint x: 129, startPoint y: 199, endPoint x: 442, endPoint y: 408, distance: 376.6
click at [442, 253] on div "As therapists, our goal is to facilitate our clients' journey toward better men…" at bounding box center [448, 26] width 665 height 453
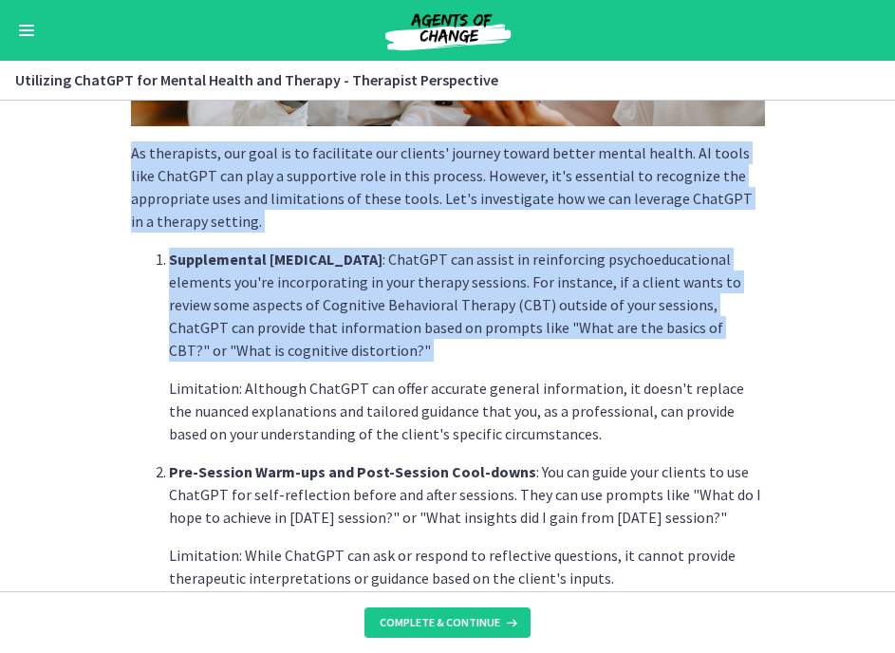
scroll to position [391, 0]
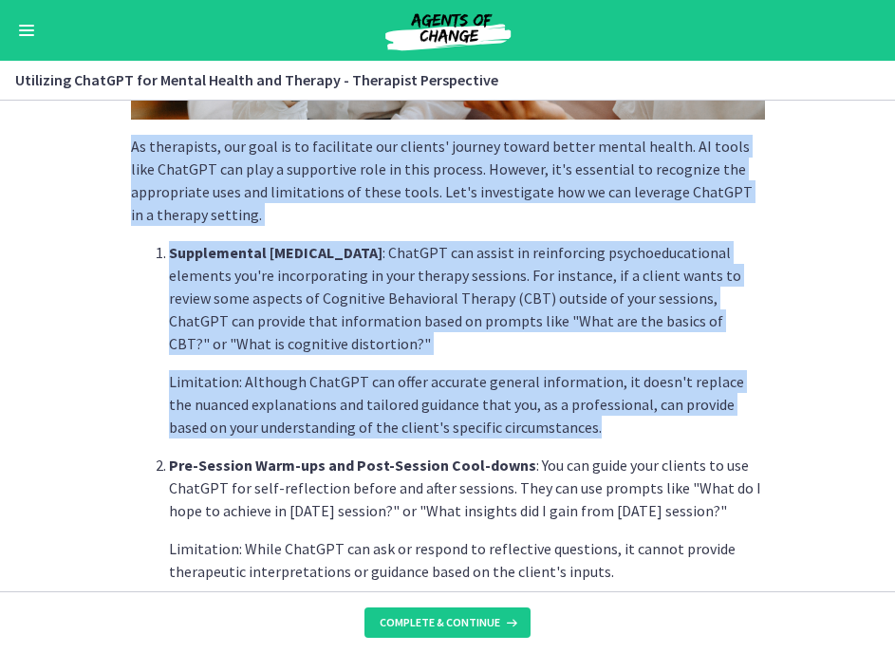
click at [575, 426] on p "Limitation: Although ChatGPT can offer accurate general information, it doesn't…" at bounding box center [467, 404] width 596 height 68
click at [717, 516] on p "Pre-Session Warm-ups and Post-Session Cool-downs : You can guide your clients t…" at bounding box center [467, 488] width 596 height 68
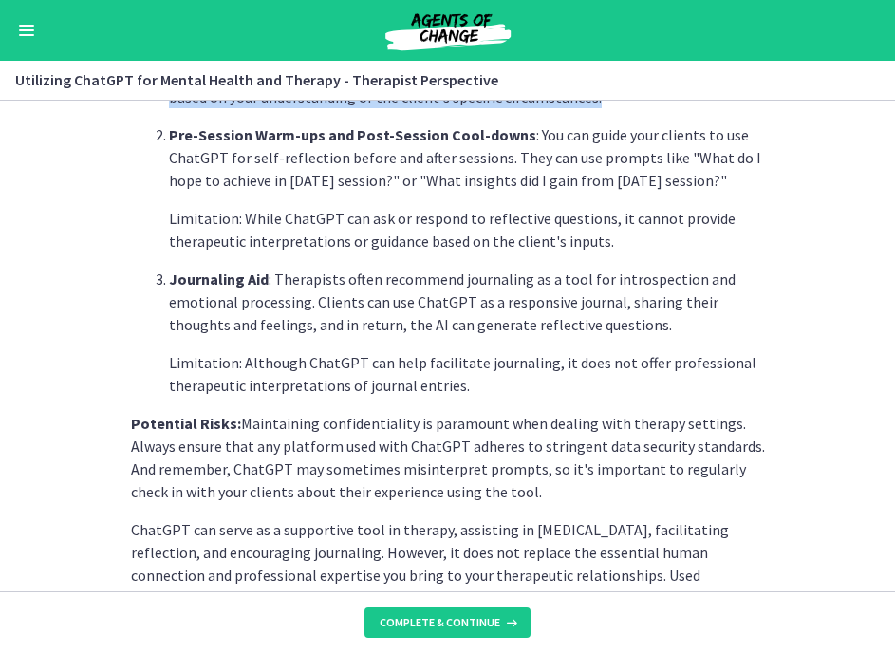
scroll to position [729, 0]
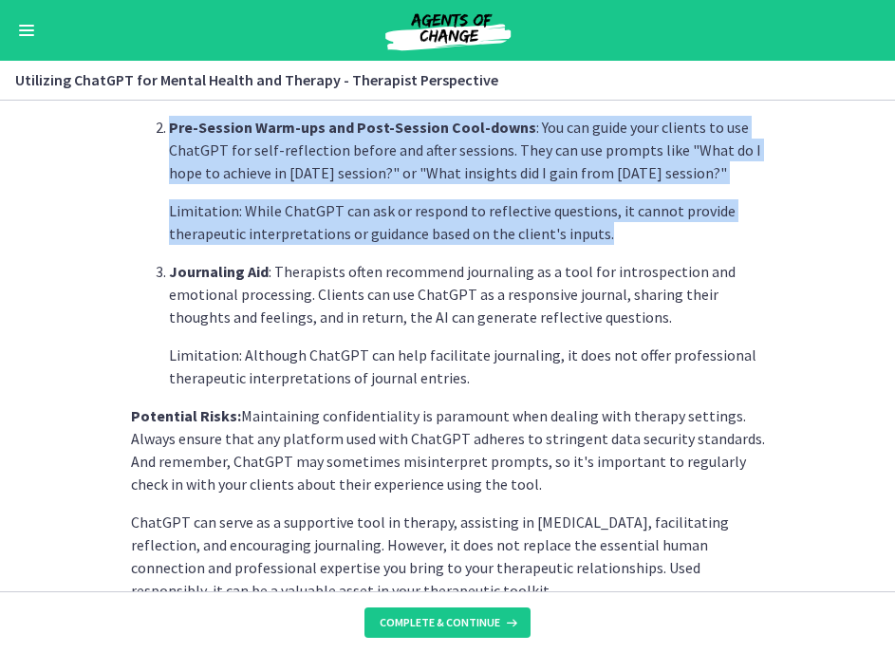
click at [618, 235] on p "Limitation: While ChatGPT can ask or respond to reflective questions, it cannot…" at bounding box center [467, 222] width 596 height 46
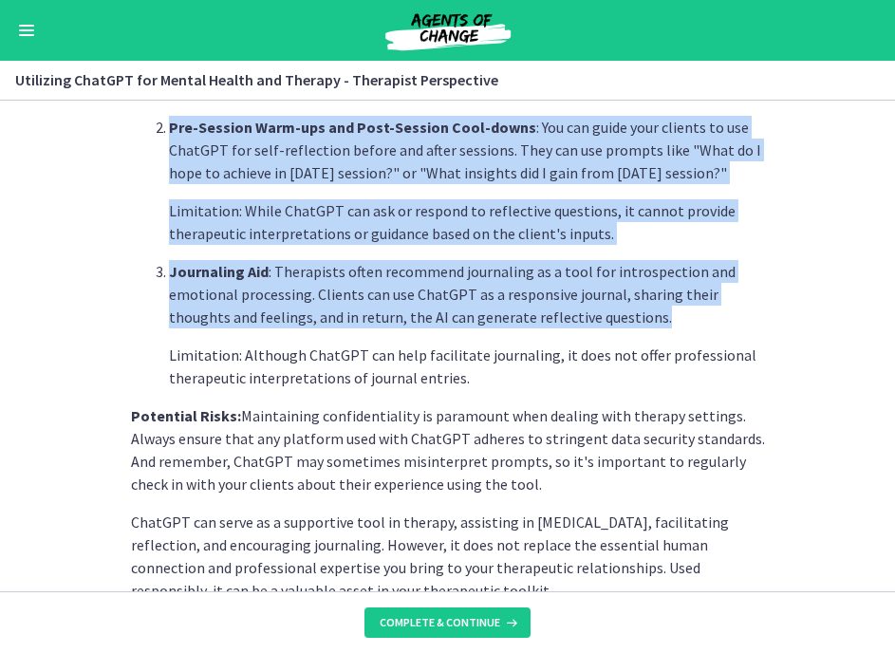
click at [614, 320] on p "Journaling Aid : Therapists often recommend journaling as a tool for introspect…" at bounding box center [467, 294] width 596 height 68
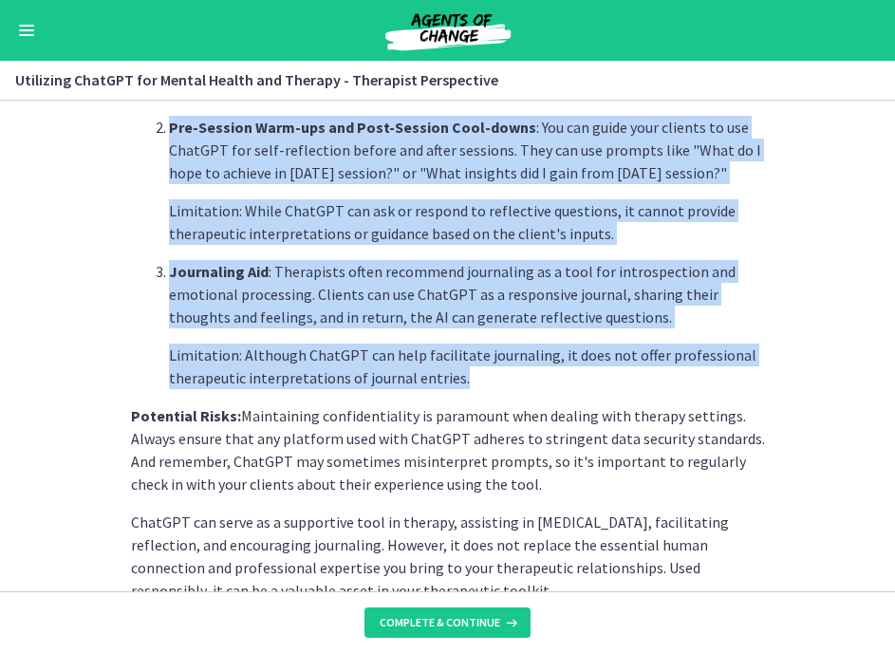
click at [458, 375] on p "Limitation: Although ChatGPT can help facilitate journaling, it does not offer …" at bounding box center [467, 367] width 596 height 46
click at [508, 488] on p "Potential Risks: Maintaining confidentiality is paramount when dealing with the…" at bounding box center [448, 449] width 634 height 91
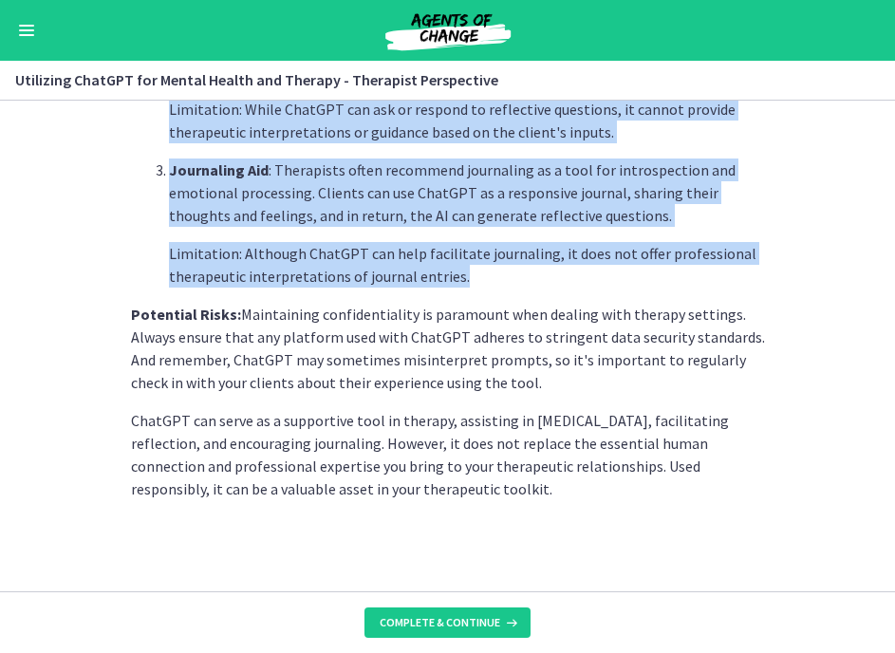
scroll to position [831, 0]
click at [508, 488] on p "ChatGPT can serve as a supportive tool in therapy, assisting in psychoeducation…" at bounding box center [448, 454] width 634 height 91
click at [433, 562] on span "Complete & continue" at bounding box center [440, 622] width 121 height 15
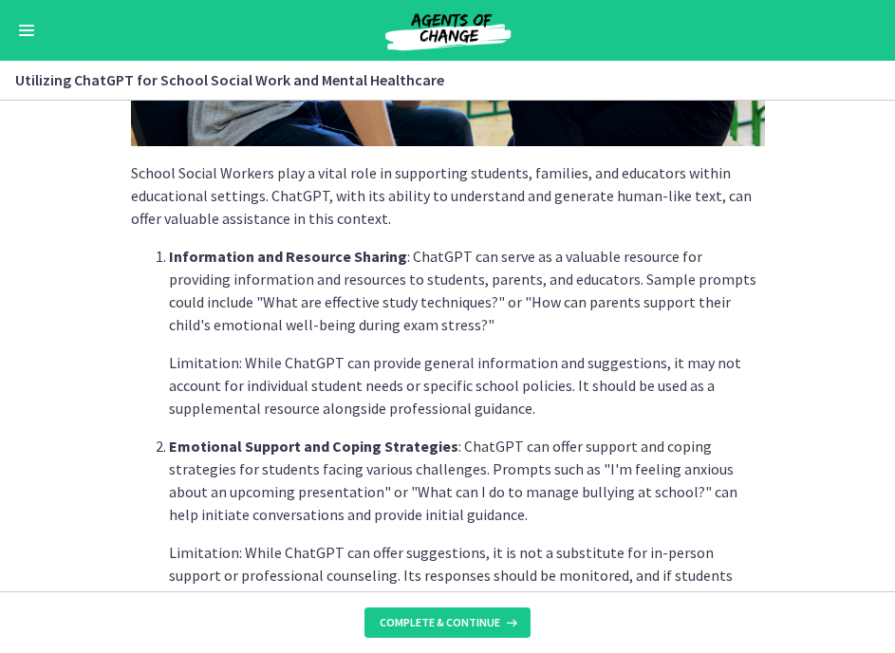
scroll to position [366, 0]
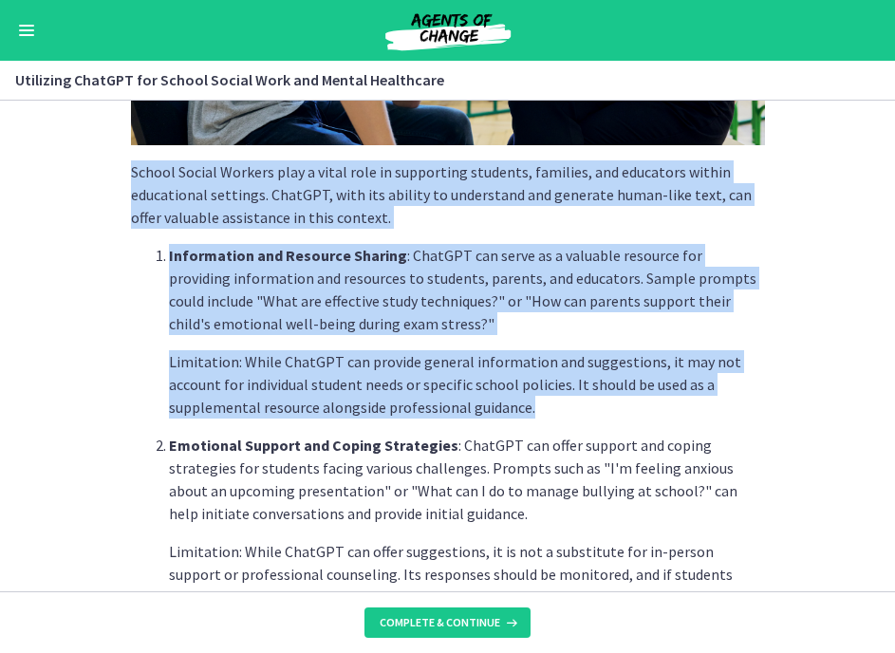
drag, startPoint x: 129, startPoint y: 169, endPoint x: 645, endPoint y: 413, distance: 570.4
click at [645, 226] on div "School Social Workers play a vital role in supporting students, families, and e…" at bounding box center [448, -1] width 665 height 453
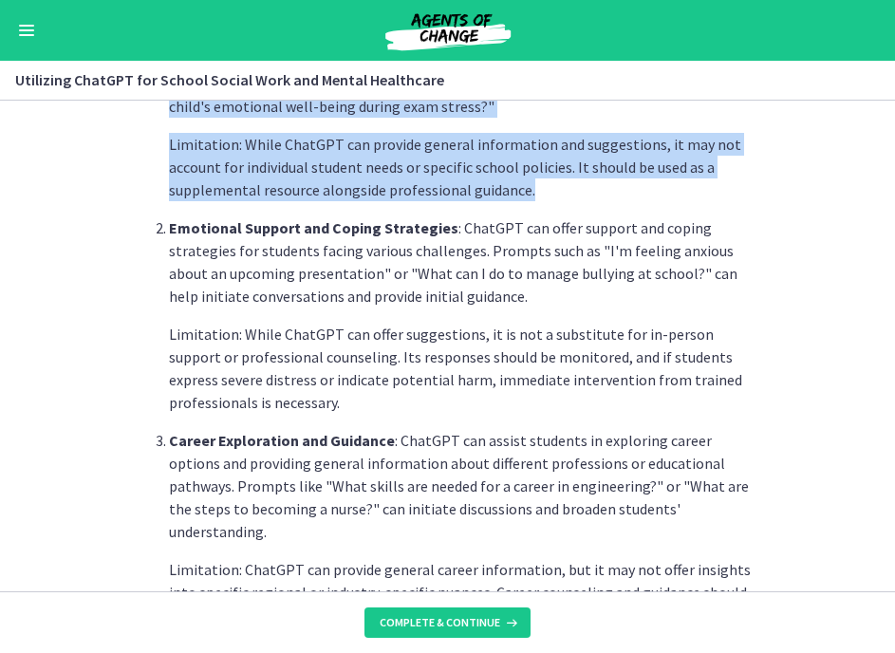
scroll to position [588, 0]
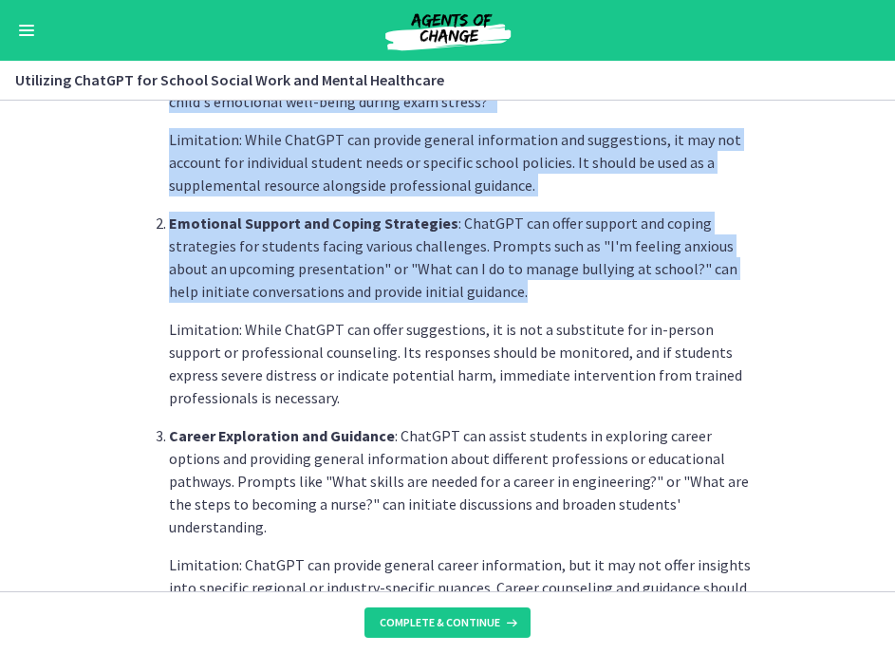
click at [501, 299] on p "Emotional Support and Coping Strategies : ChatGPT can offer support and coping …" at bounding box center [467, 257] width 596 height 91
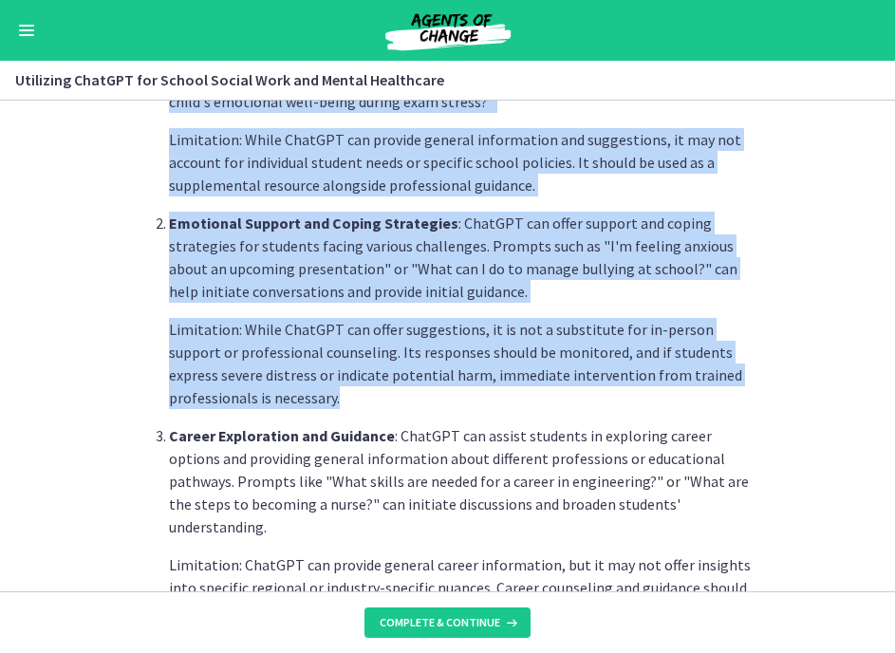
click at [593, 400] on p "Limitation: While ChatGPT can offer suggestions, it is not a substitute for in-…" at bounding box center [467, 363] width 596 height 91
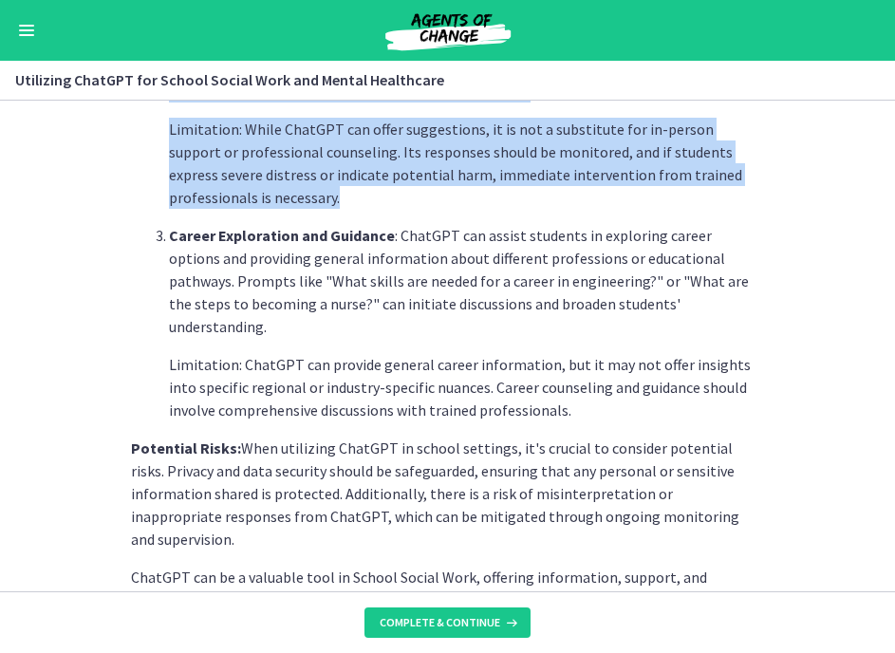
scroll to position [793, 0]
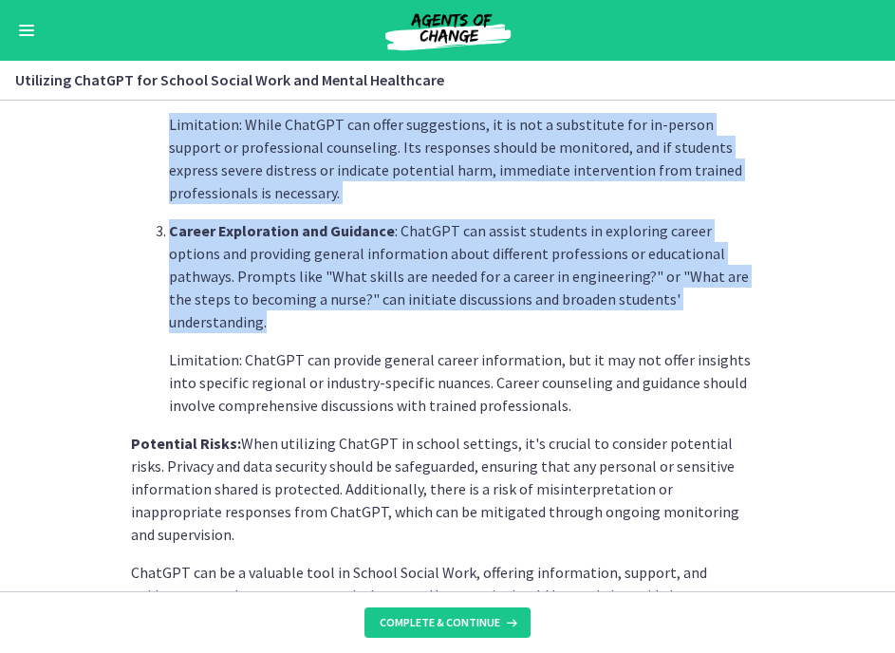
click at [723, 291] on p "Career Exploration and Guidance : ChatGPT can assist students in exploring care…" at bounding box center [467, 276] width 596 height 114
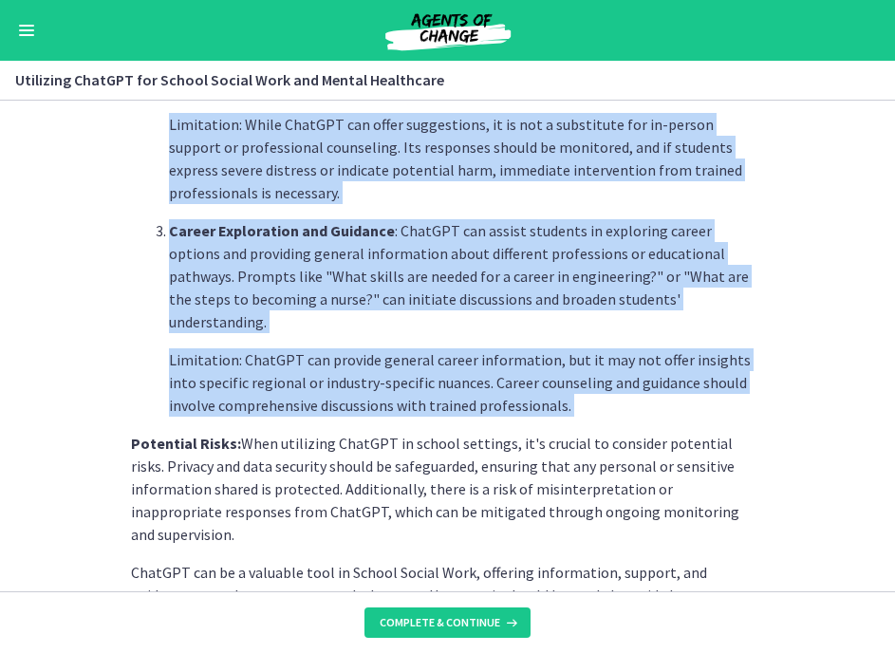
click at [528, 395] on div "School Social Workers play a vital role in supporting students, families, and e…" at bounding box center [448, 18] width 634 height 1314
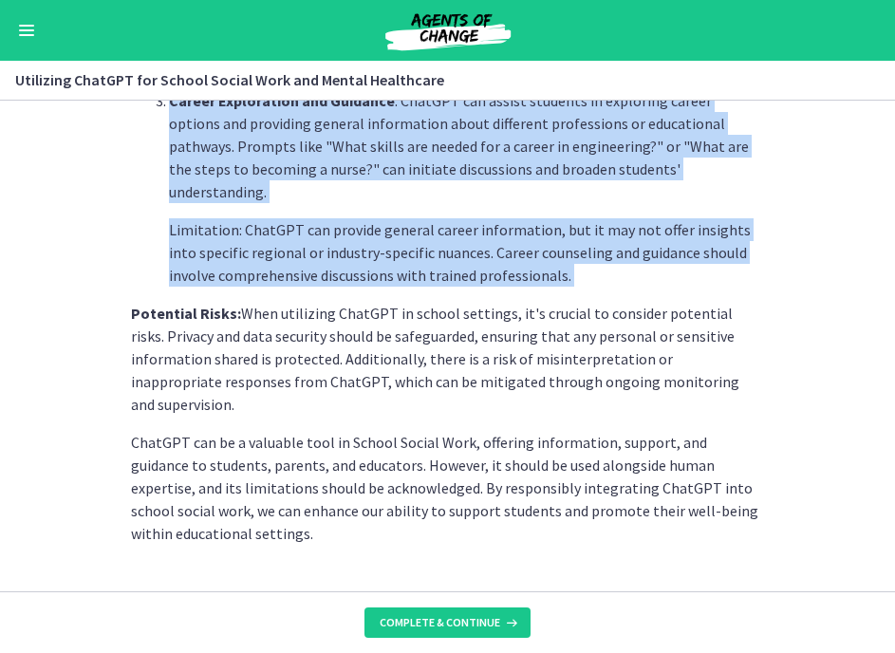
scroll to position [922, 0]
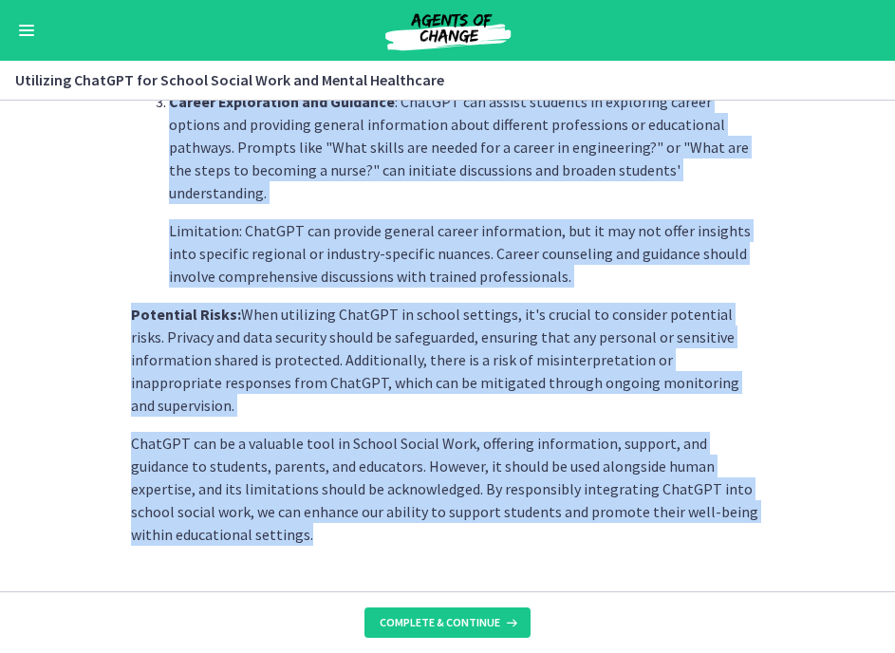
click at [523, 492] on p "ChatGPT can be a valuable tool in School Social Work, offering information, sup…" at bounding box center [448, 489] width 634 height 114
click at [439, 562] on span "Complete & continue" at bounding box center [440, 622] width 121 height 15
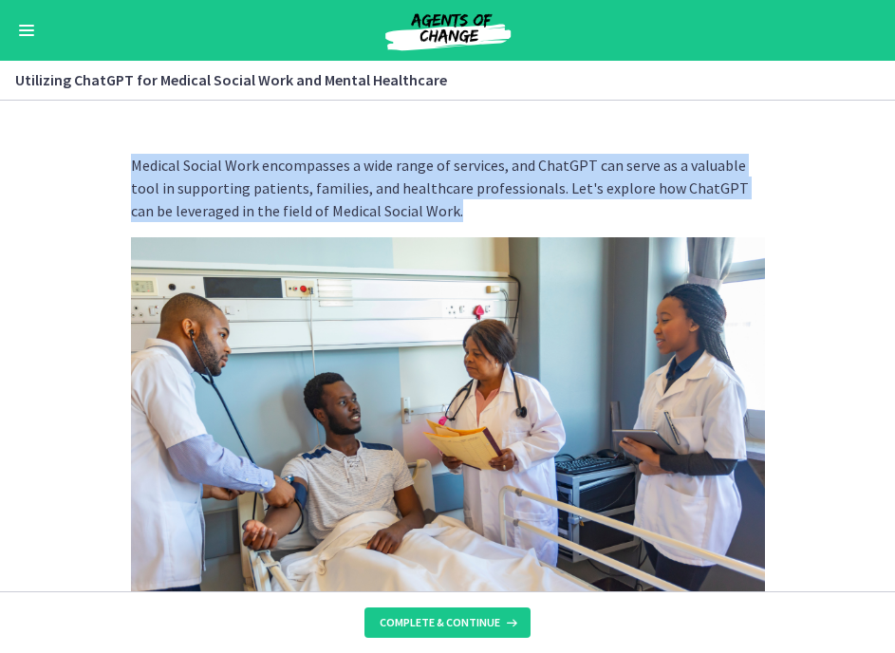
drag, startPoint x: 134, startPoint y: 167, endPoint x: 469, endPoint y: 206, distance: 337.4
click at [469, 206] on p "Medical Social Work encompasses a wide range of services, and ChatGPT can serve…" at bounding box center [448, 188] width 634 height 68
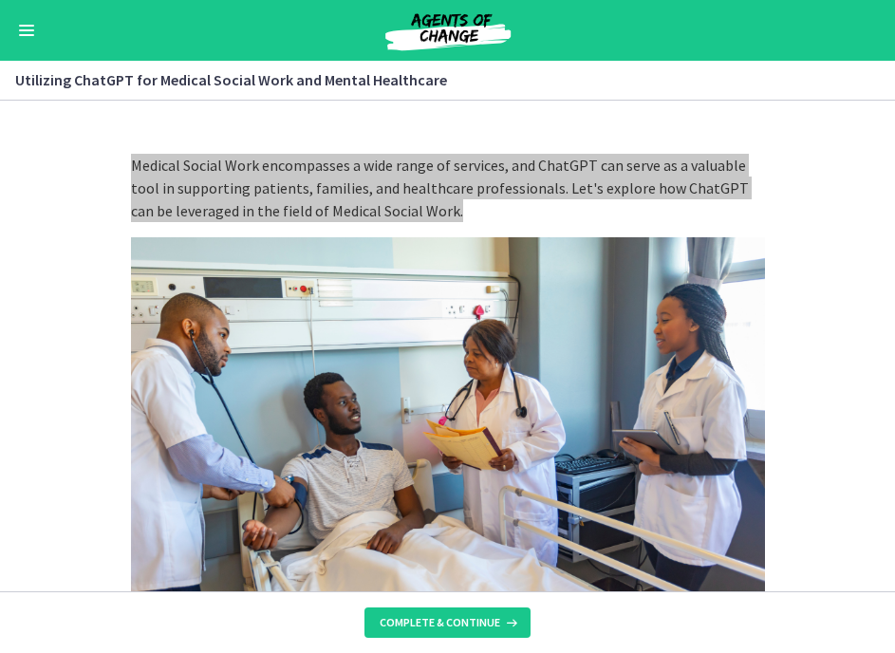
click at [497, 190] on p "Medical Social Work encompasses a wide range of services, and ChatGPT can serve…" at bounding box center [448, 188] width 634 height 68
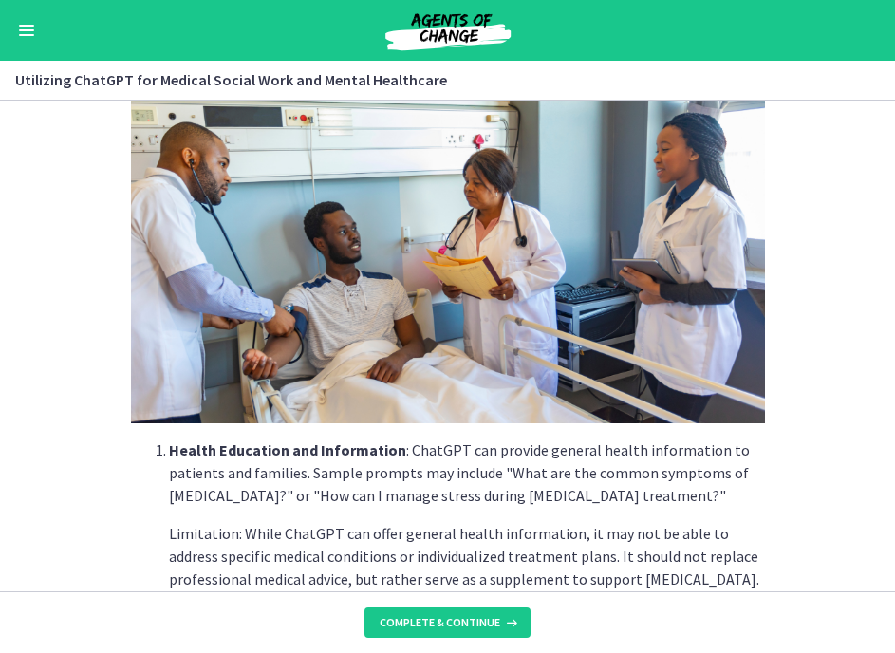
scroll to position [335, 0]
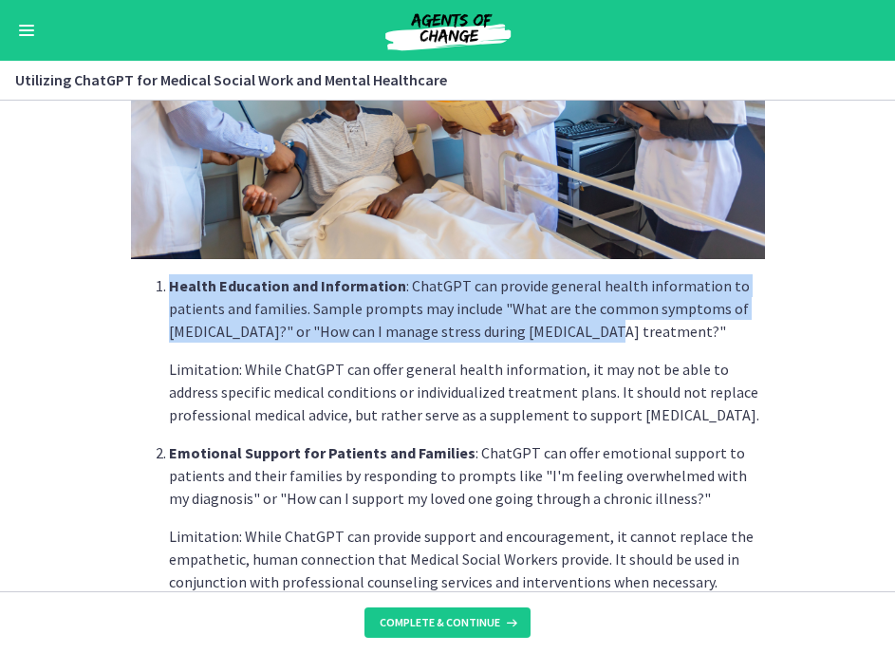
drag, startPoint x: 169, startPoint y: 281, endPoint x: 632, endPoint y: 338, distance: 466.8
click at [632, 338] on p "Health Education and Information : ChatGPT can provide general health informati…" at bounding box center [467, 308] width 596 height 68
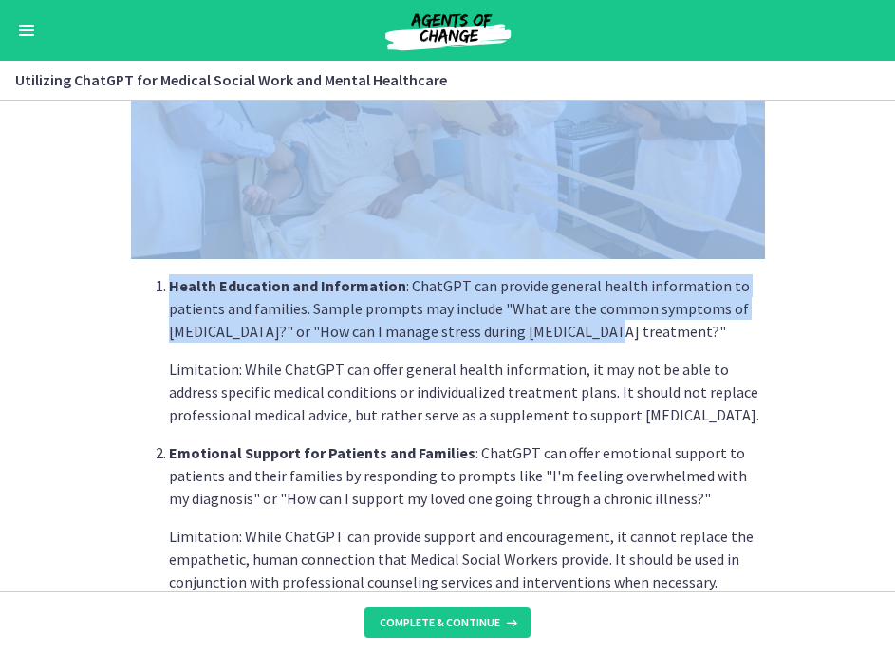
click at [771, 411] on section "Medical Social Work encompasses a wide range of services, and ChatGPT can serve…" at bounding box center [447, 346] width 895 height 491
click at [749, 418] on p "Limitation: While ChatGPT can offer general health information, it may not be a…" at bounding box center [467, 392] width 596 height 68
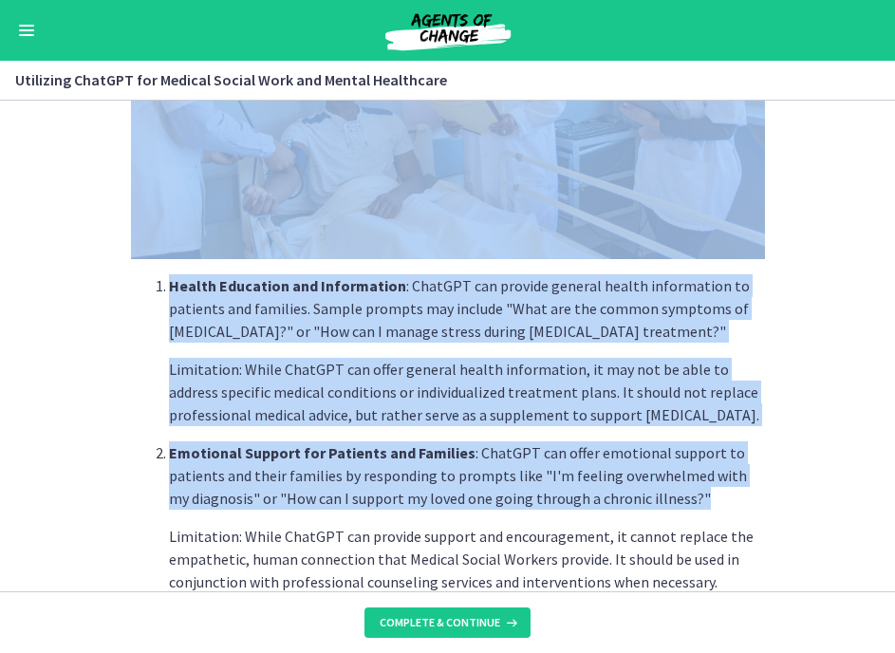
click at [752, 507] on p "Emotional Support for Patients and Families : ChatGPT can offer emotional suppo…" at bounding box center [467, 475] width 596 height 68
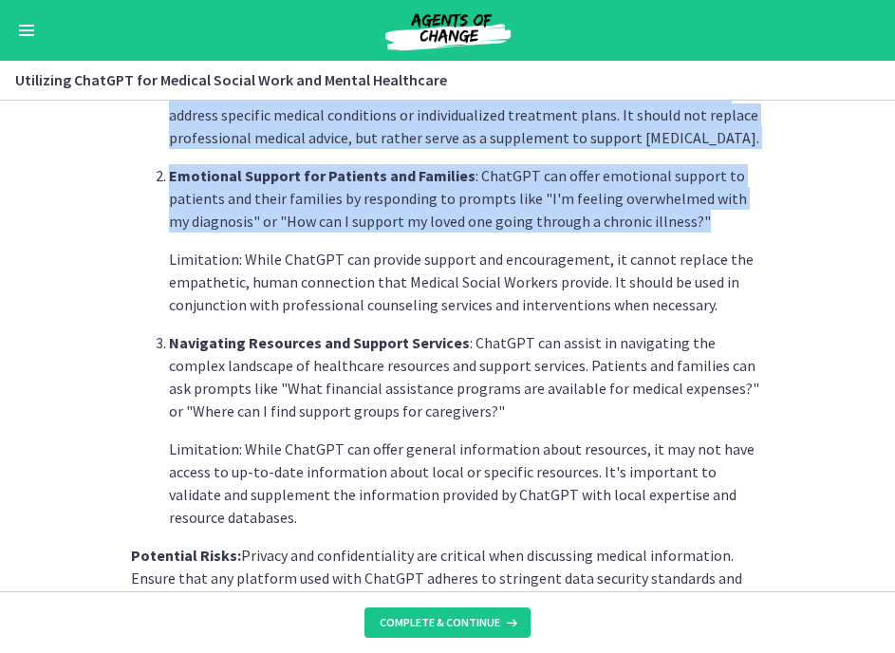
scroll to position [611, 0]
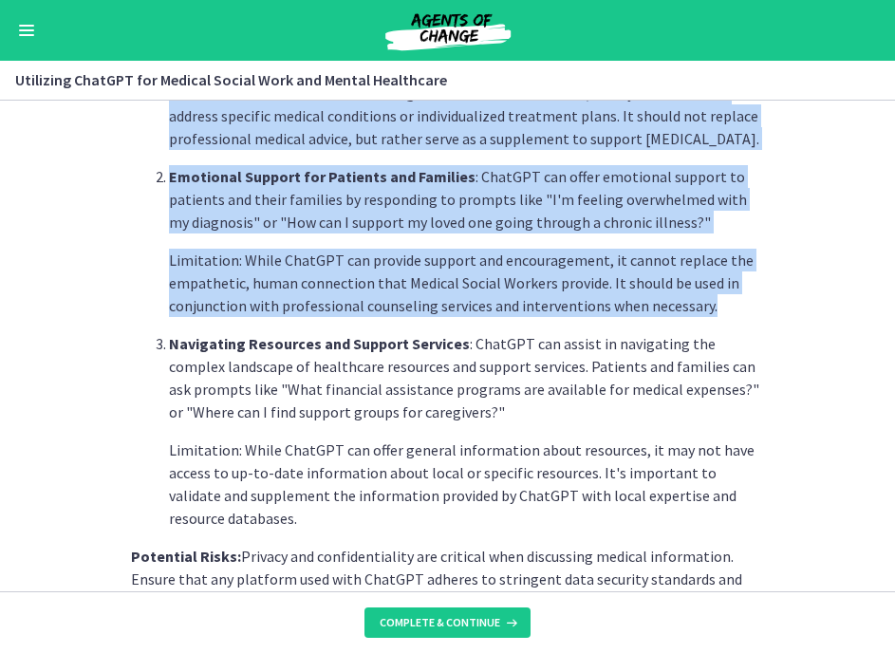
click at [712, 311] on p "Limitation: While ChatGPT can provide support and encouragement, it cannot repl…" at bounding box center [467, 283] width 596 height 68
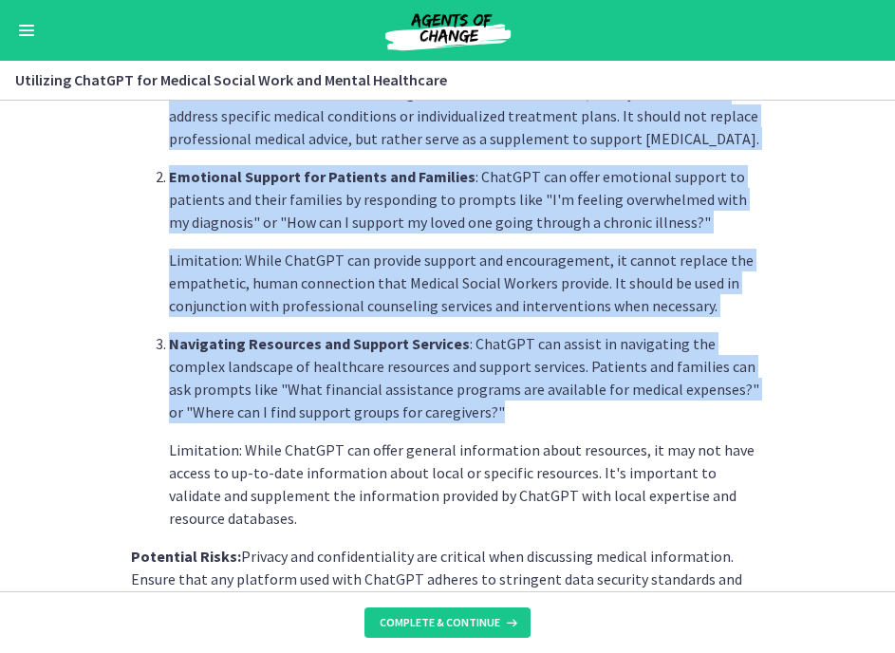
click at [754, 416] on p "Navigating Resources and Support Services : ChatGPT can assist in navigating th…" at bounding box center [467, 377] width 596 height 91
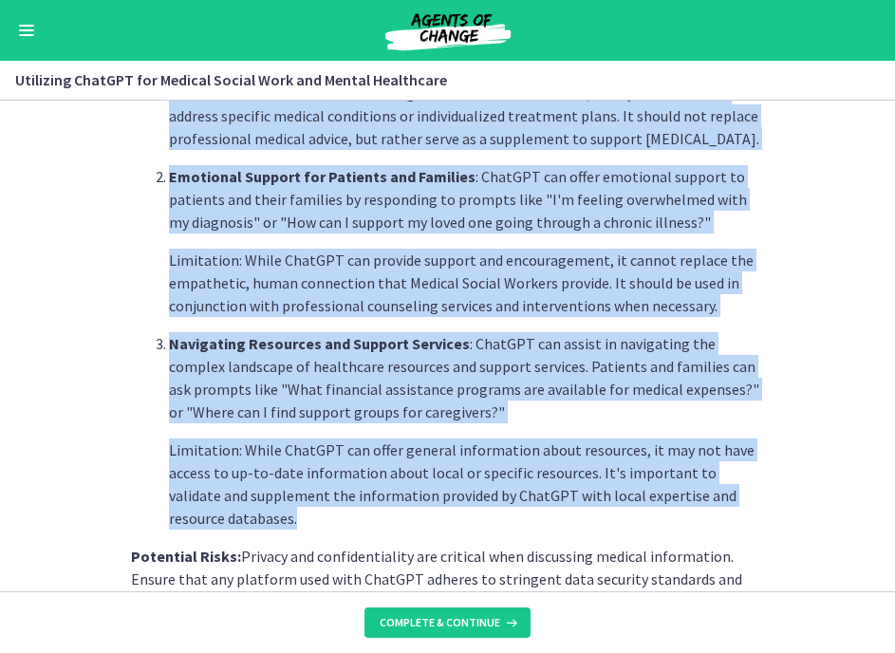
click at [728, 521] on p "Limitation: While ChatGPT can offer general information about resources, it may…" at bounding box center [467, 484] width 596 height 91
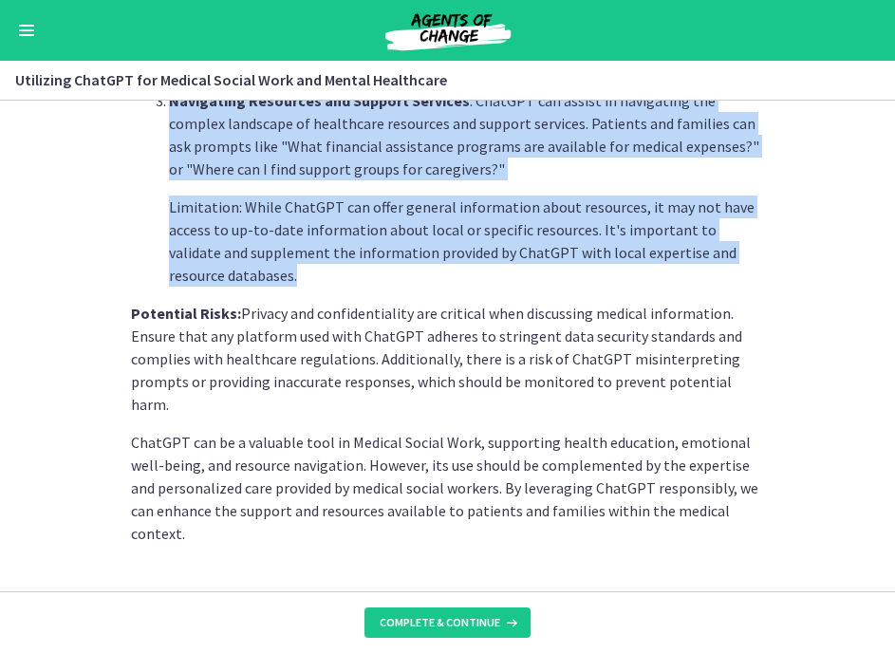
scroll to position [854, 0]
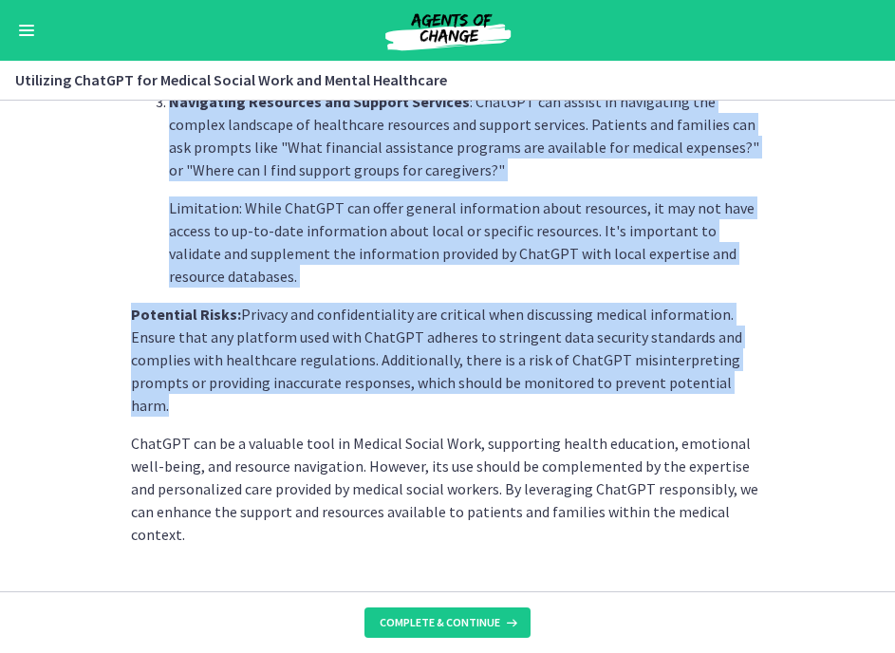
click at [761, 384] on p "Potential Risks: Privacy and confidentiality are critical when discussing medic…" at bounding box center [448, 360] width 634 height 114
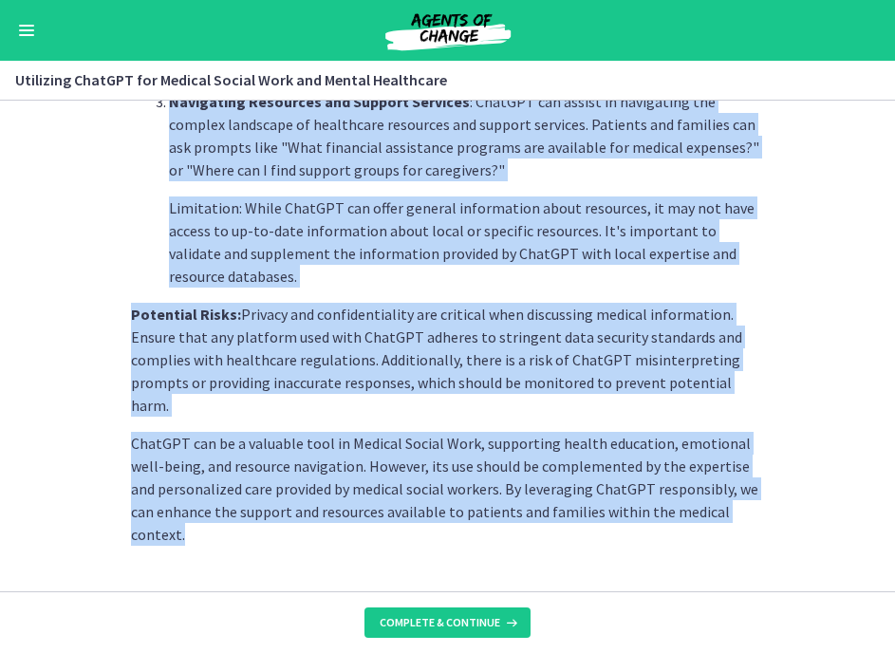
click at [748, 498] on p "ChatGPT can be a valuable tool in Medical Social Work, supporting health educat…" at bounding box center [448, 489] width 634 height 114
click at [469, 562] on span "Complete & continue" at bounding box center [440, 622] width 121 height 15
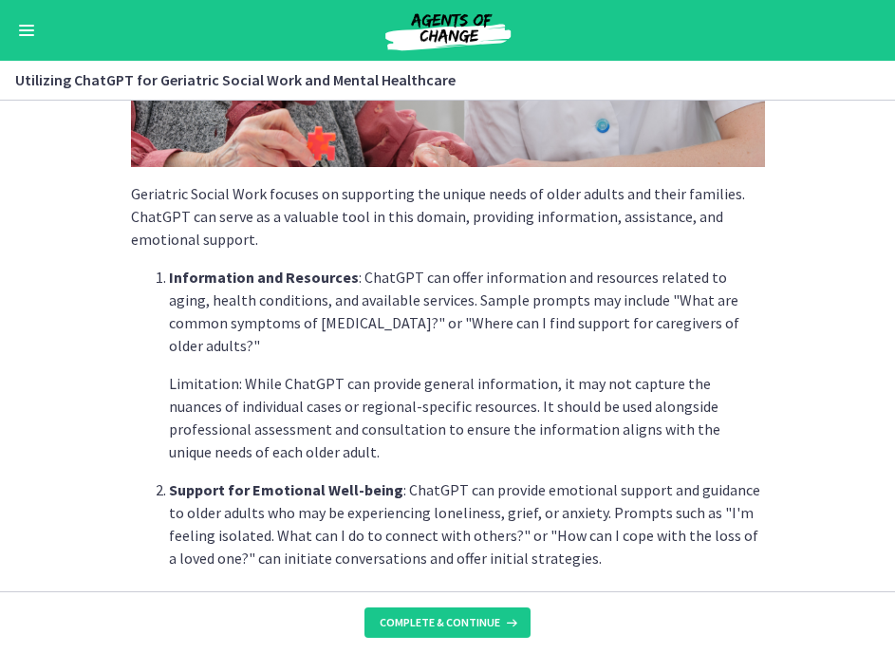
scroll to position [343, 0]
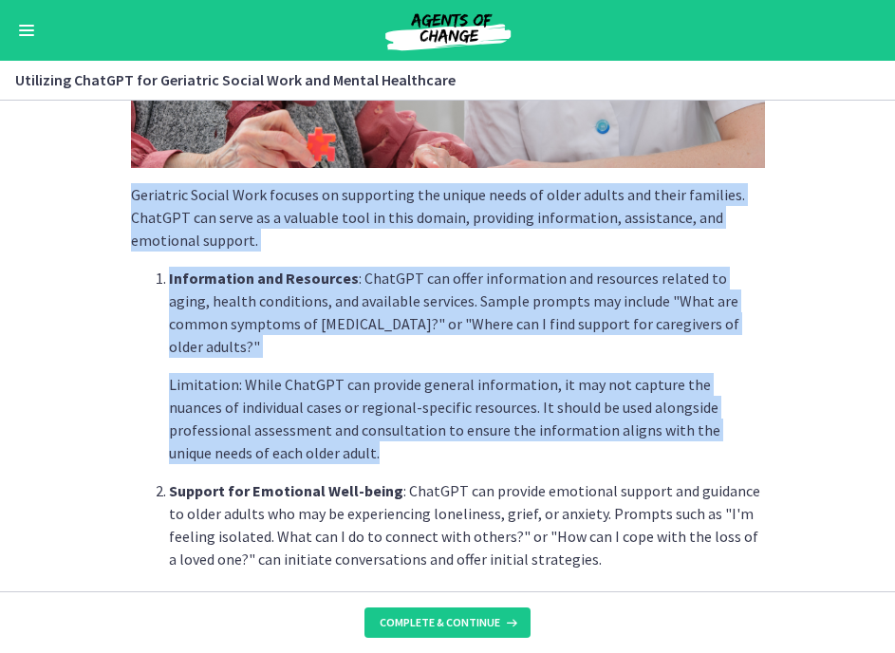
drag, startPoint x: 130, startPoint y: 189, endPoint x: 433, endPoint y: 428, distance: 386.0
click at [433, 428] on div "Geriatric Social Work focuses on supporting the unique needs of older adults an…" at bounding box center [448, 479] width 634 height 1337
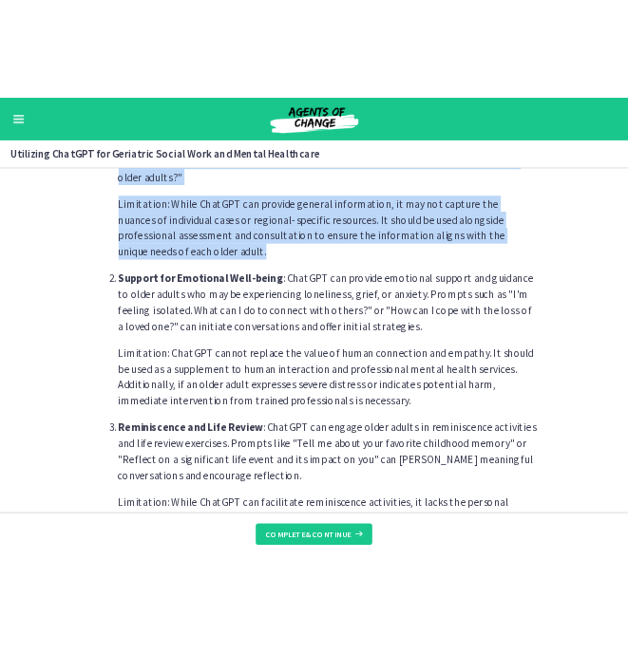
scroll to position [581, 0]
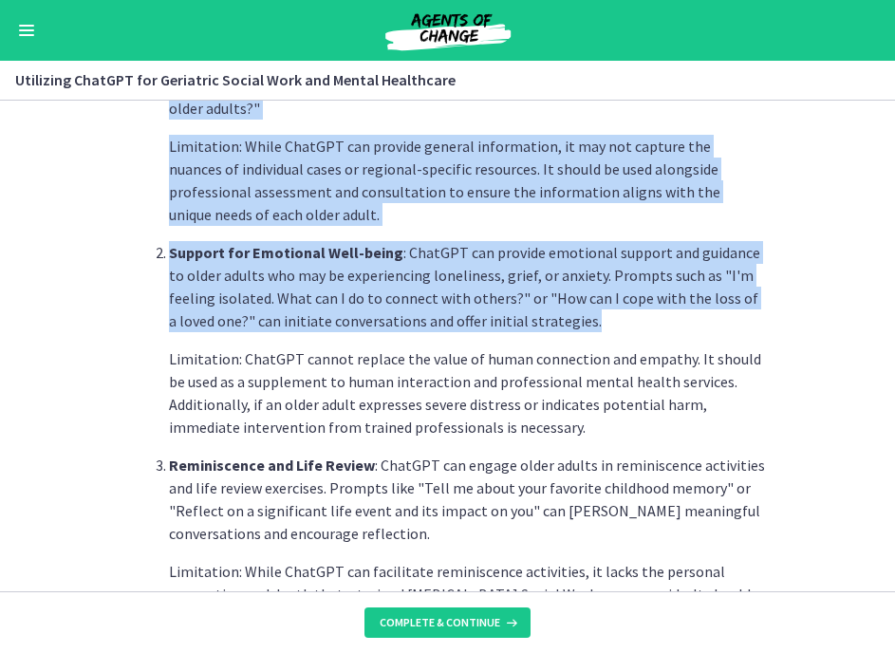
click at [587, 303] on p "Support for Emotional Well-being : ChatGPT can provide emotional support and gu…" at bounding box center [467, 286] width 596 height 91
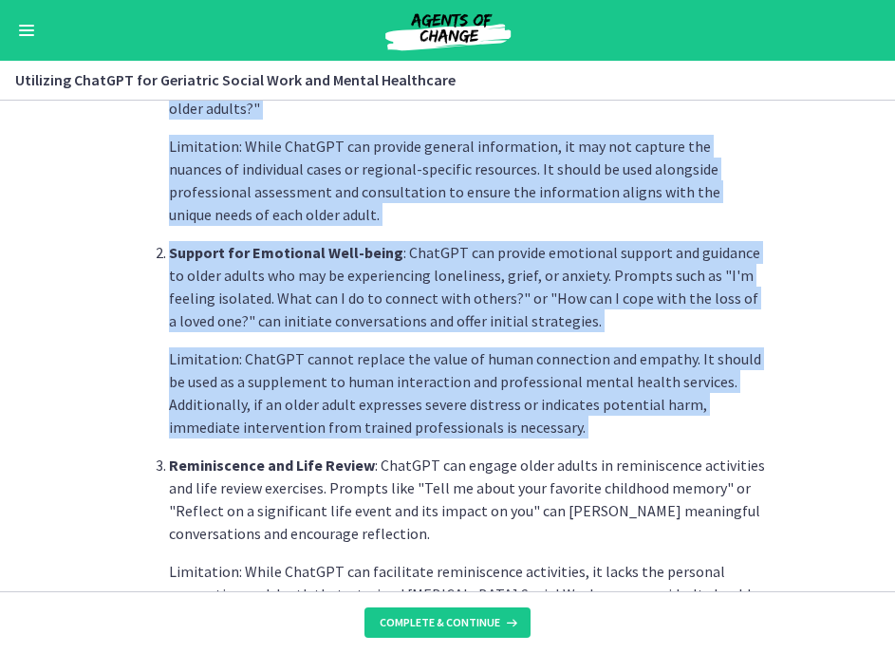
click at [515, 416] on ol "Information and Resources : ChatGPT can offer information and resources related…" at bounding box center [448, 339] width 634 height 623
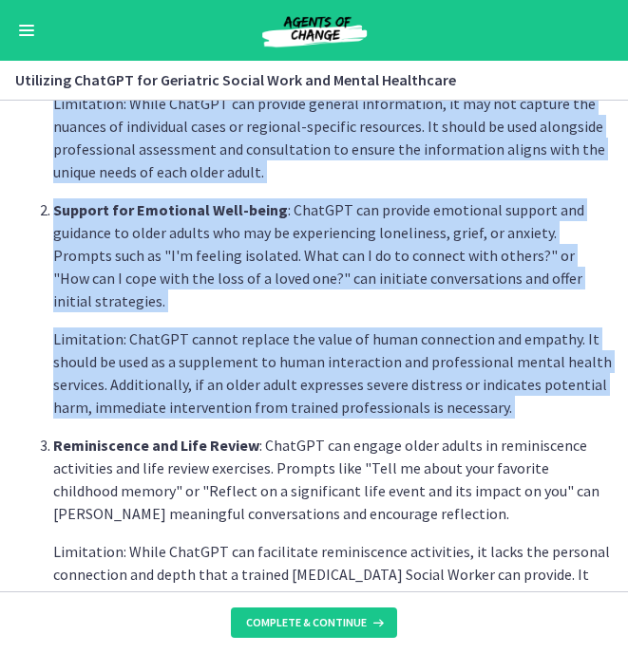
scroll to position [579, 0]
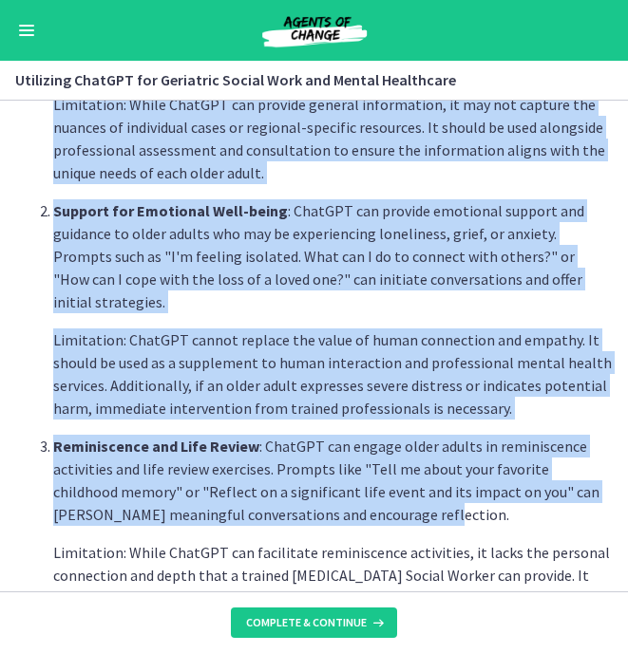
click at [564, 500] on p "Reminiscence and Life Review : ChatGPT can engage older adults in reminiscence …" at bounding box center [332, 480] width 559 height 91
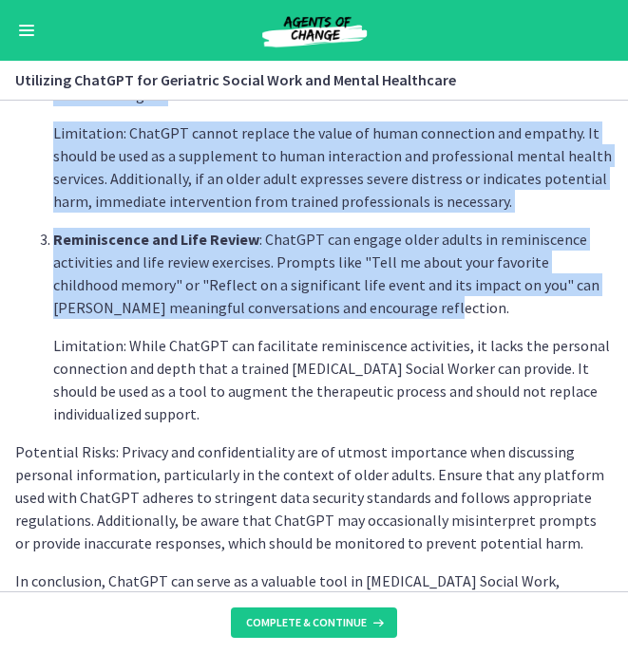
scroll to position [789, 0]
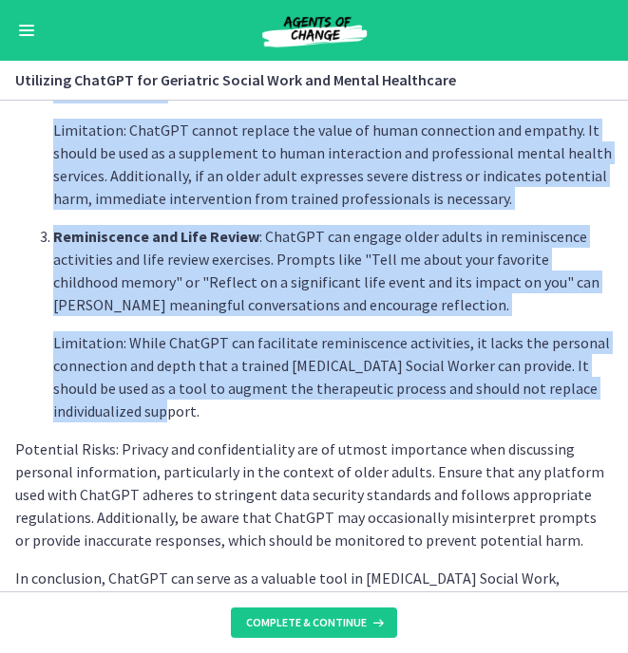
click at [559, 384] on p "Limitation: While ChatGPT can facilitate reminiscence activities, it lacks the …" at bounding box center [332, 376] width 559 height 91
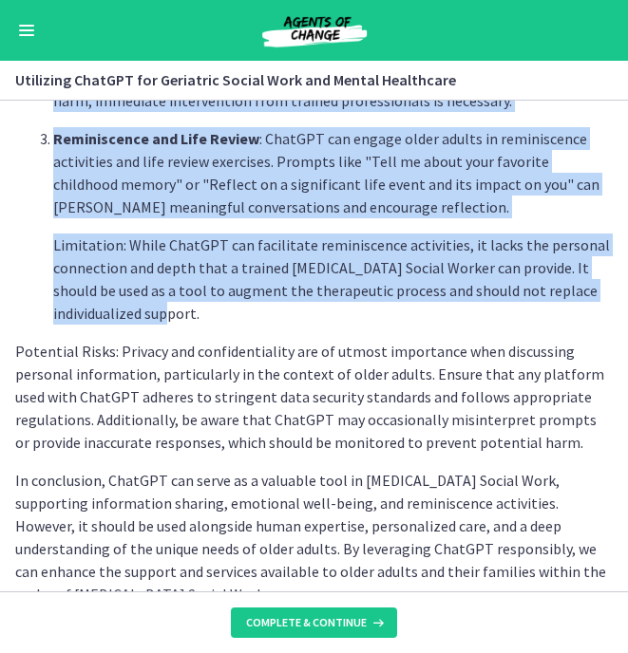
scroll to position [886, 0]
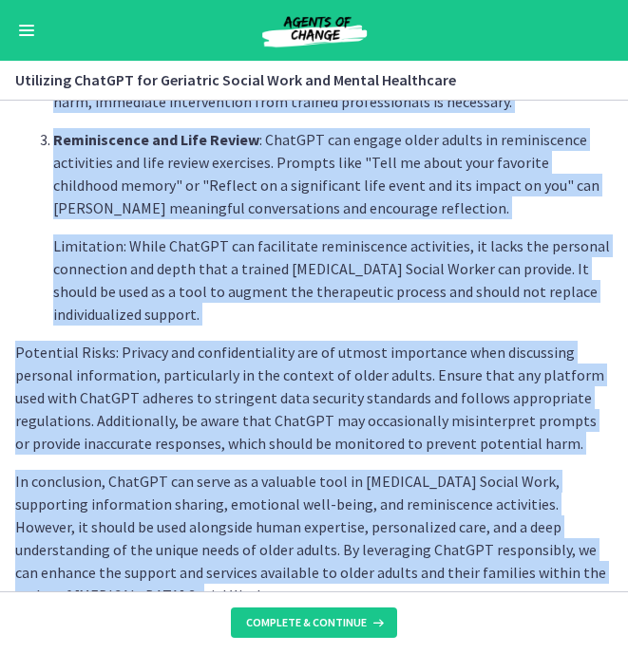
click at [595, 553] on p "In conclusion, ChatGPT can serve as a valuable tool in Geriatric Social Work, s…" at bounding box center [313, 538] width 597 height 137
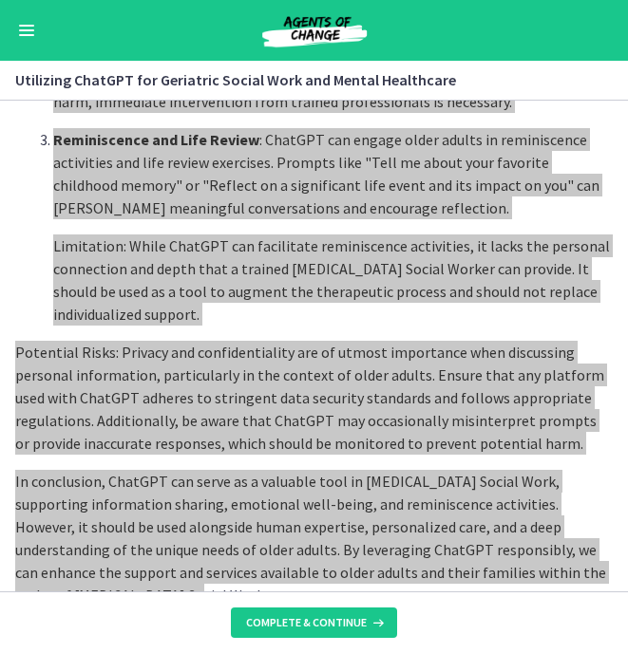
drag, startPoint x: 612, startPoint y: 553, endPoint x: 383, endPoint y: 515, distance: 232.9
click at [383, 515] on p "In conclusion, ChatGPT can serve as a valuable tool in Geriatric Social Work, s…" at bounding box center [313, 538] width 597 height 137
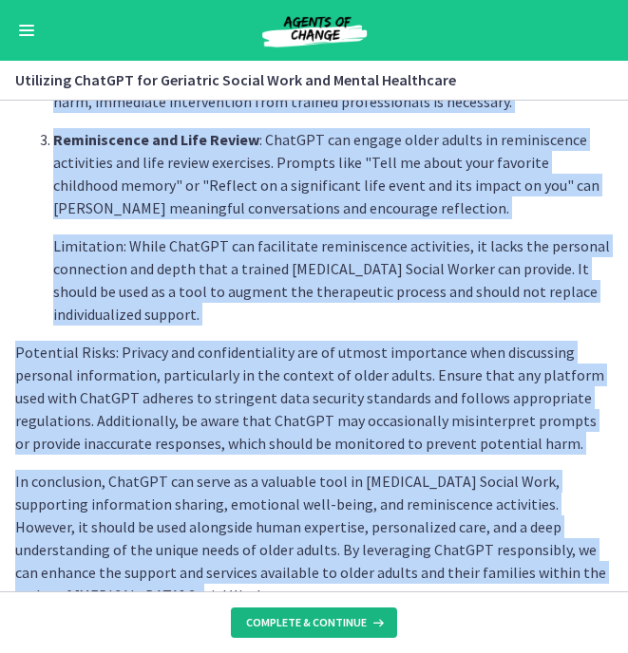
click at [325, 562] on span "Complete & continue" at bounding box center [306, 622] width 121 height 15
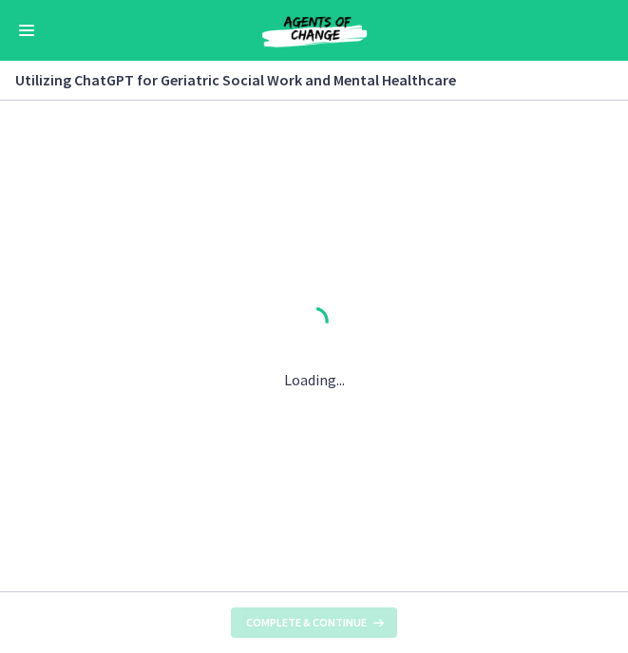
scroll to position [0, 0]
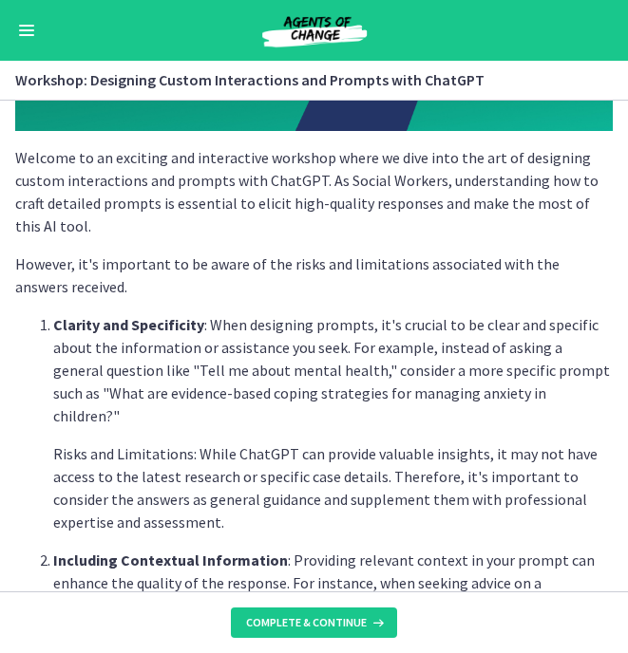
scroll to position [346, 0]
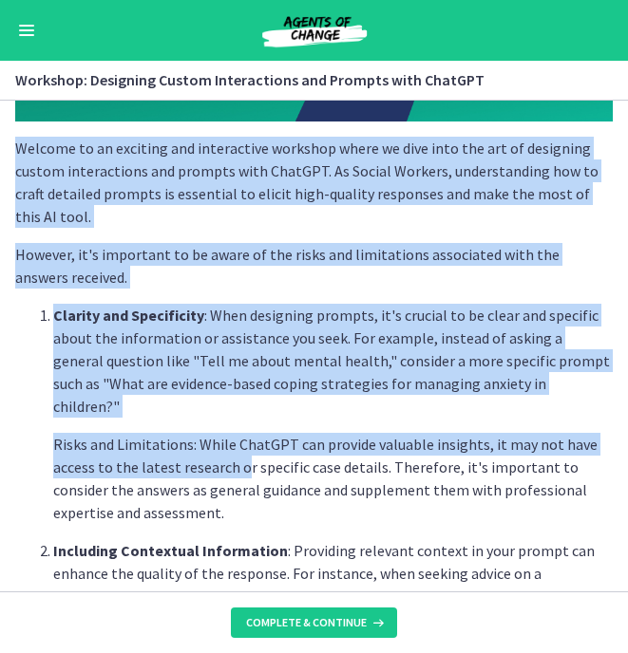
drag, startPoint x: 16, startPoint y: 150, endPoint x: 238, endPoint y: 422, distance: 350.8
click at [238, 422] on div "Welcome to an exciting and interactive workshop where we dive into the art of d…" at bounding box center [313, 557] width 597 height 1544
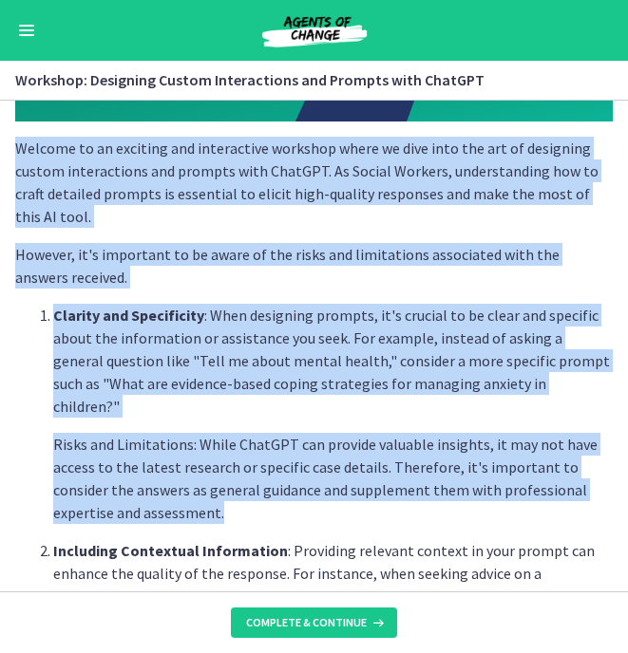
click at [235, 474] on p "Risks and Limitations: While ChatGPT can provide valuable insights, it may not …" at bounding box center [332, 478] width 559 height 91
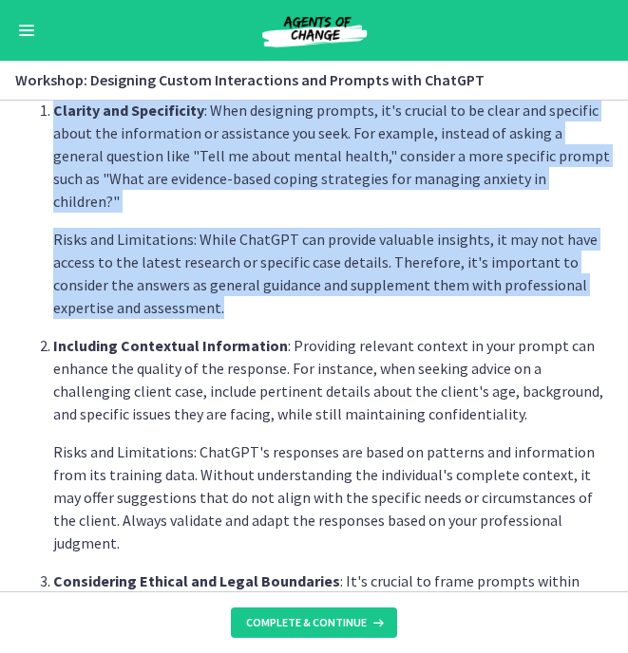
scroll to position [557, 0]
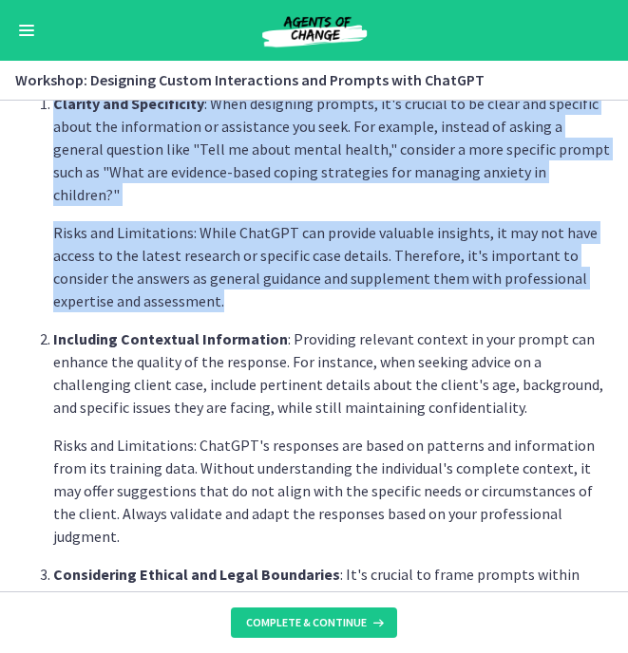
click at [461, 361] on p "Including Contextual Information : Providing relevant context in your prompt ca…" at bounding box center [332, 373] width 559 height 91
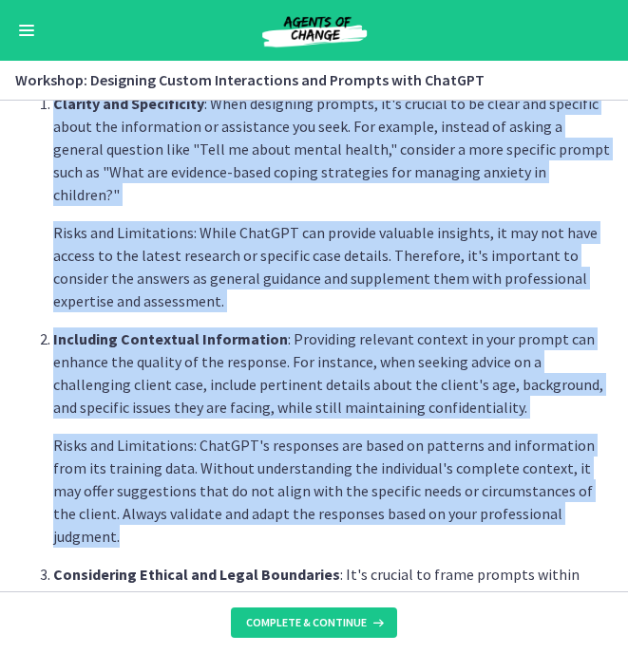
click at [572, 472] on p "Risks and Limitations: ChatGPT's responses are based on patterns and informatio…" at bounding box center [332, 491] width 559 height 114
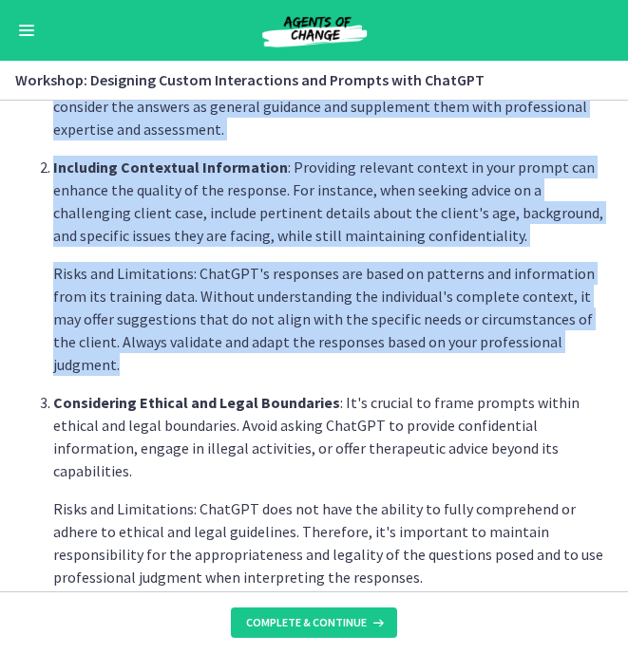
scroll to position [722, 0]
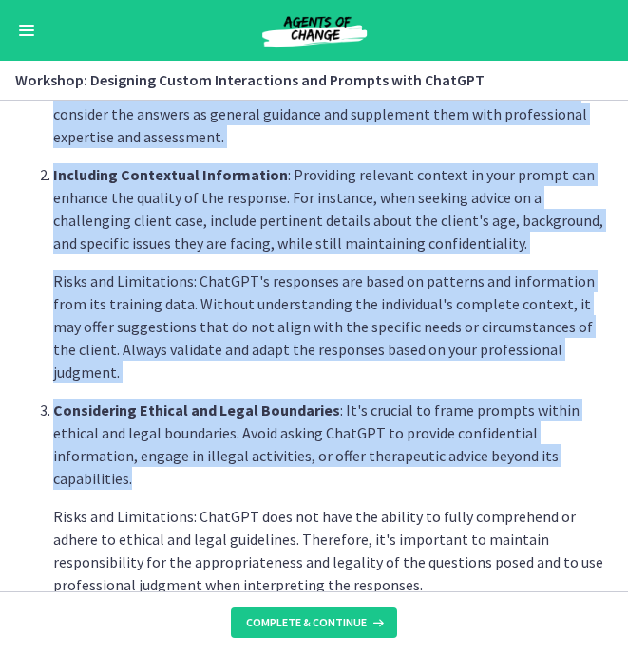
click at [489, 399] on p "Considering Ethical and Legal Boundaries : It's crucial to frame prompts within…" at bounding box center [332, 444] width 559 height 91
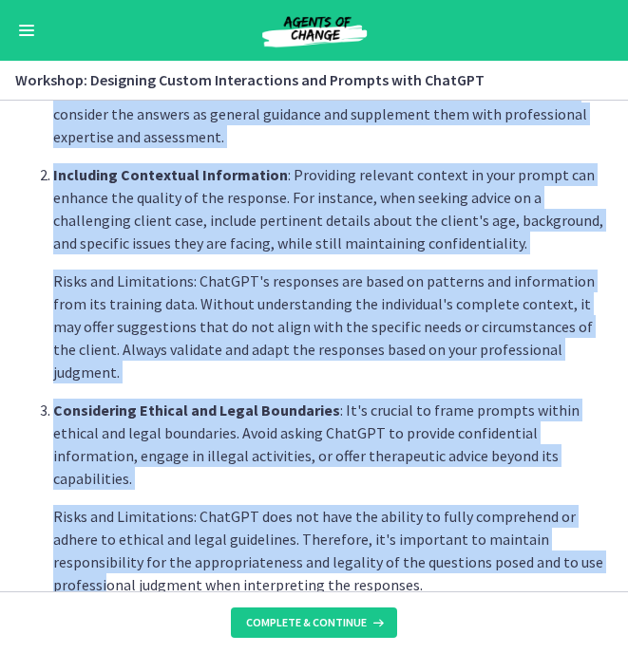
click at [529, 505] on p "Risks and Limitations: ChatGPT does not have the ability to fully comprehend or…" at bounding box center [332, 550] width 559 height 91
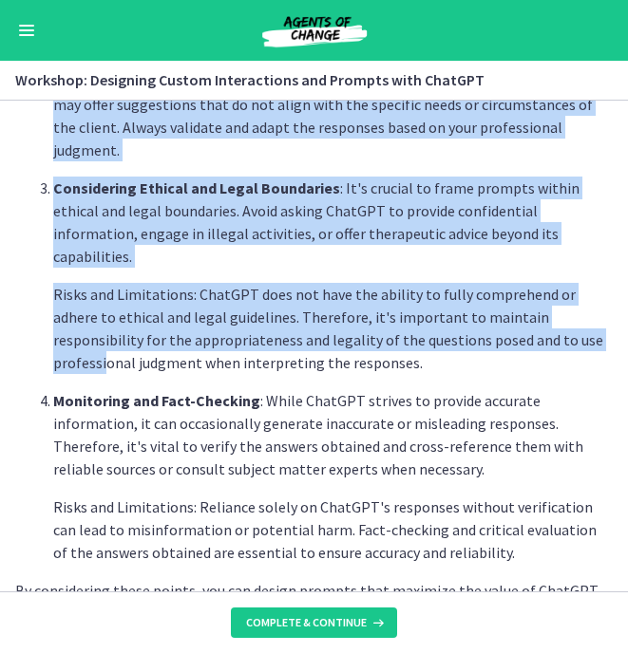
scroll to position [949, 0]
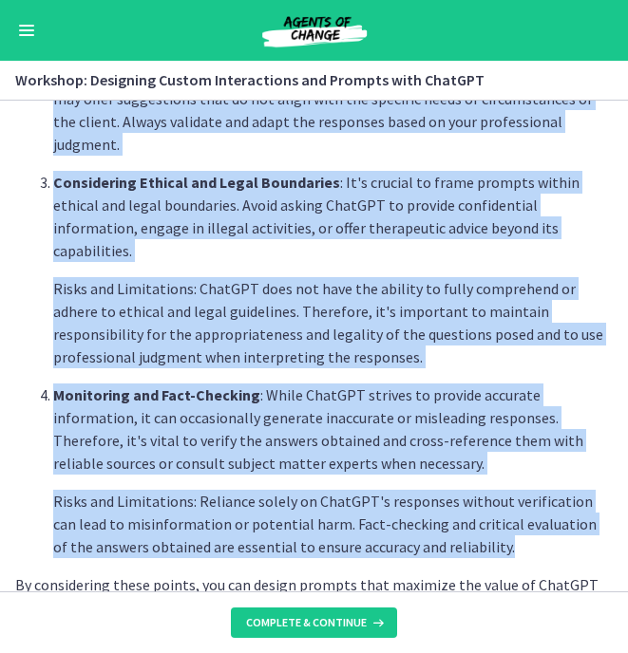
click at [503, 490] on p "Risks and Limitations: Reliance solely on ChatGPT's responses without verificat…" at bounding box center [332, 524] width 559 height 68
click at [457, 562] on p "By considering these points, you can design prompts that maximize the value of …" at bounding box center [313, 596] width 597 height 46
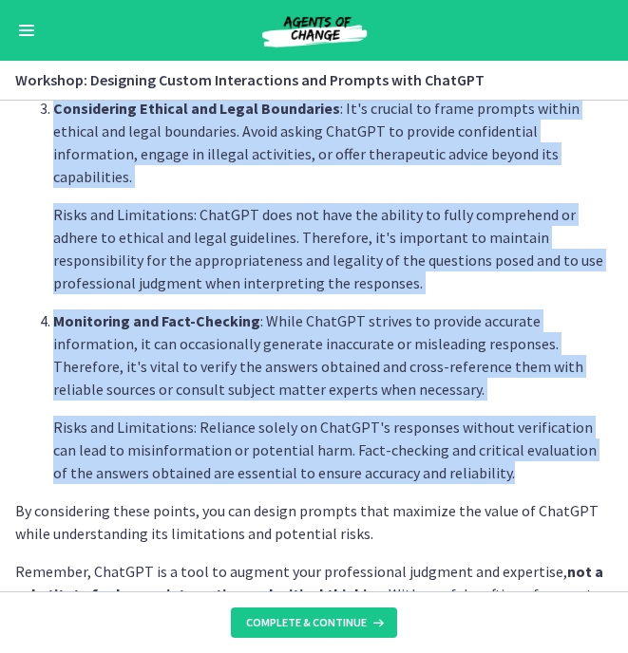
scroll to position [1023, 0]
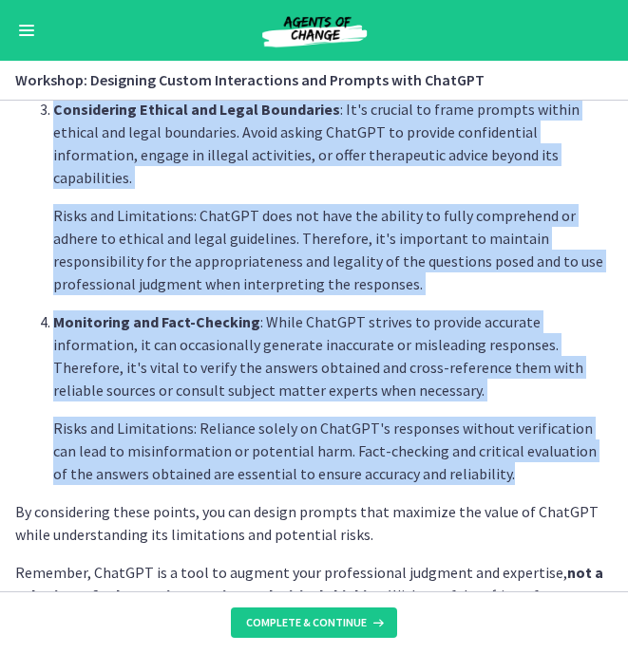
click at [460, 562] on section "Welcome to an exciting and interactive workshop where we dive into the art of d…" at bounding box center [314, 346] width 628 height 491
click at [157, 561] on p "Remember, ChatGPT is a tool to augment your professional judgment and expertise…" at bounding box center [313, 606] width 597 height 91
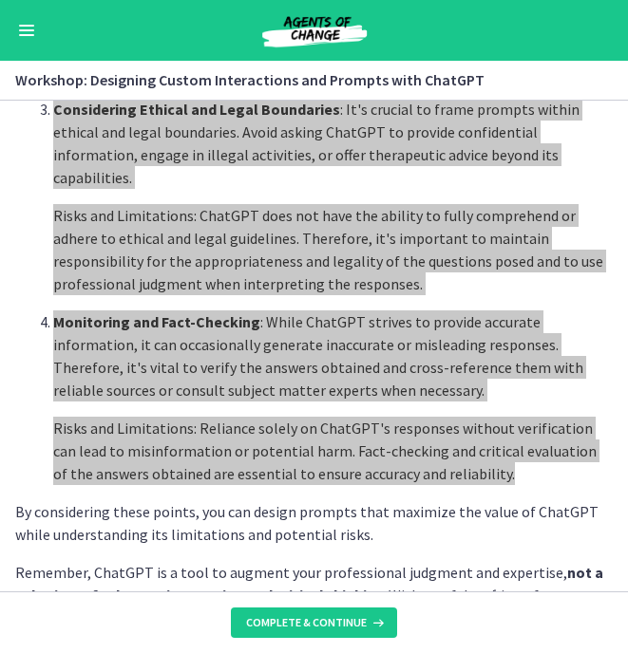
click at [542, 561] on p "Remember, ChatGPT is a tool to augment your professional judgment and expertise…" at bounding box center [313, 606] width 597 height 91
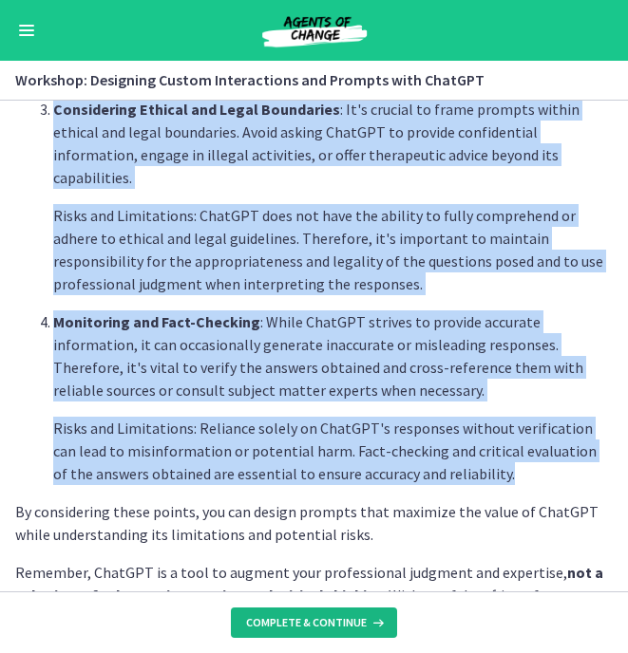
click at [329, 562] on span "Complete & continue" at bounding box center [306, 622] width 121 height 15
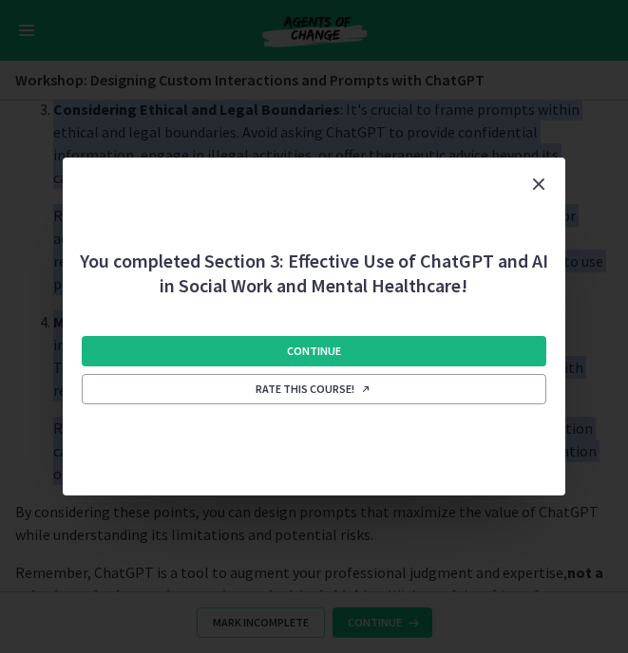
click at [527, 347] on button "Continue" at bounding box center [314, 351] width 464 height 30
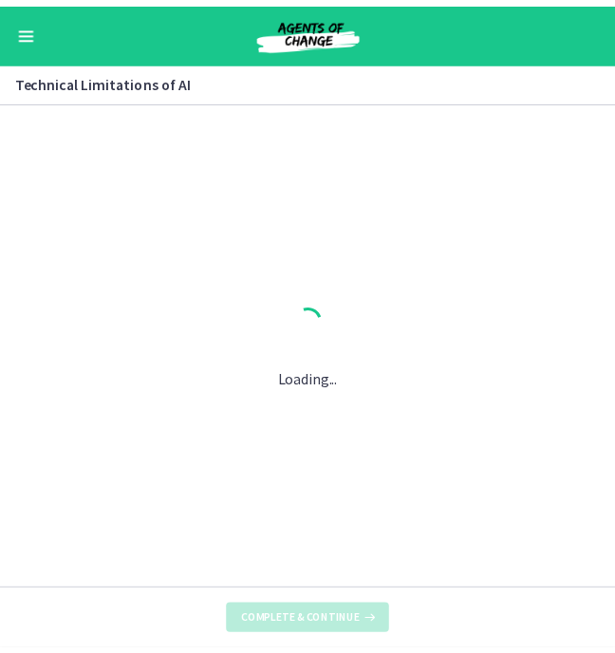
scroll to position [0, 0]
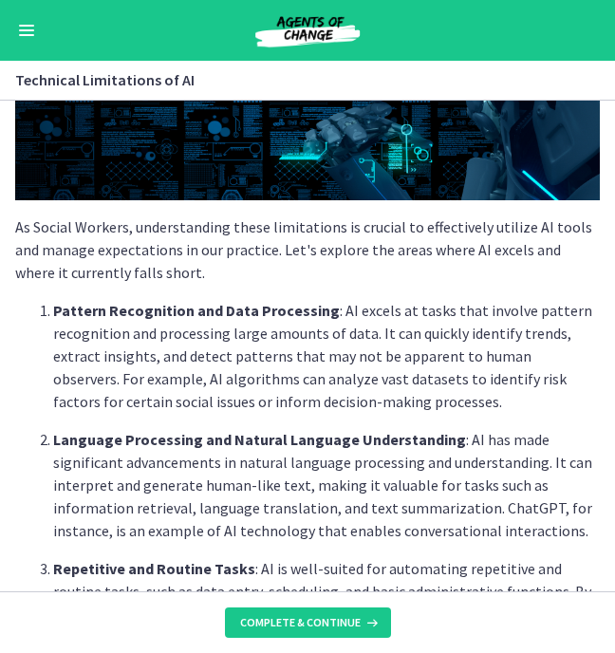
scroll to position [276, 0]
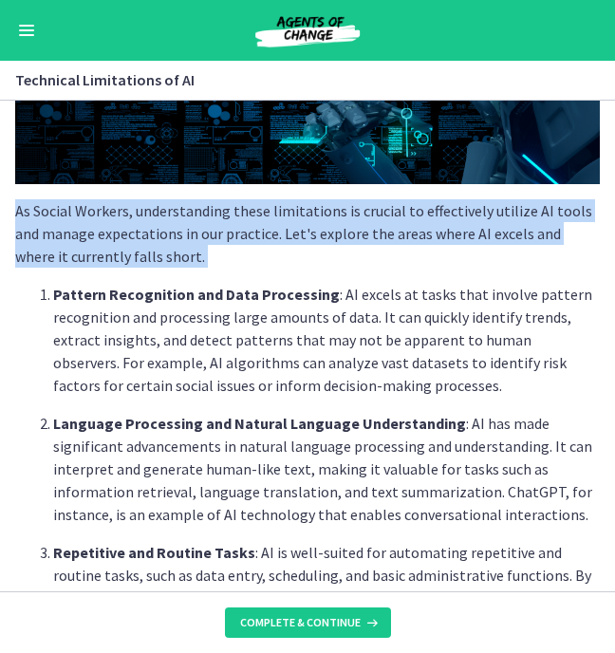
drag, startPoint x: 17, startPoint y: 209, endPoint x: 150, endPoint y: 271, distance: 146.6
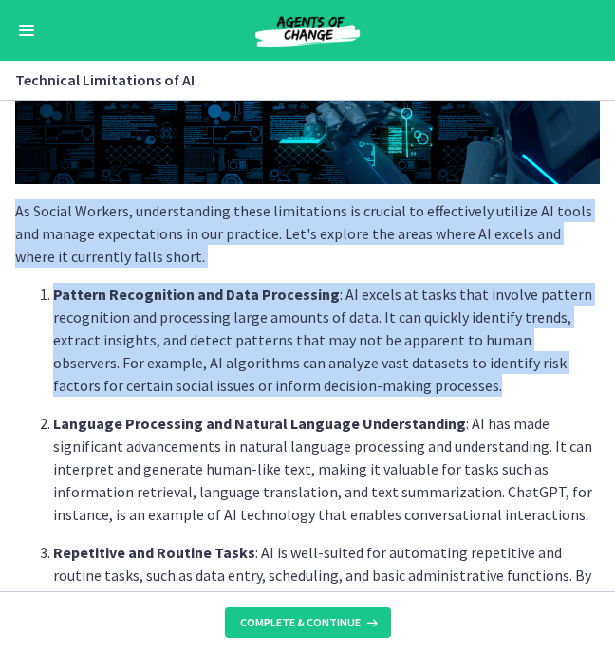
click at [372, 386] on p "Pattern Recognition and Data Processing : AI excels at tasks that involve patte…" at bounding box center [326, 340] width 547 height 114
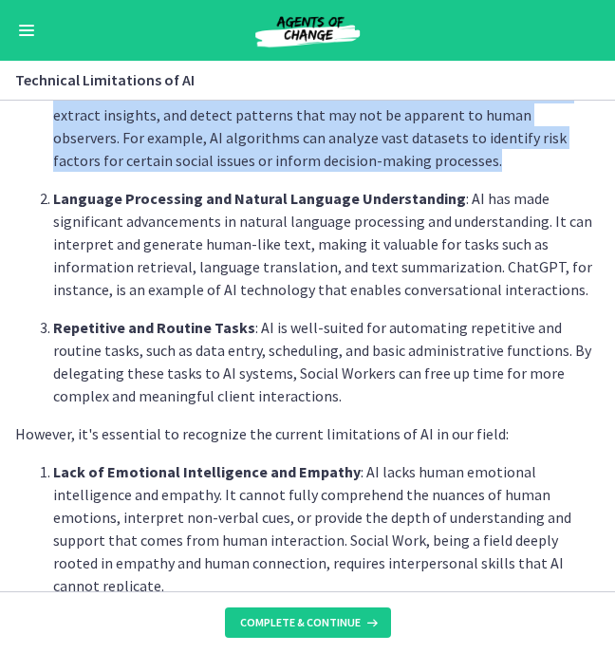
scroll to position [500, 0]
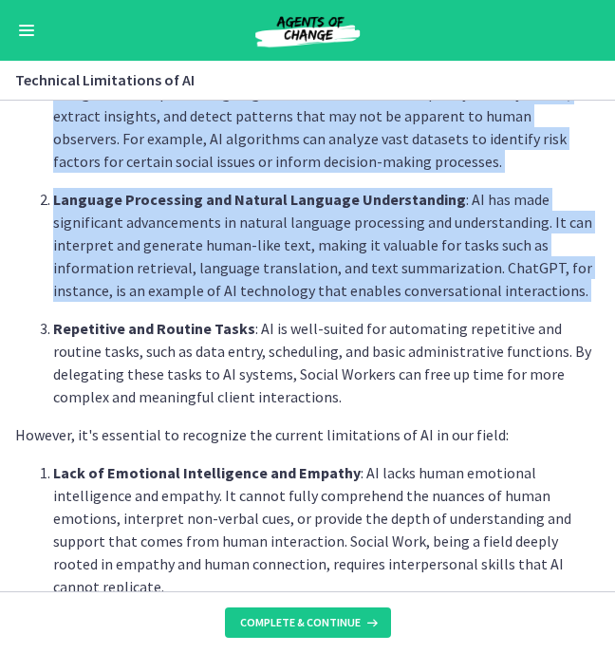
click at [415, 309] on ol "Pattern Recognition and Data Processing : AI excels at tasks that involve patte…" at bounding box center [307, 233] width 585 height 349
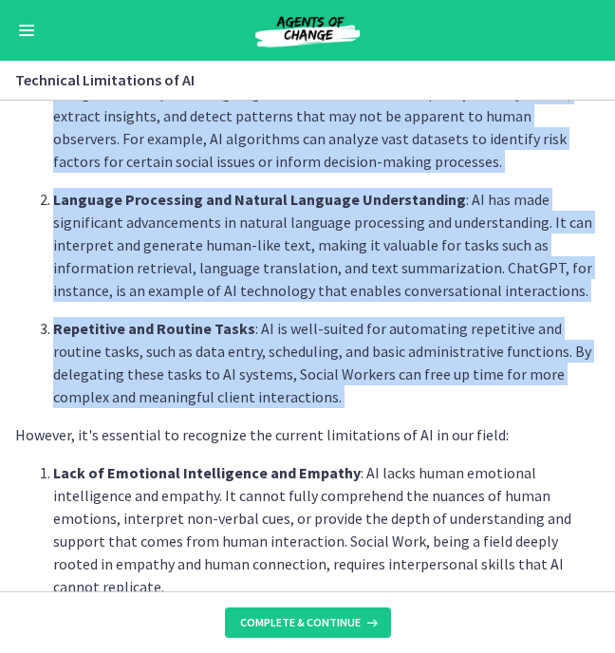
click at [385, 410] on div "As Social Workers, understanding these limitations is crucial to effectively ut…" at bounding box center [307, 540] width 585 height 1818
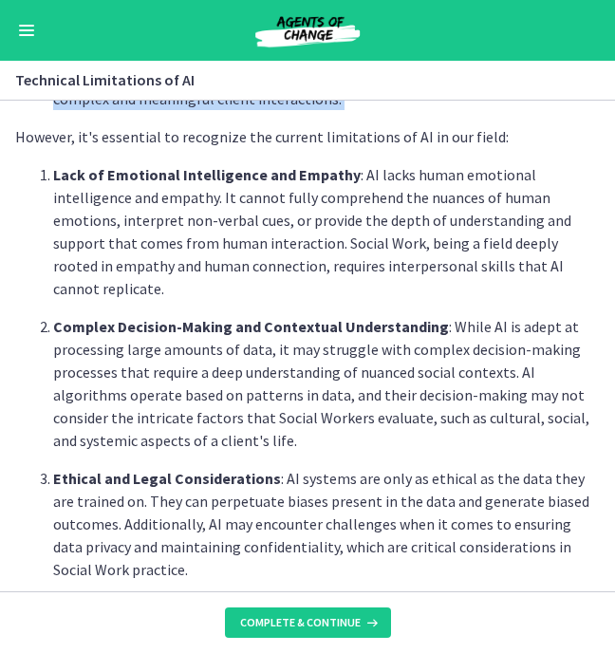
scroll to position [801, 0]
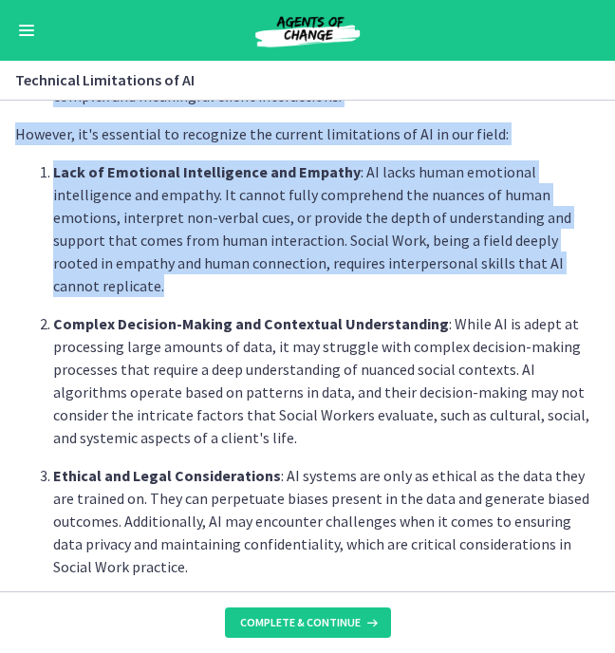
click at [500, 270] on p "Lack of Emotional Intelligence and Empathy : AI lacks human emotional intellige…" at bounding box center [326, 228] width 547 height 137
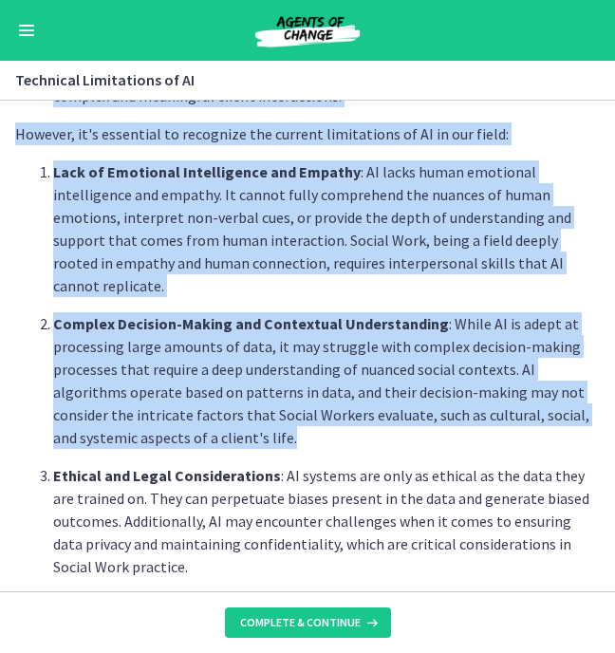
click at [378, 423] on p "Complex Decision-Making and Contextual Understanding : While AI is adept at pro…" at bounding box center [326, 380] width 547 height 137
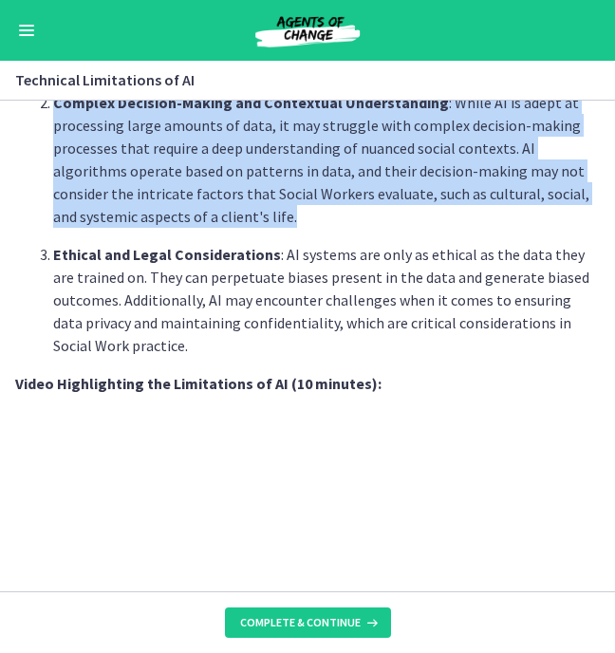
scroll to position [1024, 0]
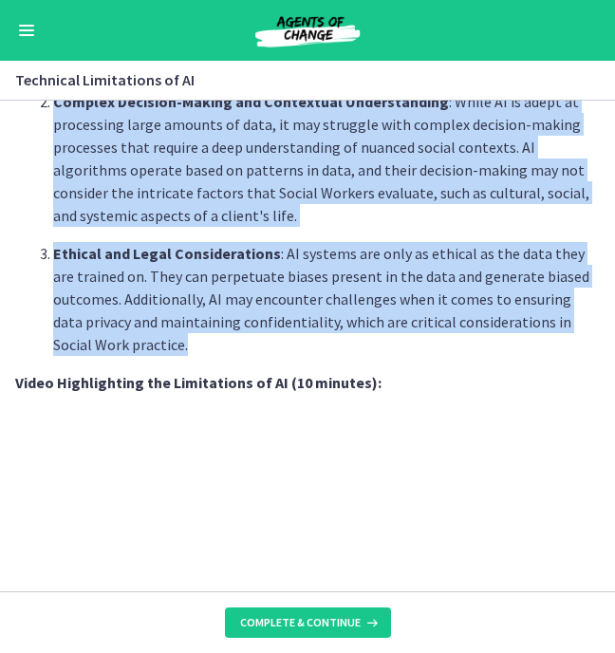
click at [306, 330] on p "Ethical and Legal Considerations : AI systems are only as ethical as the data t…" at bounding box center [326, 299] width 547 height 114
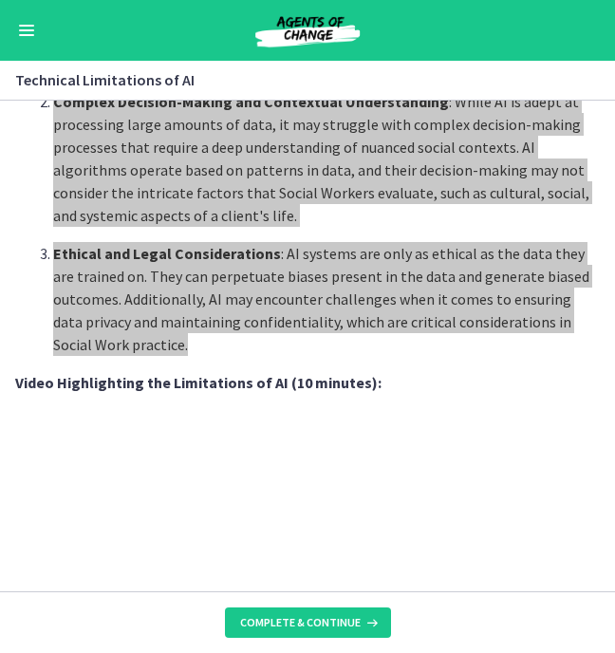
click at [441, 329] on p "Ethical and Legal Considerations : AI systems are only as ethical as the data t…" at bounding box center [326, 299] width 547 height 114
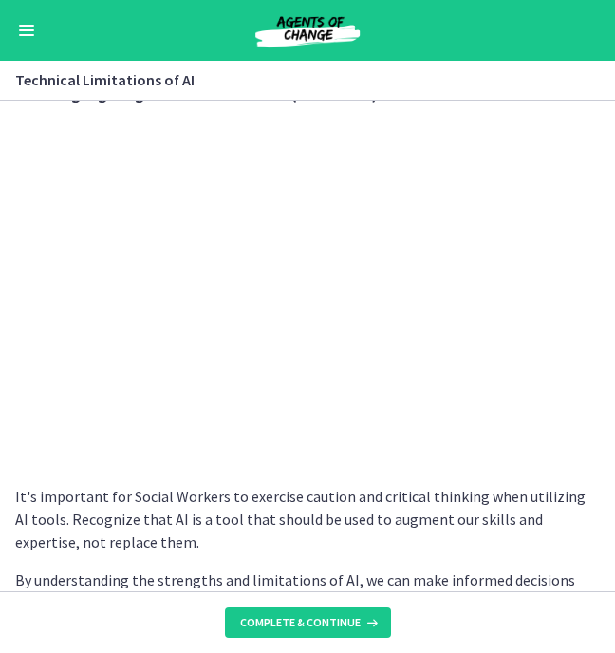
scroll to position [1314, 0]
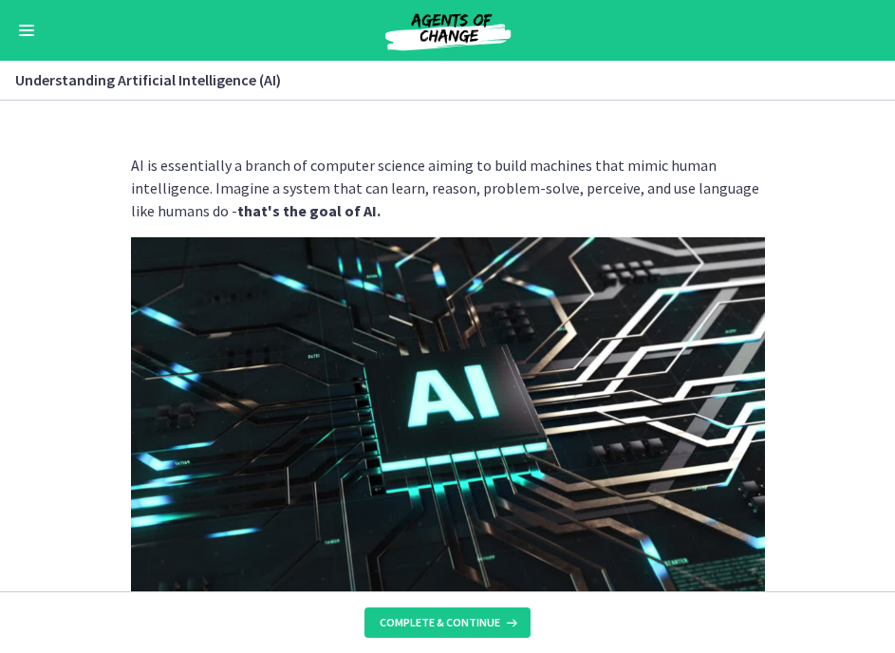
click at [701, 182] on p "AI is essentially a branch of computer science aiming to build machines that mi…" at bounding box center [448, 188] width 634 height 68
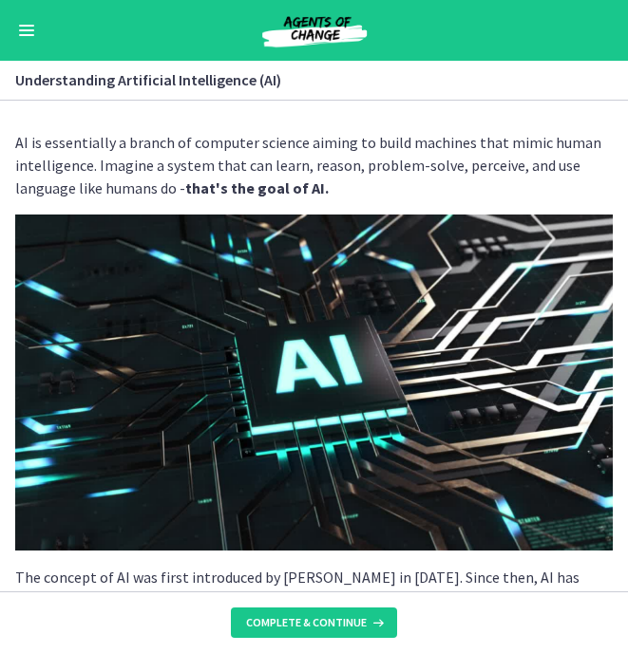
drag, startPoint x: 15, startPoint y: 144, endPoint x: 336, endPoint y: 178, distance: 322.7
click at [336, 178] on p "AI is essentially a branch of computer science aiming to build machines that mi…" at bounding box center [313, 165] width 597 height 68
copy p "AI is essentially a branch of computer science aiming to build machines that mi…"
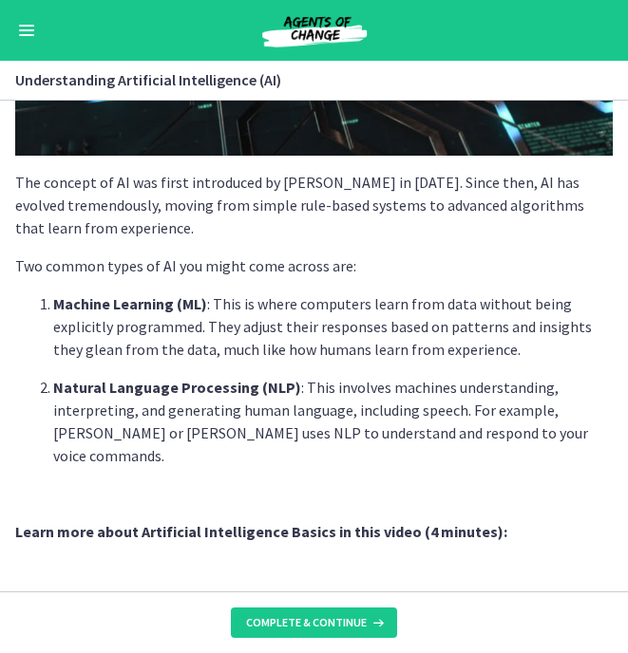
scroll to position [406, 0]
